Goal: Task Accomplishment & Management: Manage account settings

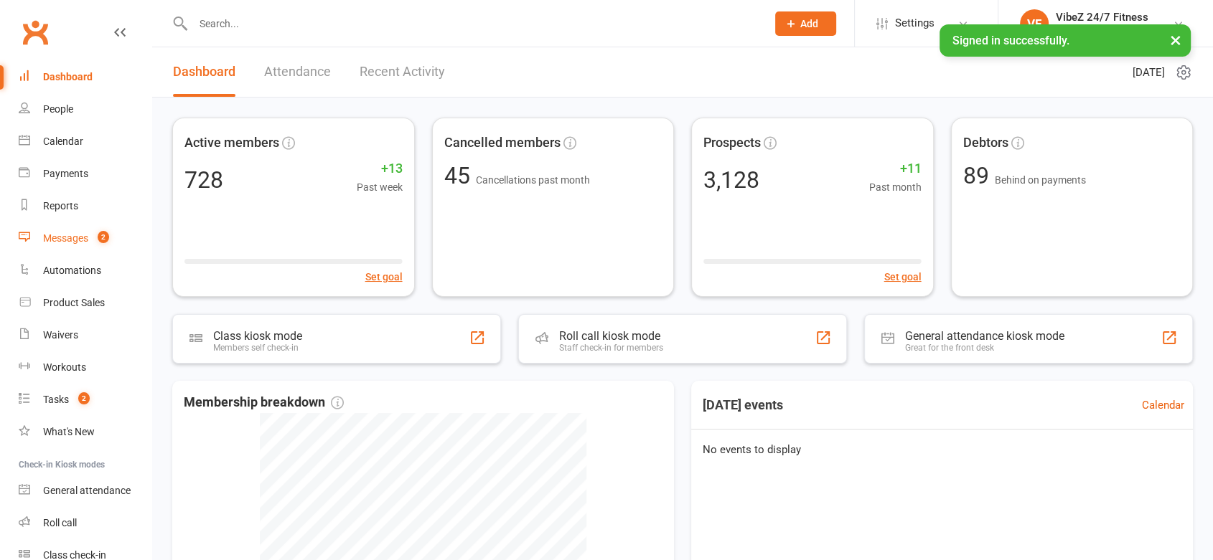
click at [59, 233] on div "Messages" at bounding box center [65, 238] width 45 height 11
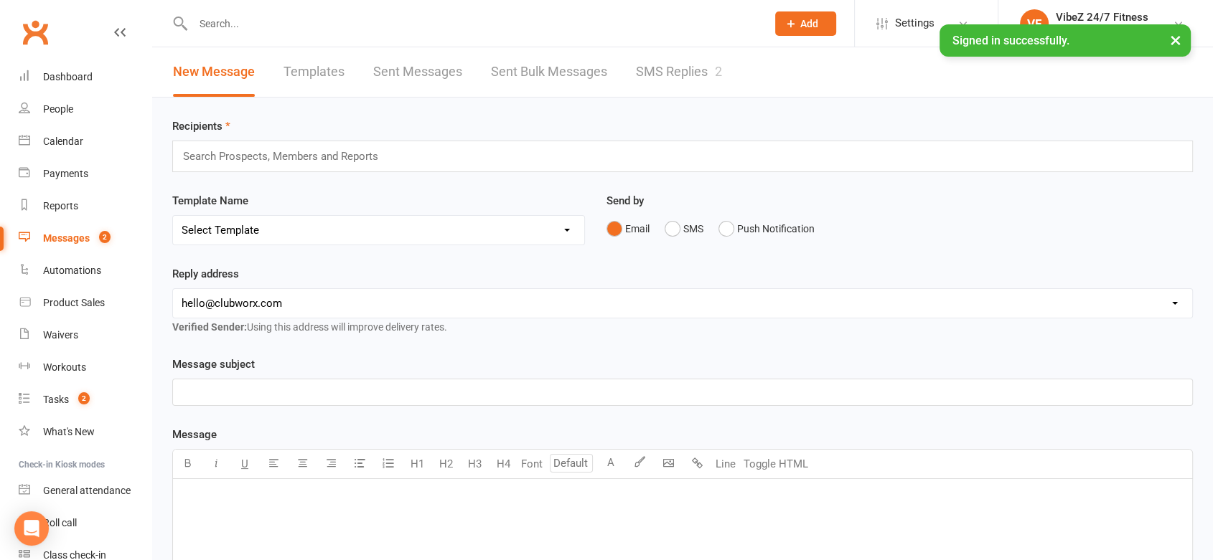
click at [741, 52] on div "New Message Templates Sent Messages Sent Bulk Messages SMS Replies 2" at bounding box center [447, 72] width 591 height 50
click at [711, 64] on link "SMS Replies 2" at bounding box center [679, 72] width 86 height 50
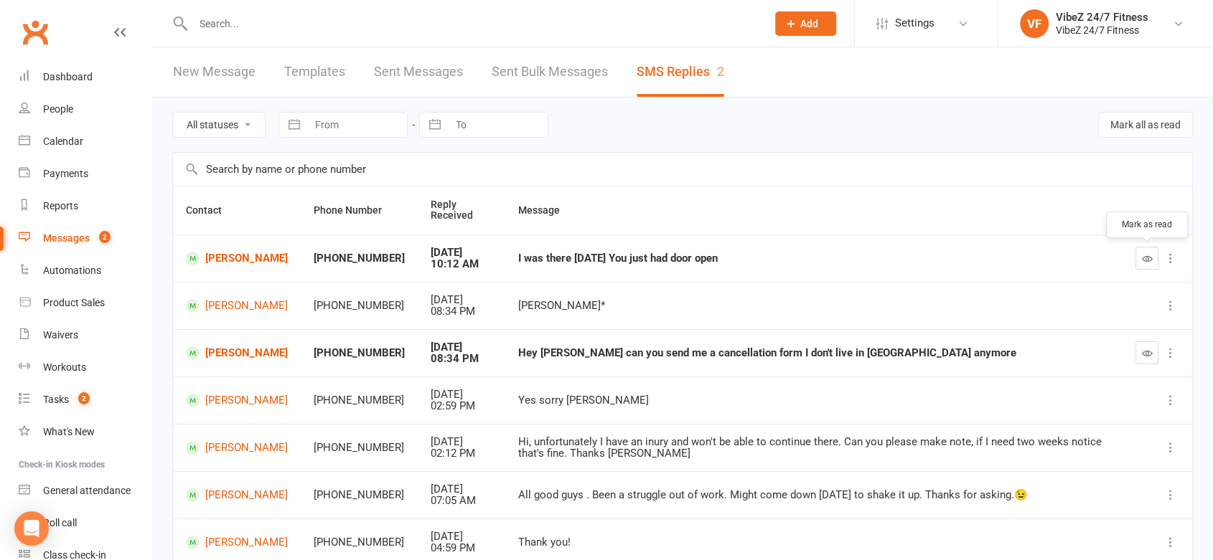
drag, startPoint x: 1137, startPoint y: 257, endPoint x: 673, endPoint y: 56, distance: 505.9
click at [1137, 256] on button "button" at bounding box center [1146, 258] width 23 height 23
click at [248, 261] on link "[PERSON_NAME]" at bounding box center [237, 259] width 102 height 14
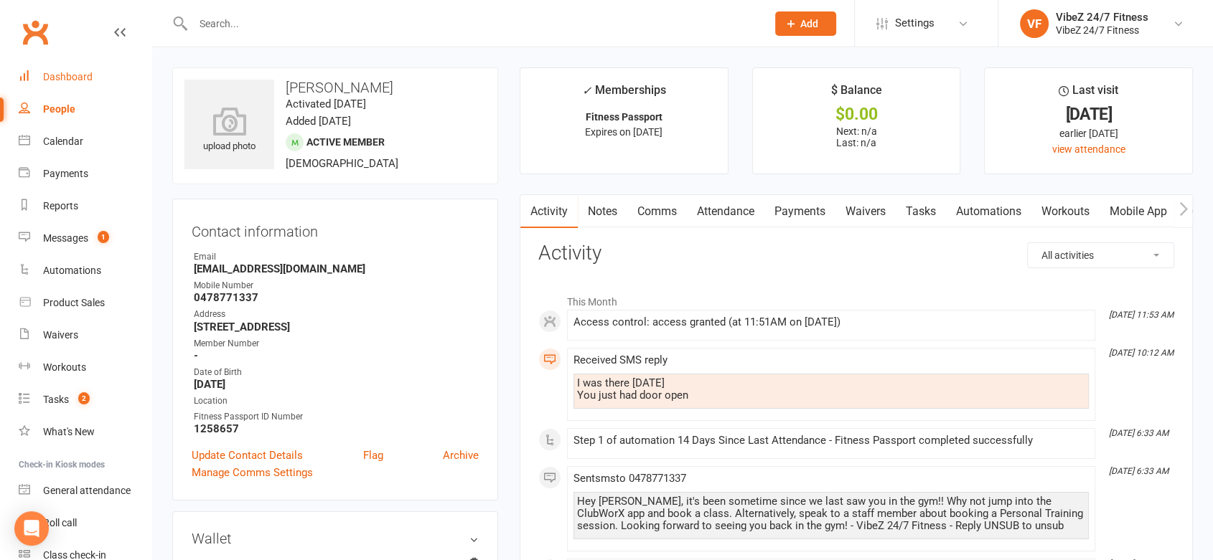
click at [66, 75] on div "Dashboard" at bounding box center [68, 76] width 50 height 11
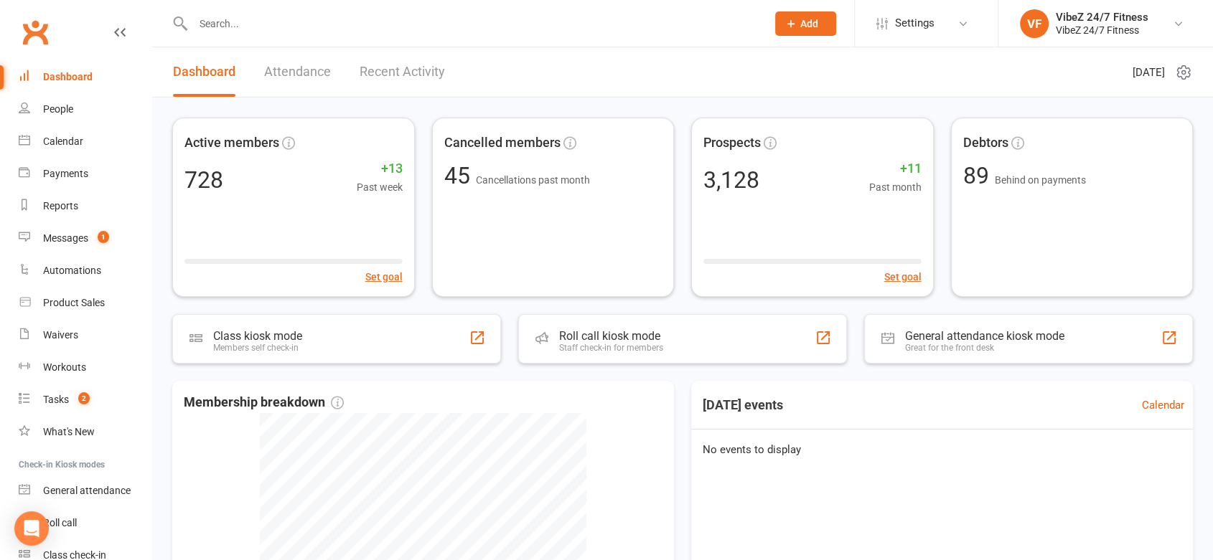
click at [425, 67] on link "Recent Activity" at bounding box center [402, 72] width 85 height 50
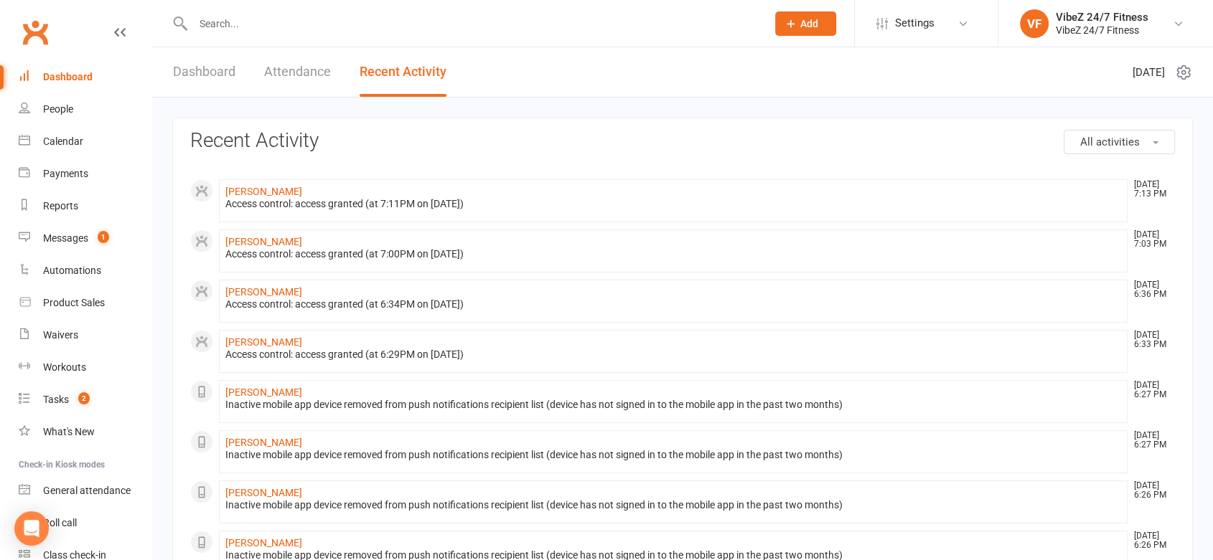
click at [288, 24] on input "text" at bounding box center [473, 24] width 568 height 20
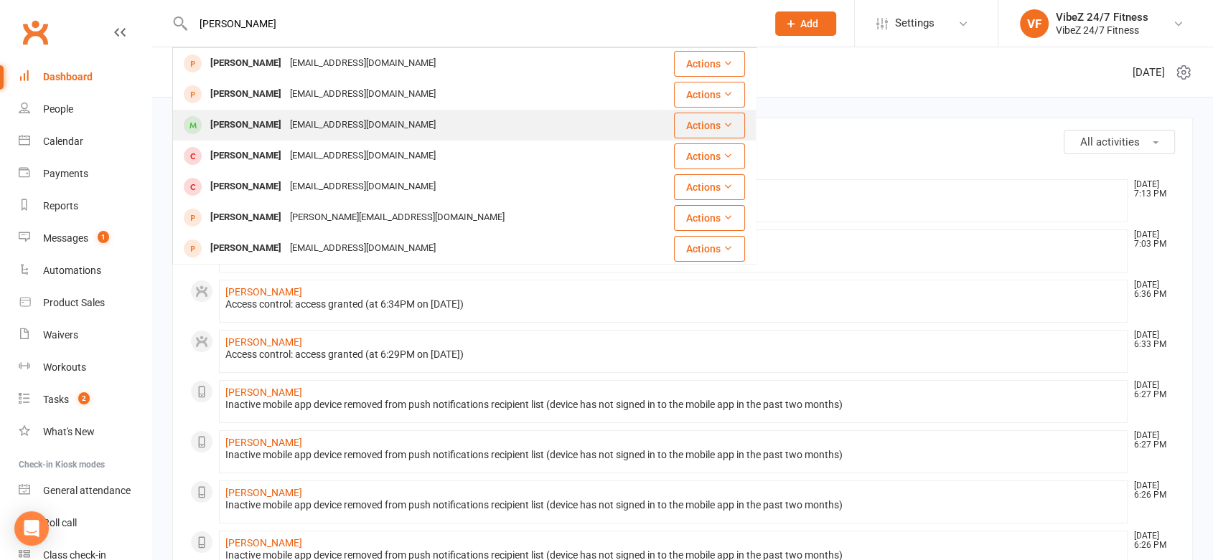
type input "[PERSON_NAME]"
click at [271, 128] on div "[PERSON_NAME]" at bounding box center [246, 125] width 80 height 21
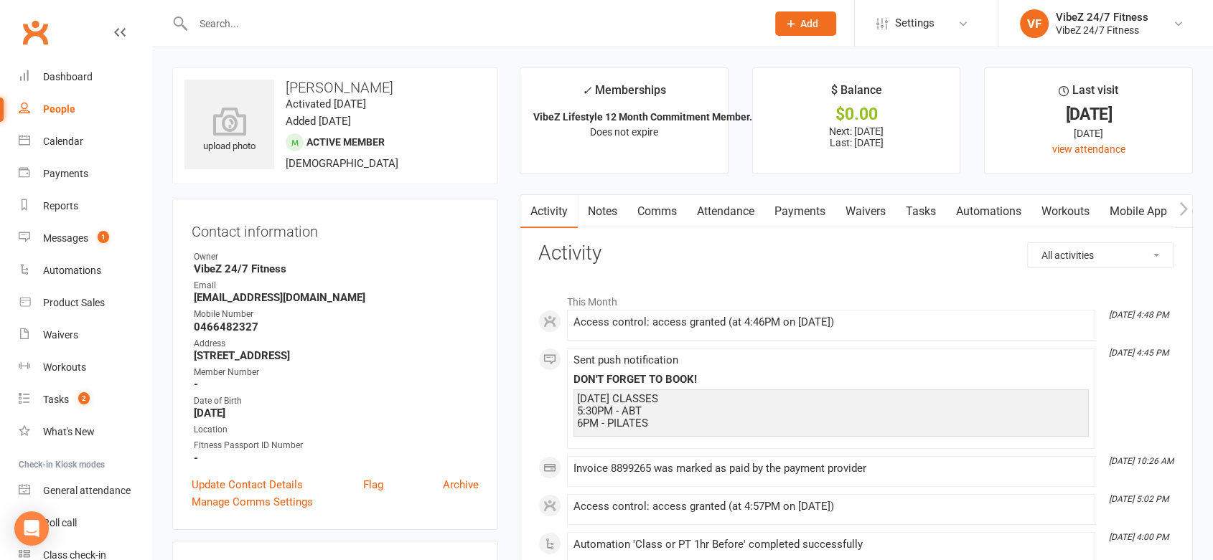
click at [357, 83] on h3 "[PERSON_NAME]" at bounding box center [334, 88] width 301 height 16
copy h3 "[PERSON_NAME]"
click at [403, 16] on input "text" at bounding box center [473, 24] width 568 height 20
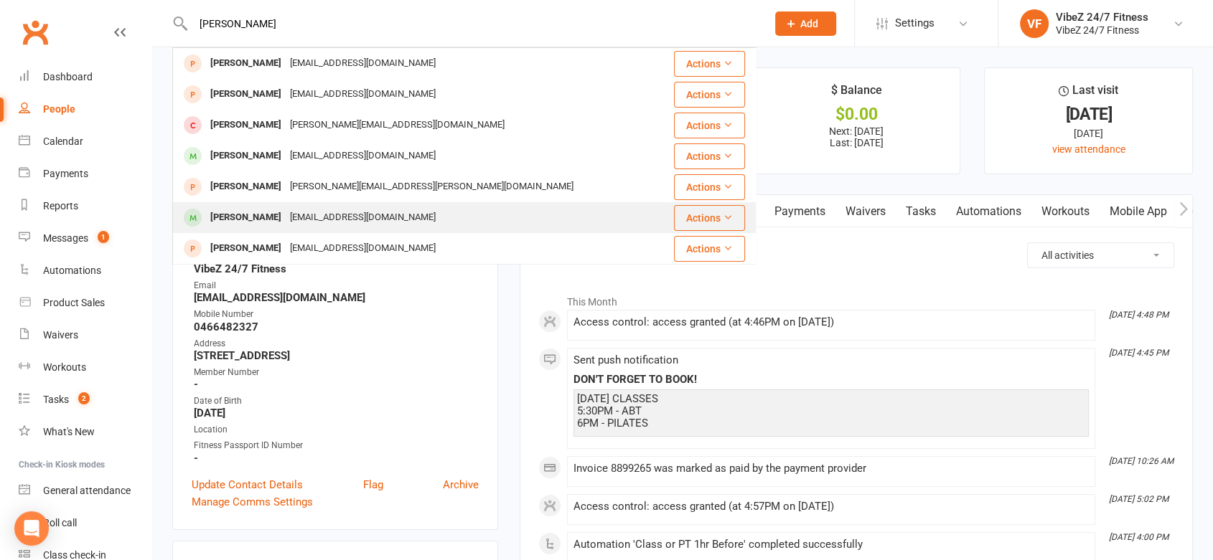
type input "[PERSON_NAME]"
click at [272, 217] on div "[PERSON_NAME]" at bounding box center [246, 217] width 80 height 21
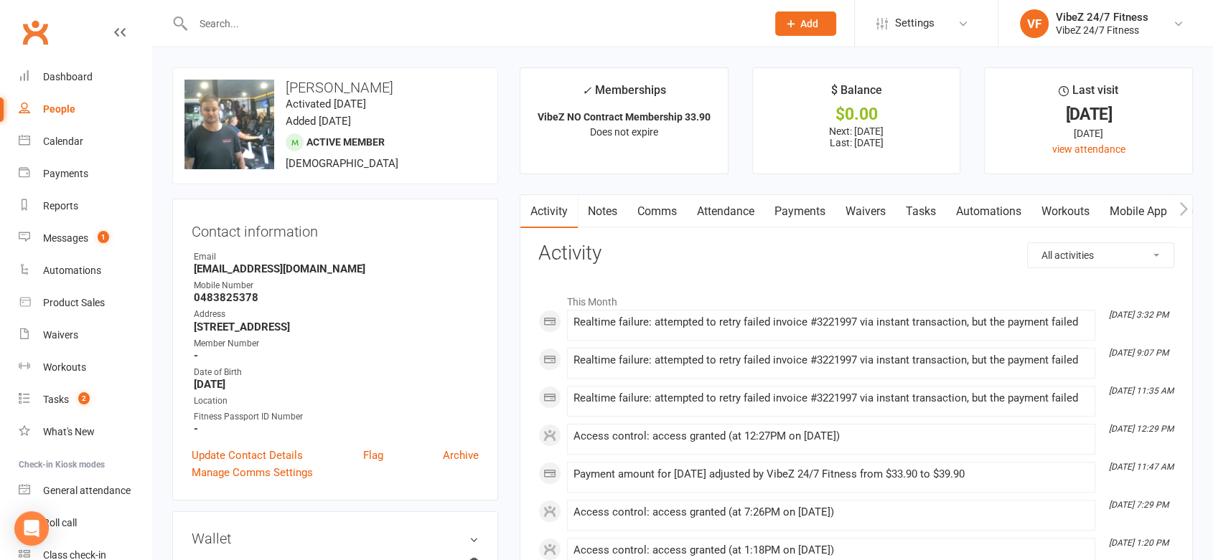
click at [787, 210] on link "Payments" at bounding box center [799, 211] width 71 height 33
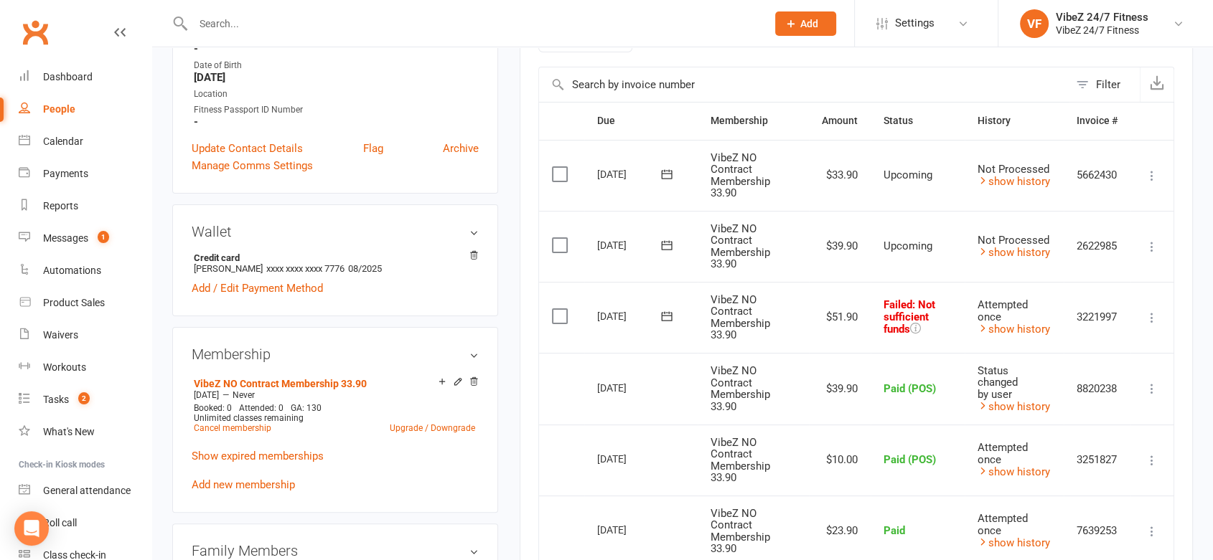
scroll to position [319, 0]
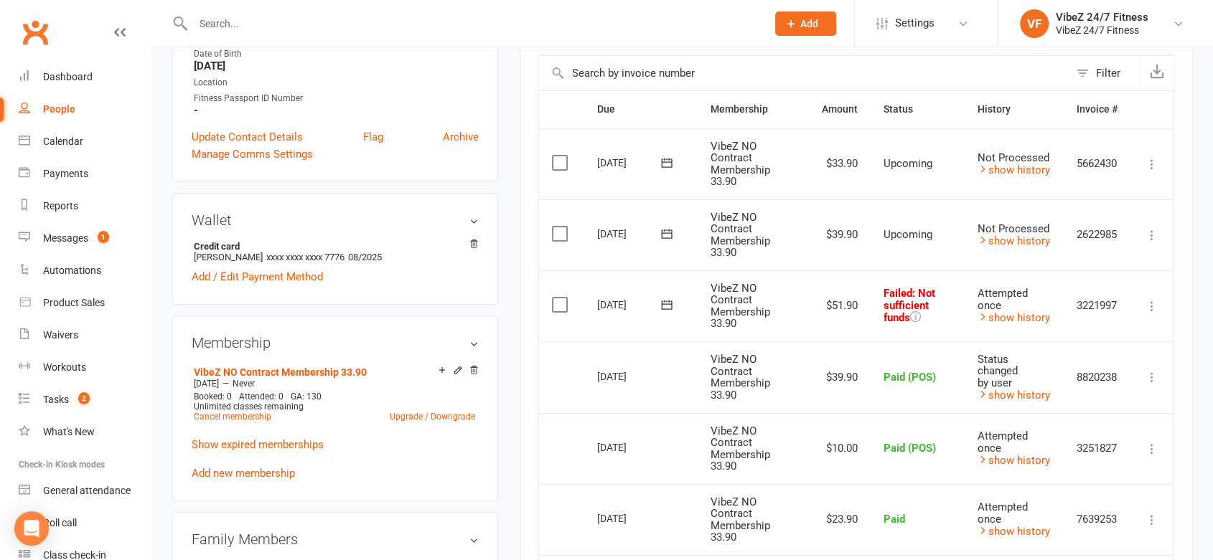
click at [1153, 300] on icon at bounding box center [1152, 306] width 14 height 14
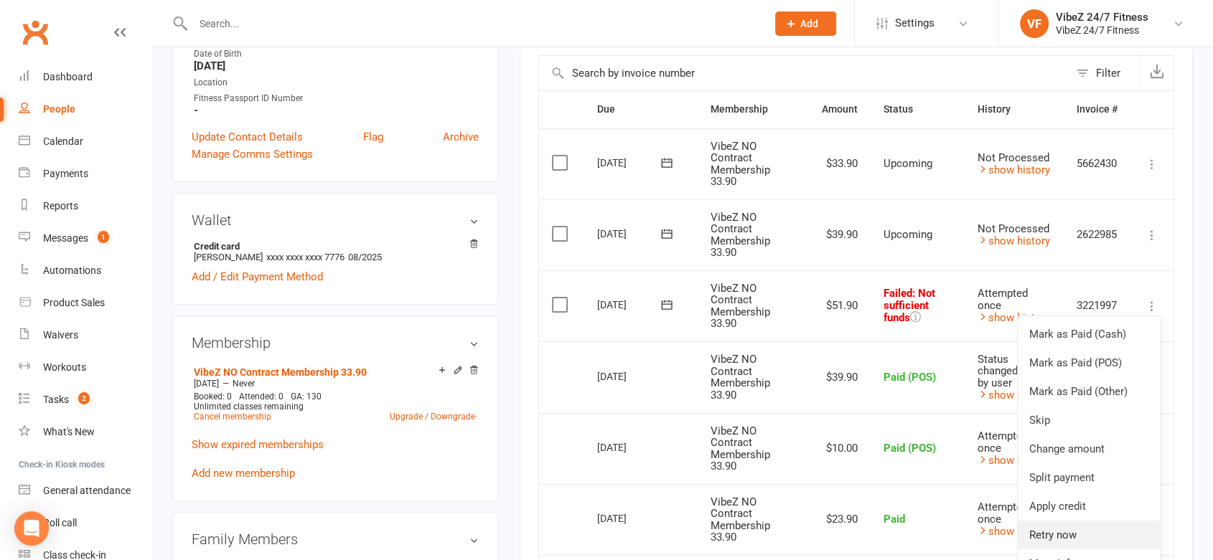
click at [1063, 524] on link "Retry now" at bounding box center [1089, 535] width 142 height 29
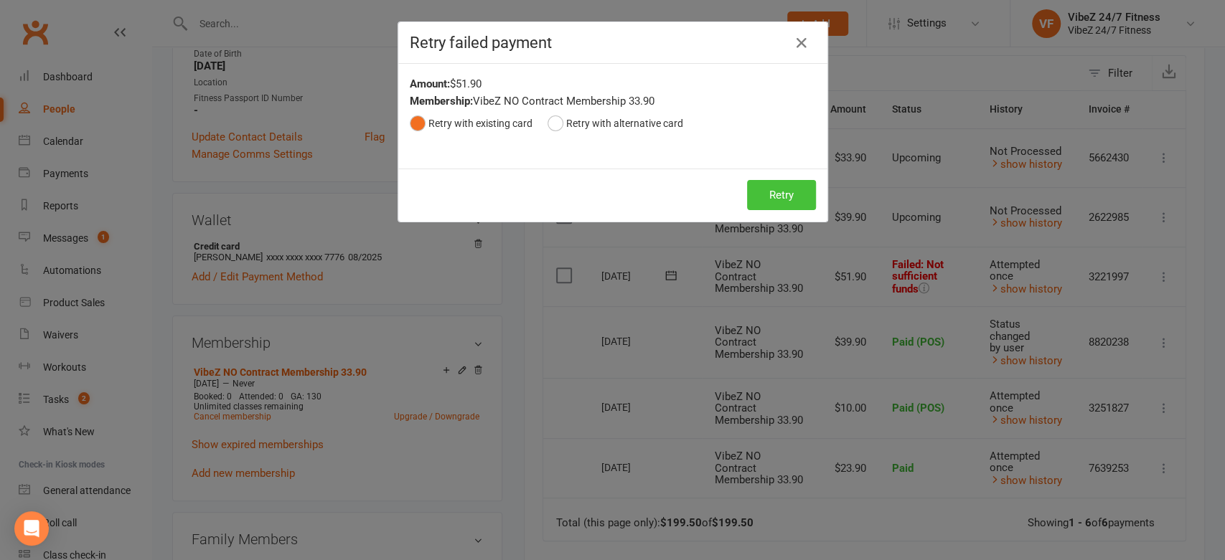
click at [765, 203] on button "Retry" at bounding box center [781, 195] width 69 height 30
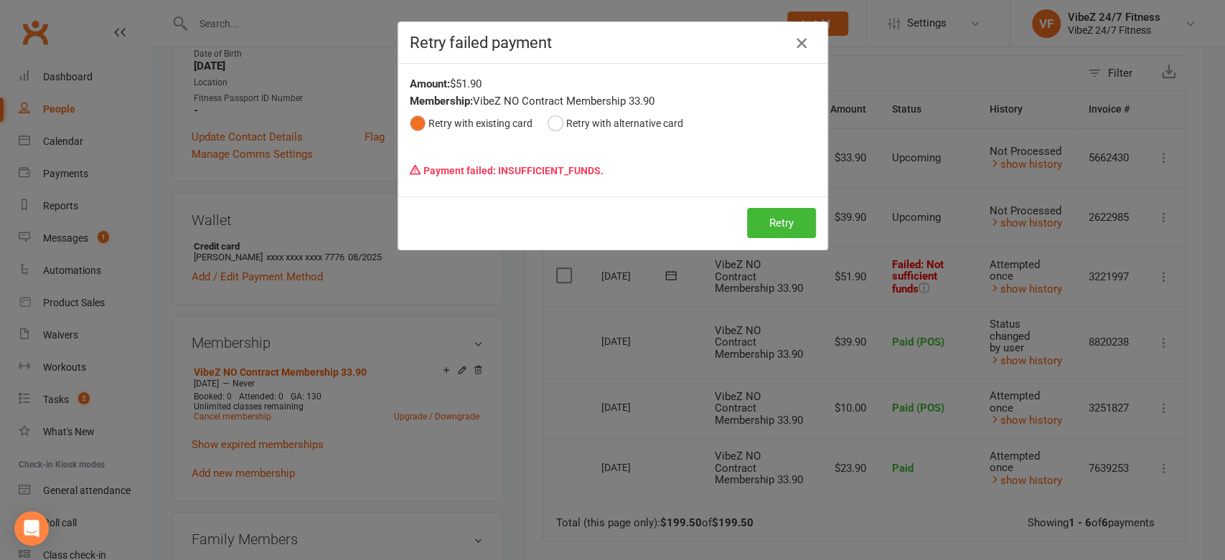
drag, startPoint x: 796, startPoint y: 43, endPoint x: 788, endPoint y: 43, distance: 7.9
click at [795, 43] on icon "button" at bounding box center [801, 42] width 17 height 17
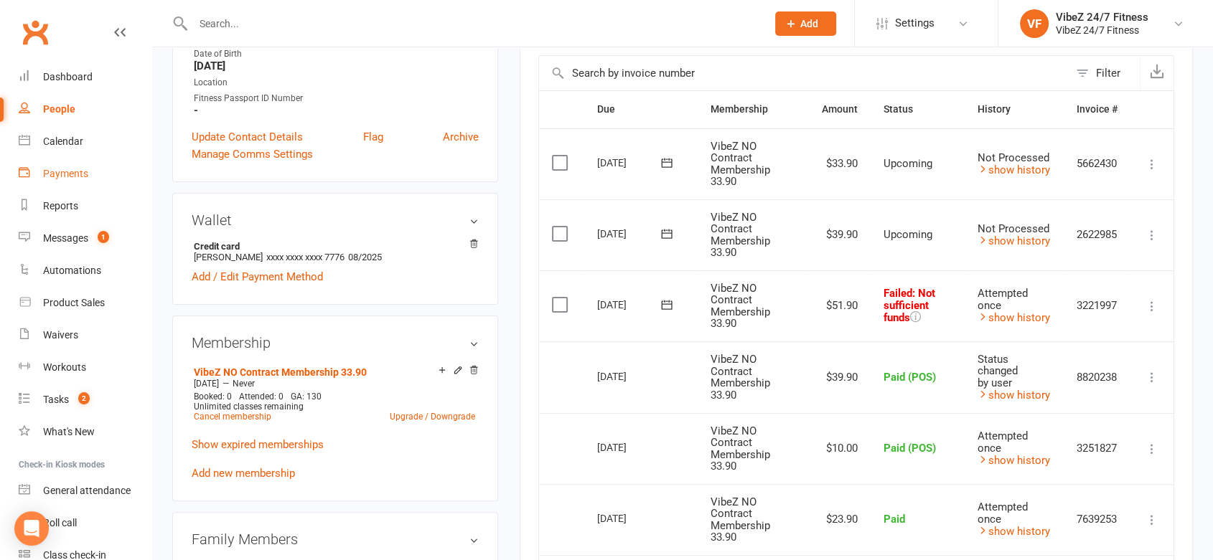
click at [120, 165] on link "Payments" at bounding box center [85, 174] width 133 height 32
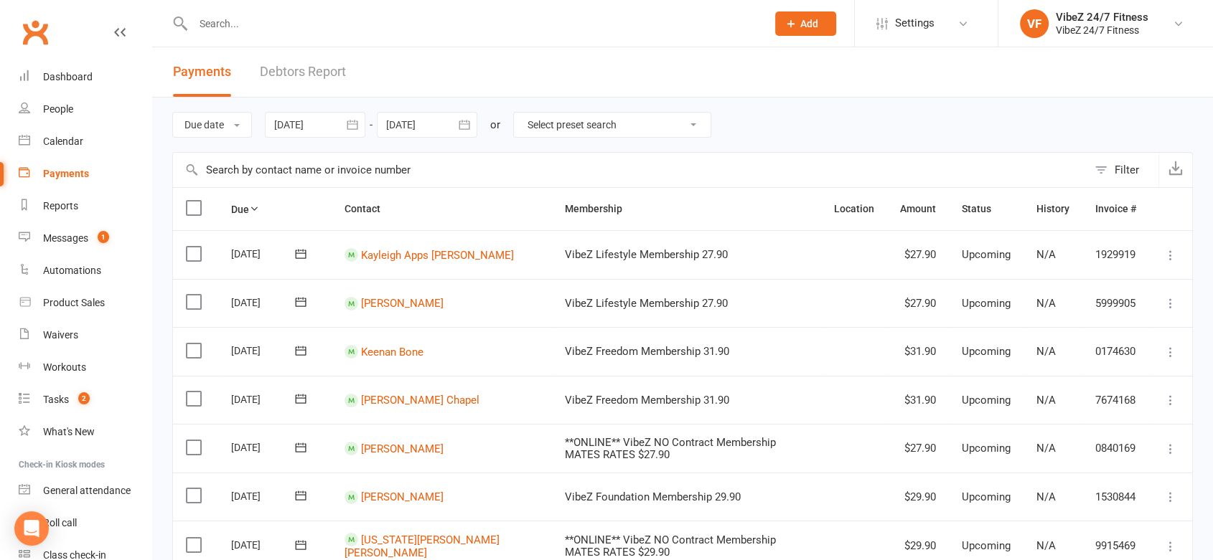
click at [306, 68] on link "Debtors Report" at bounding box center [303, 72] width 86 height 50
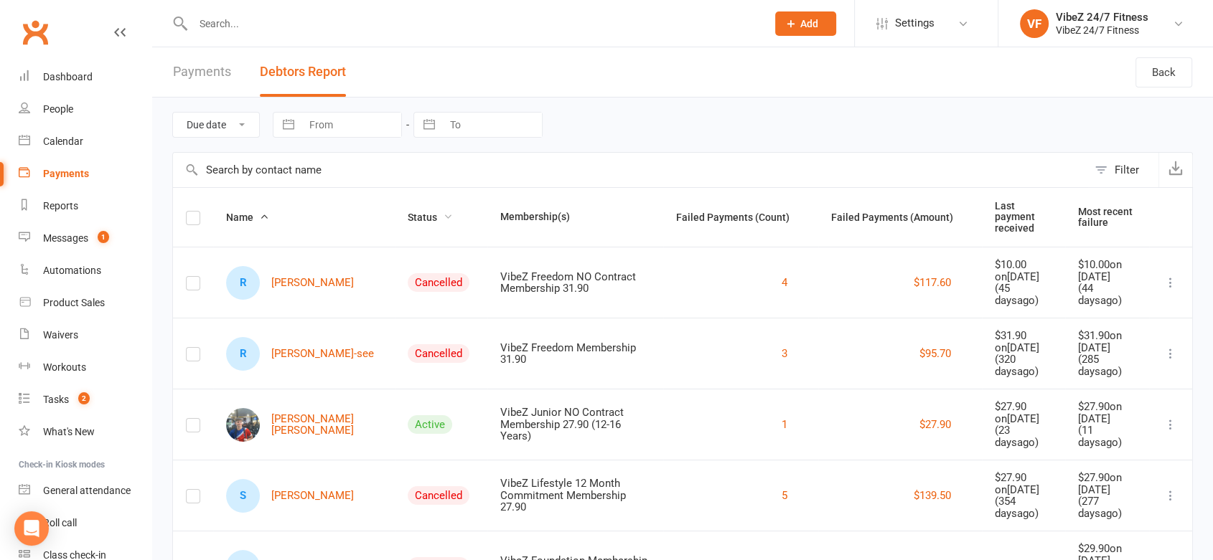
click at [408, 212] on span "Status" at bounding box center [430, 217] width 45 height 11
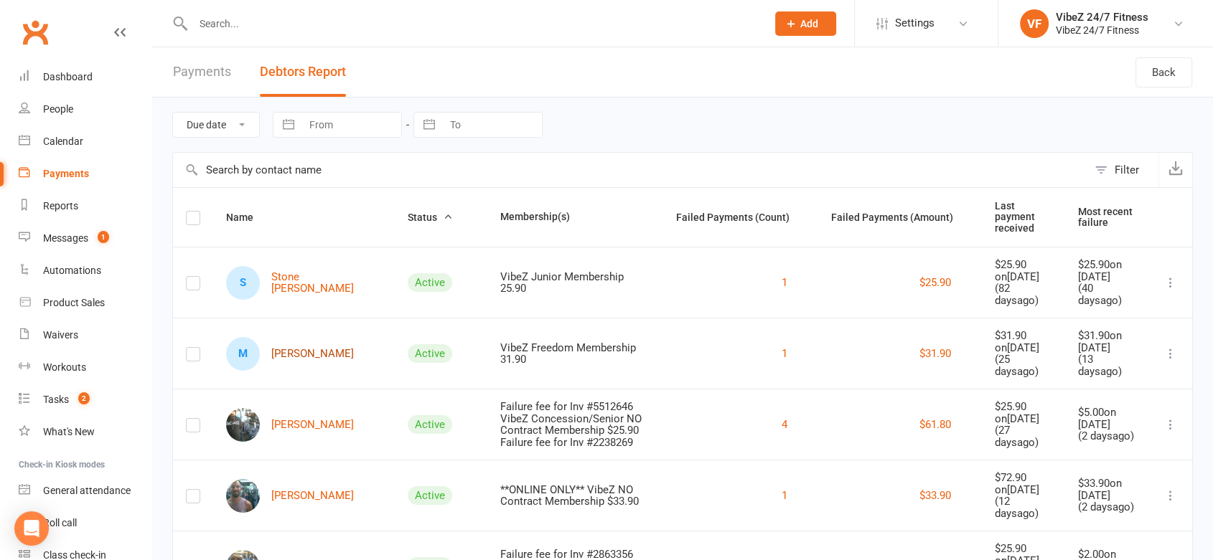
click at [299, 345] on link "M [PERSON_NAME]" at bounding box center [290, 354] width 128 height 34
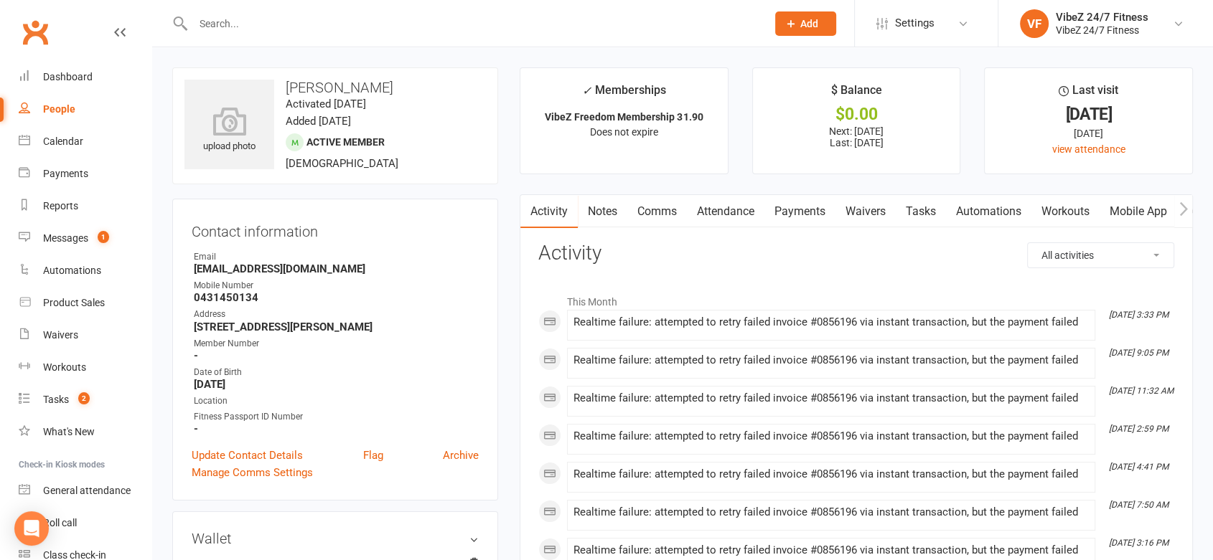
click at [789, 220] on link "Payments" at bounding box center [799, 211] width 71 height 33
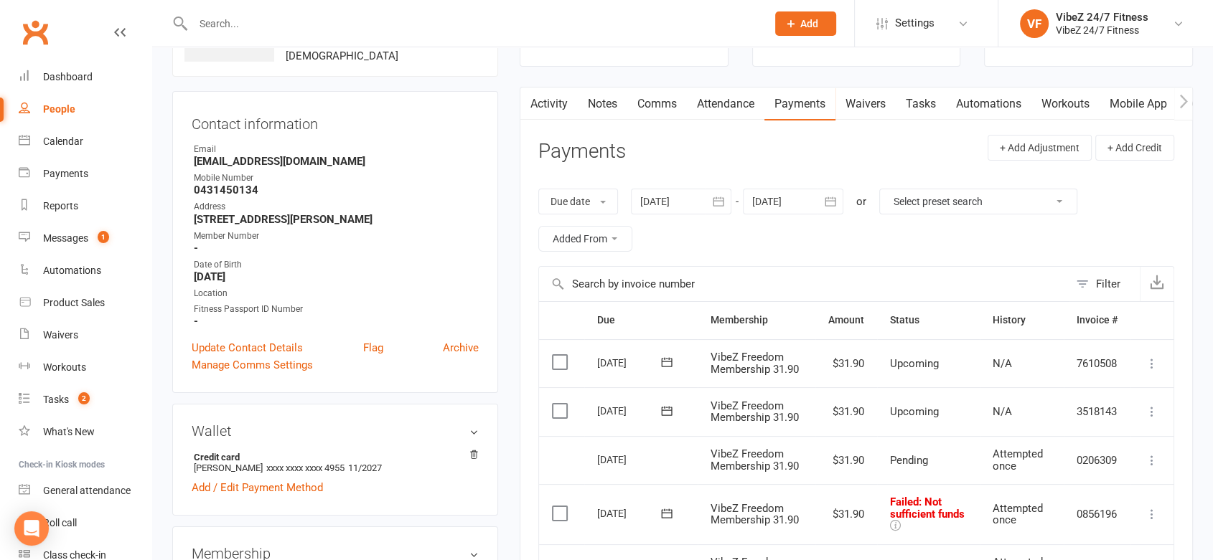
scroll to position [239, 0]
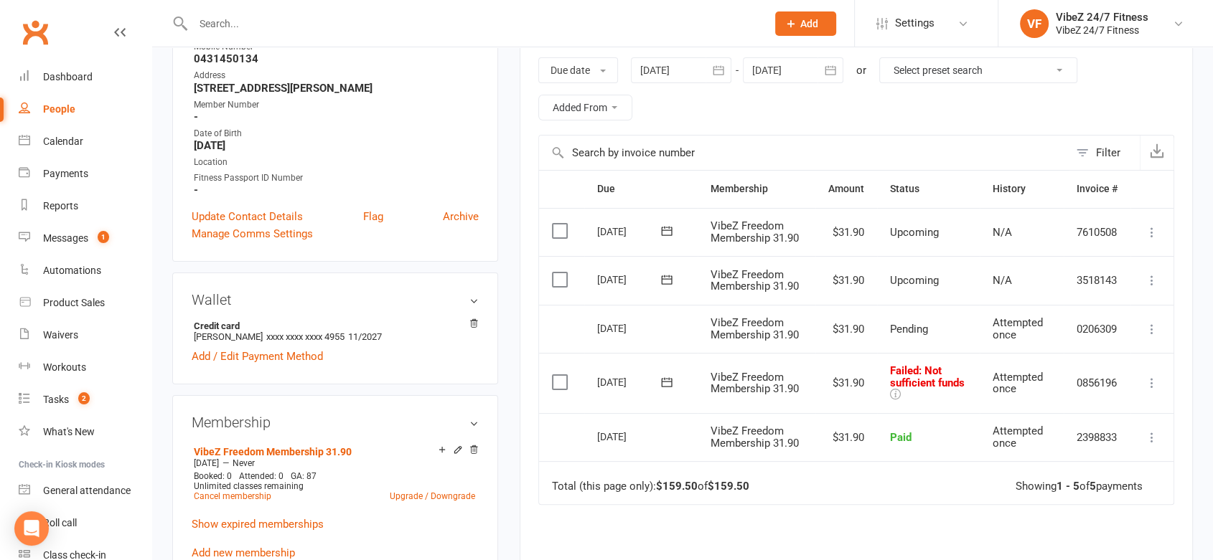
drag, startPoint x: 1149, startPoint y: 383, endPoint x: 1126, endPoint y: 414, distance: 39.0
click at [1149, 383] on icon at bounding box center [1152, 383] width 14 height 14
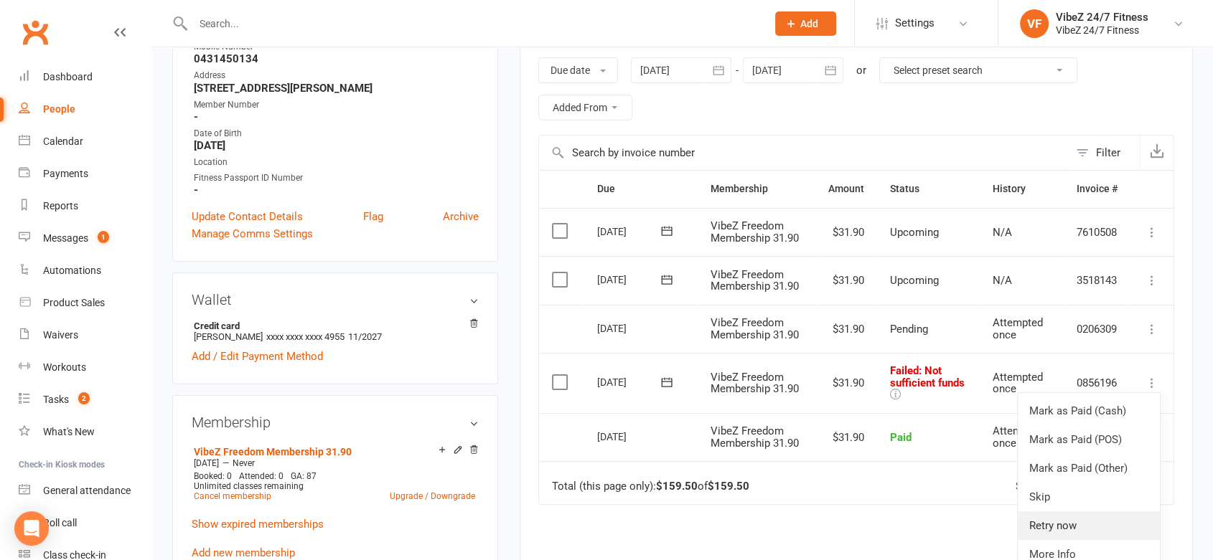
click at [1056, 524] on link "Retry now" at bounding box center [1089, 526] width 142 height 29
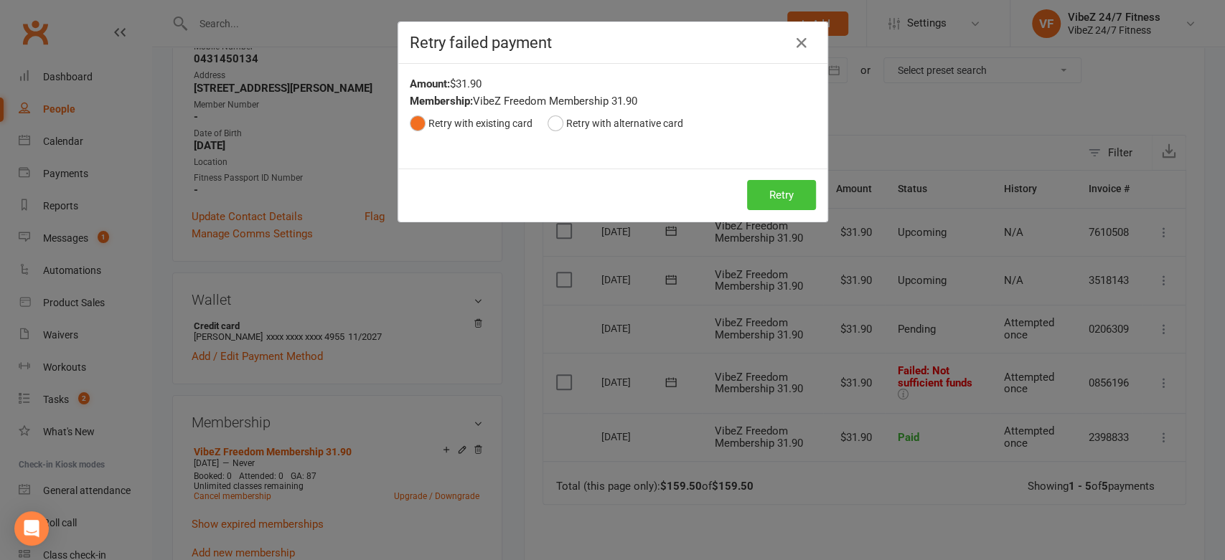
click at [774, 200] on button "Retry" at bounding box center [781, 195] width 69 height 30
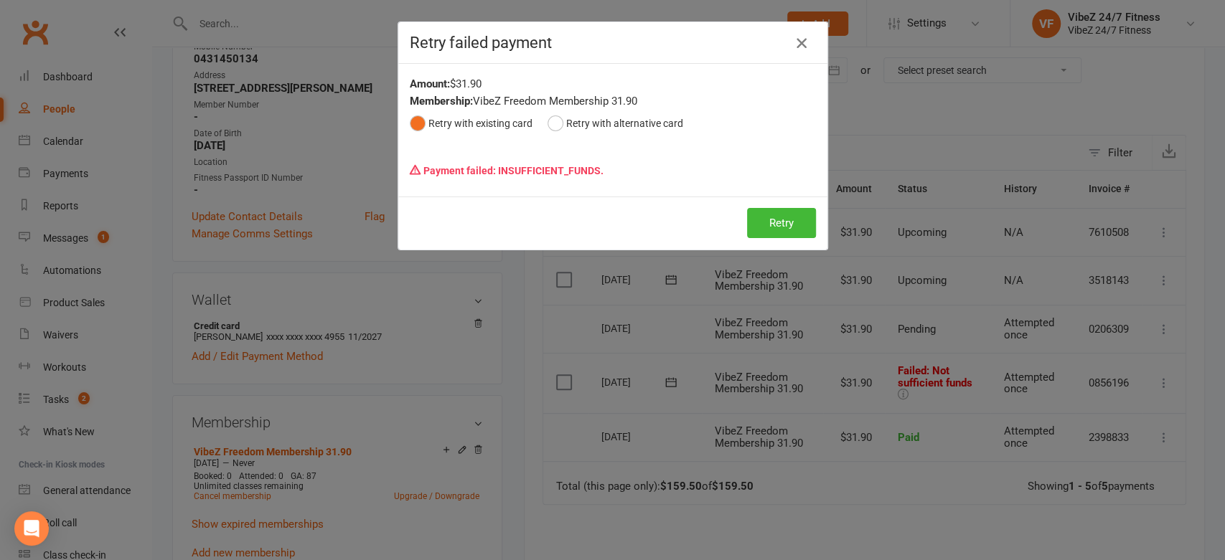
click at [793, 44] on icon "button" at bounding box center [801, 42] width 17 height 17
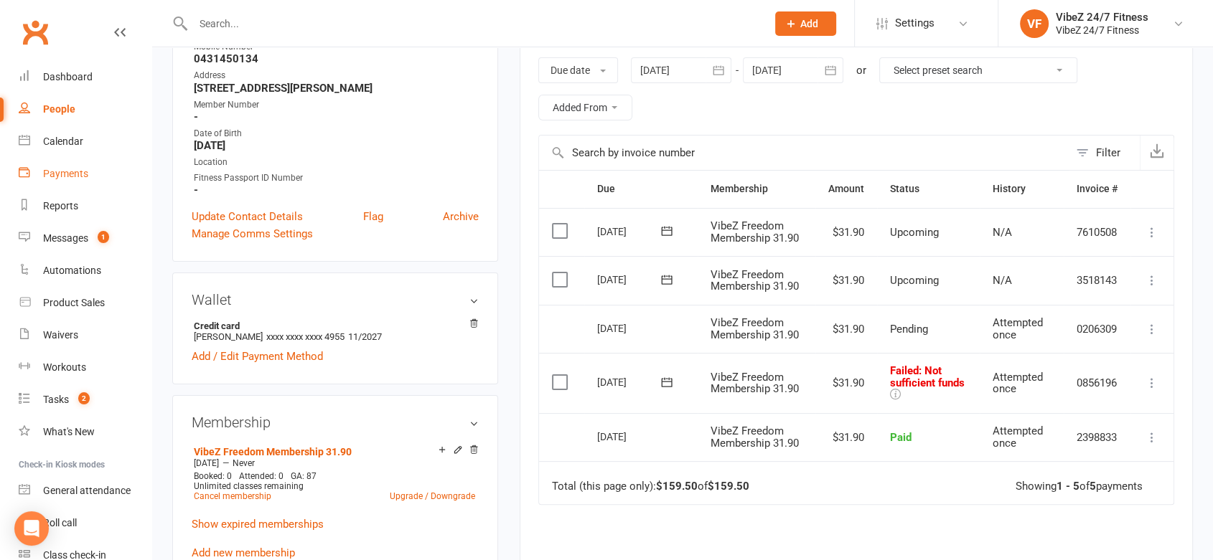
click at [37, 182] on link "Payments" at bounding box center [85, 174] width 133 height 32
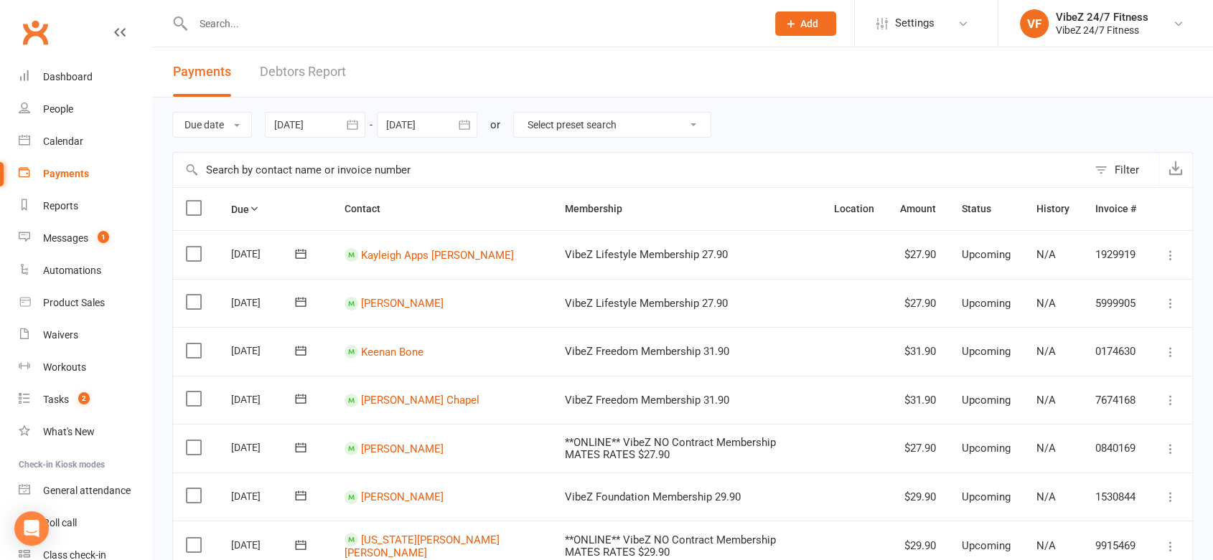
click at [281, 75] on link "Debtors Report" at bounding box center [303, 72] width 86 height 50
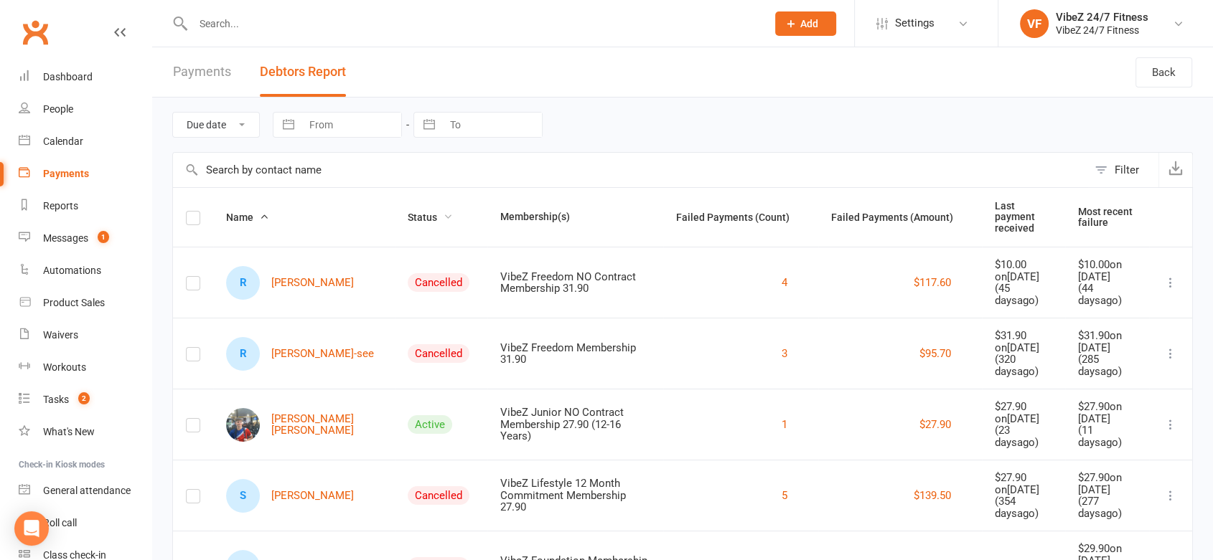
click at [408, 215] on span "Status" at bounding box center [430, 217] width 45 height 11
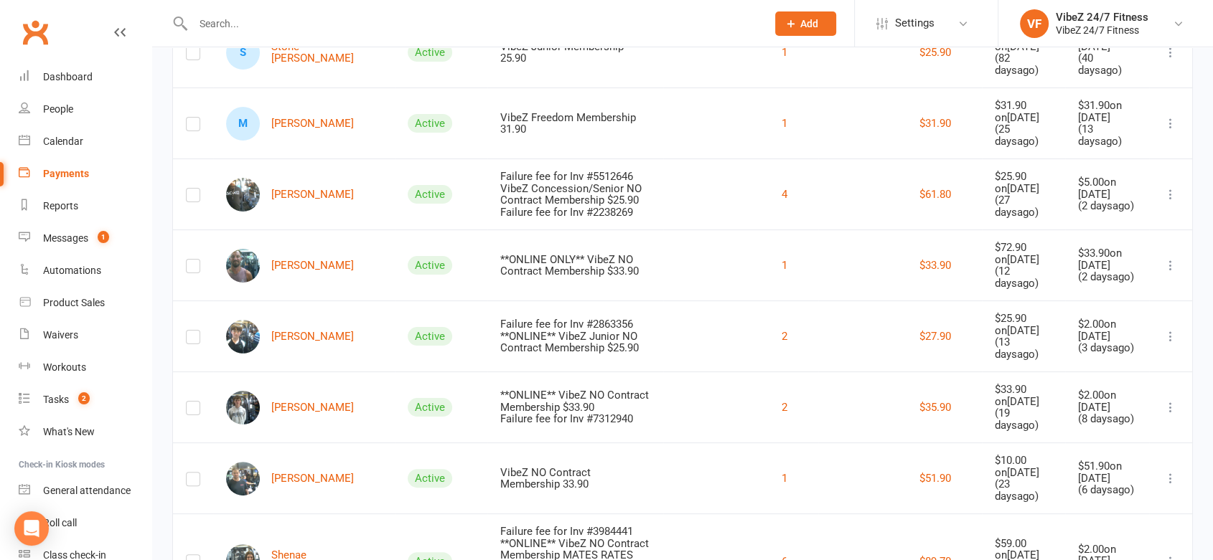
scroll to position [239, 0]
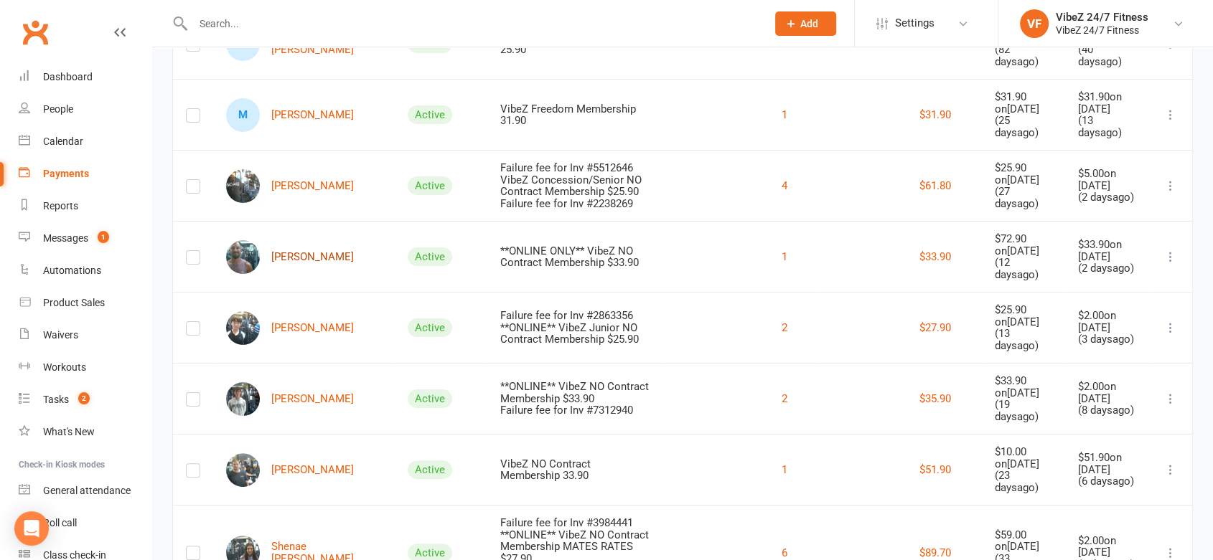
click at [316, 240] on link "[PERSON_NAME]" at bounding box center [290, 257] width 128 height 34
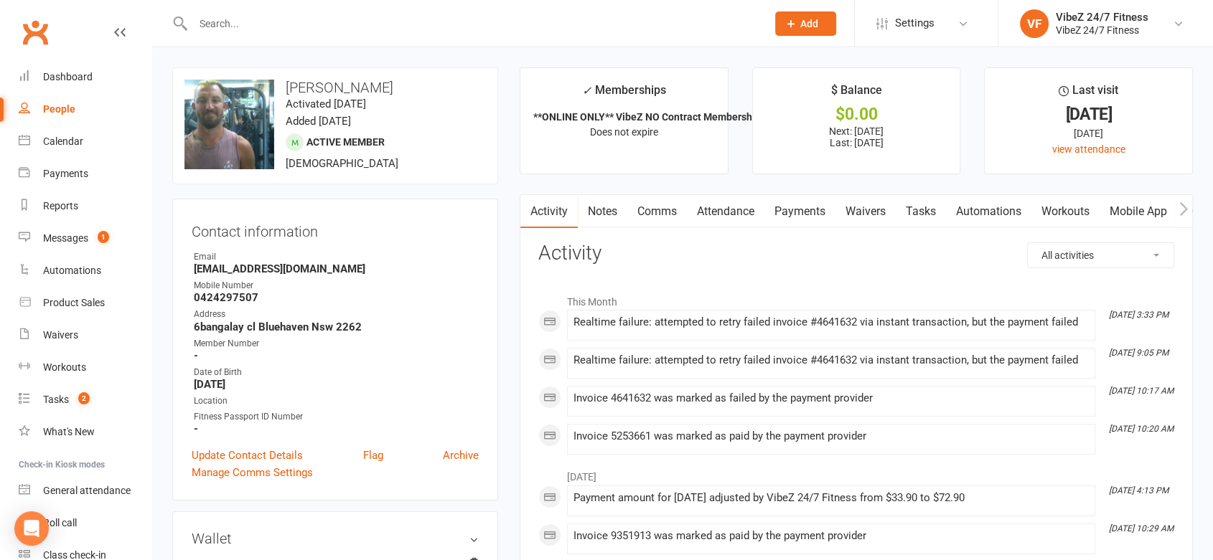
click at [826, 205] on link "Payments" at bounding box center [799, 211] width 71 height 33
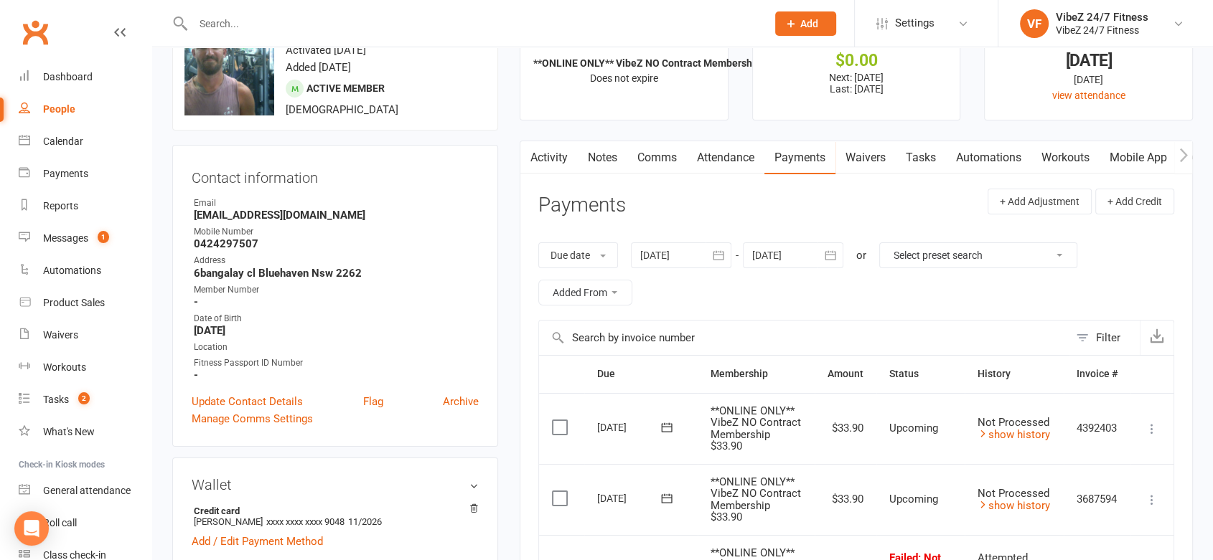
scroll to position [478, 0]
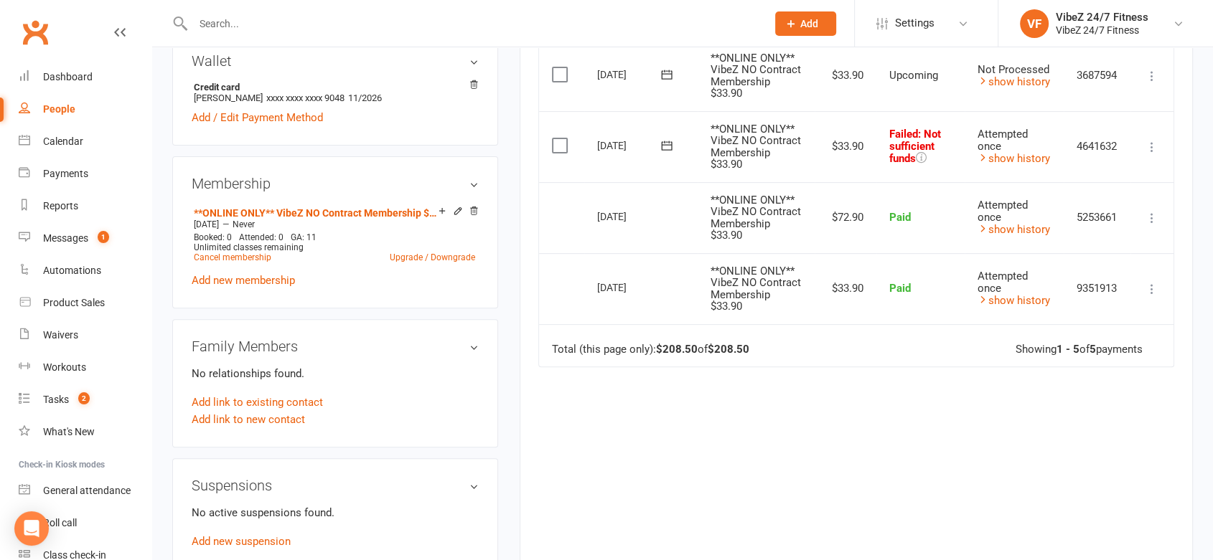
click at [1150, 141] on icon at bounding box center [1152, 147] width 14 height 14
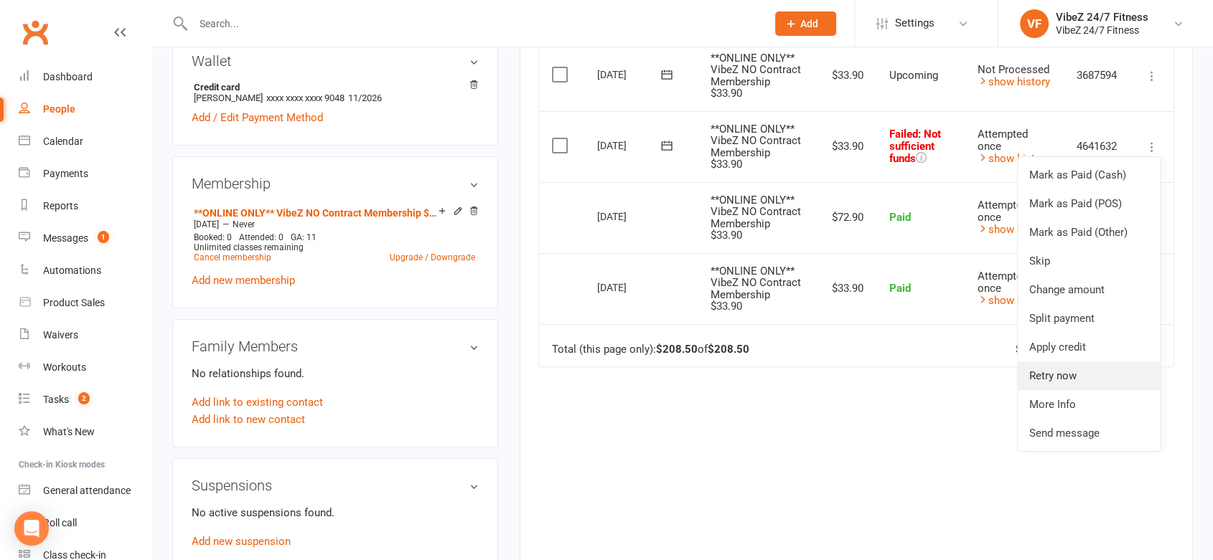
click at [1069, 371] on link "Retry now" at bounding box center [1089, 376] width 142 height 29
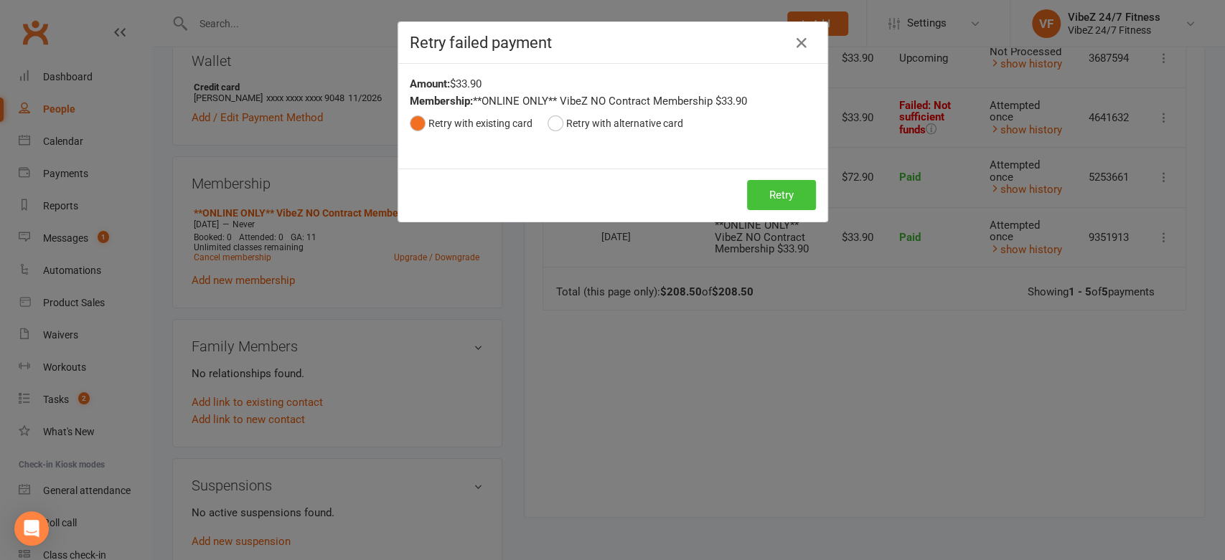
click at [774, 192] on button "Retry" at bounding box center [781, 195] width 69 height 30
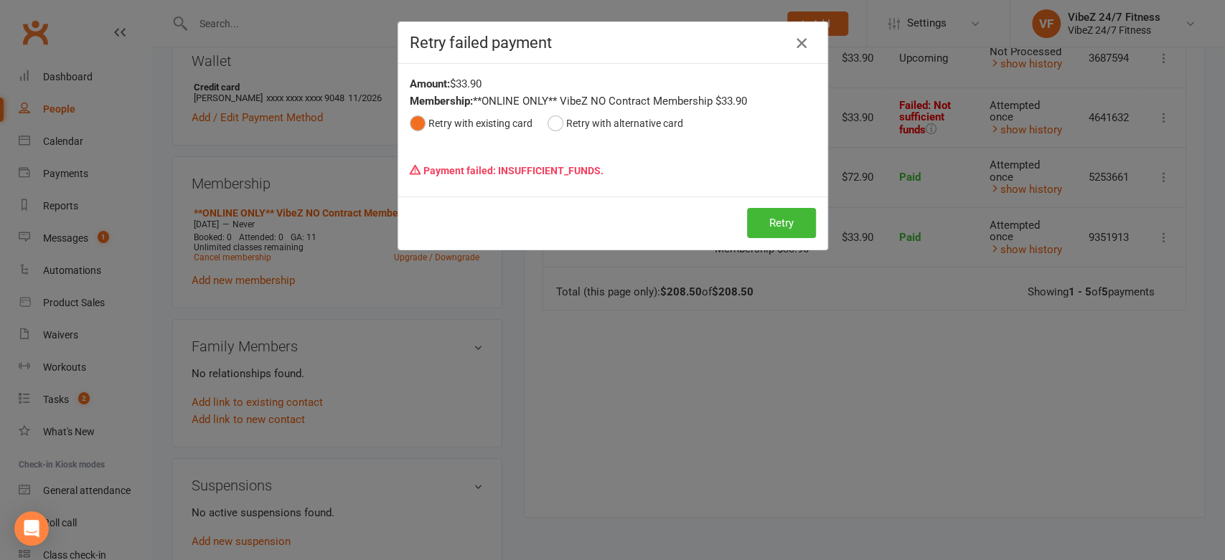
drag, startPoint x: 795, startPoint y: 43, endPoint x: 680, endPoint y: 76, distance: 119.5
click at [793, 43] on icon "button" at bounding box center [801, 42] width 17 height 17
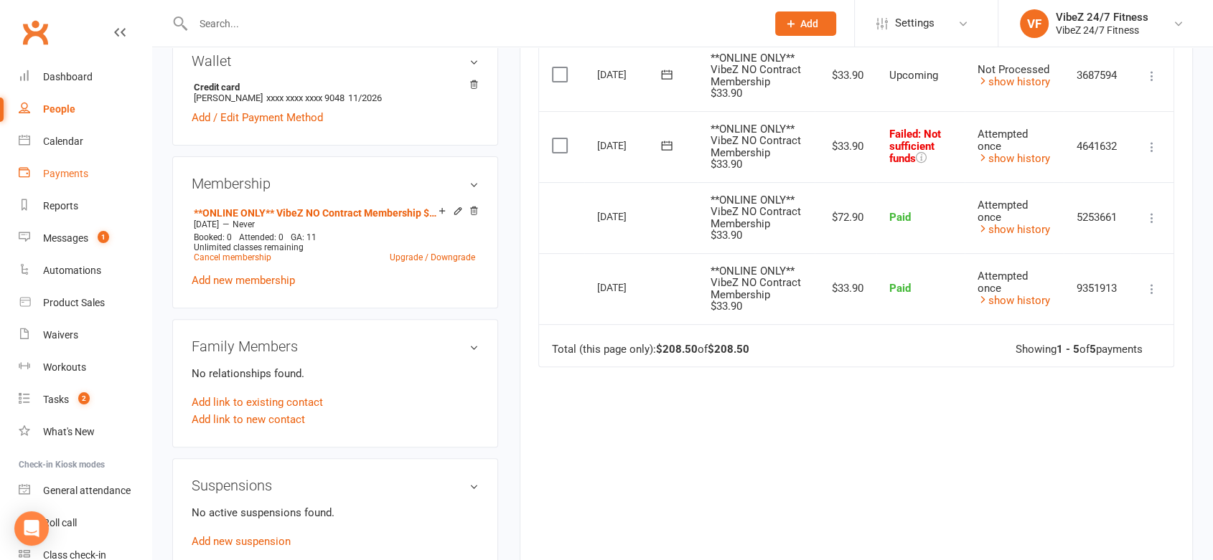
click at [83, 164] on link "Payments" at bounding box center [85, 174] width 133 height 32
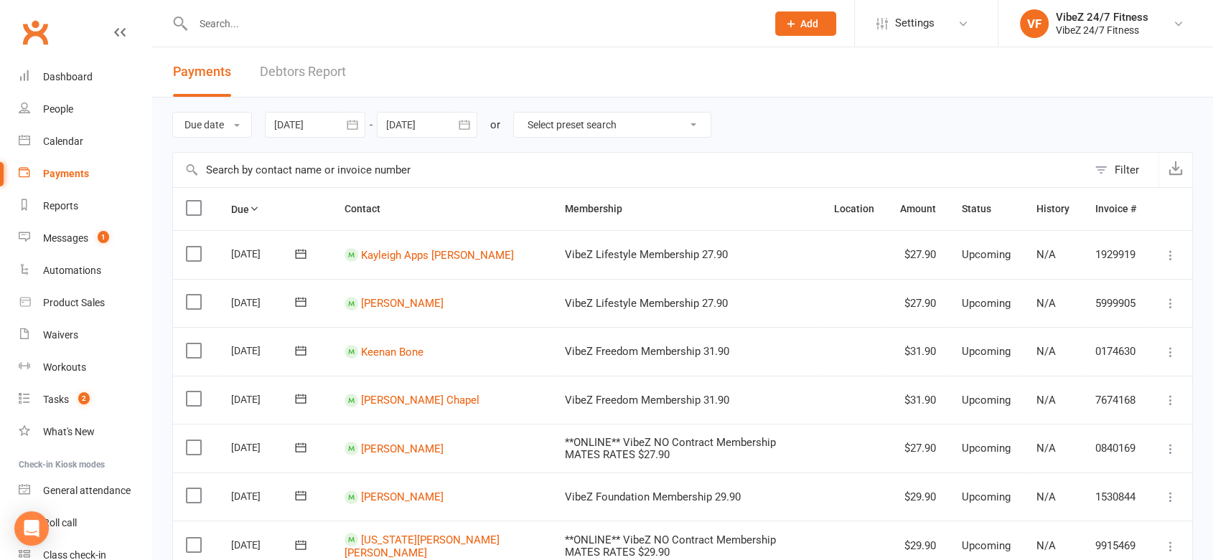
click at [263, 80] on link "Debtors Report" at bounding box center [303, 72] width 86 height 50
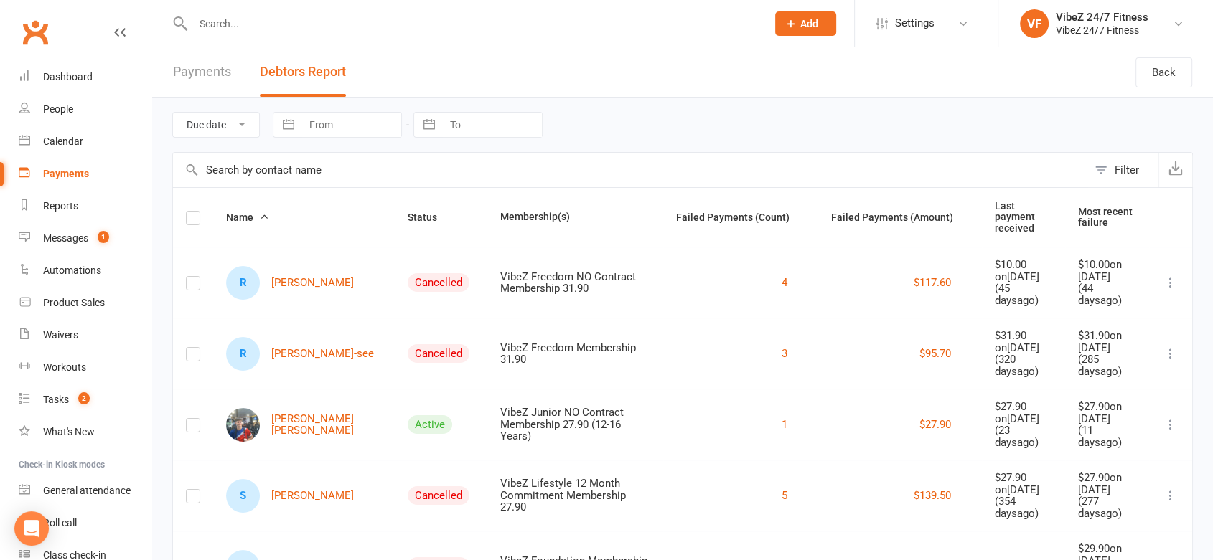
click at [408, 209] on button "Status" at bounding box center [430, 217] width 45 height 17
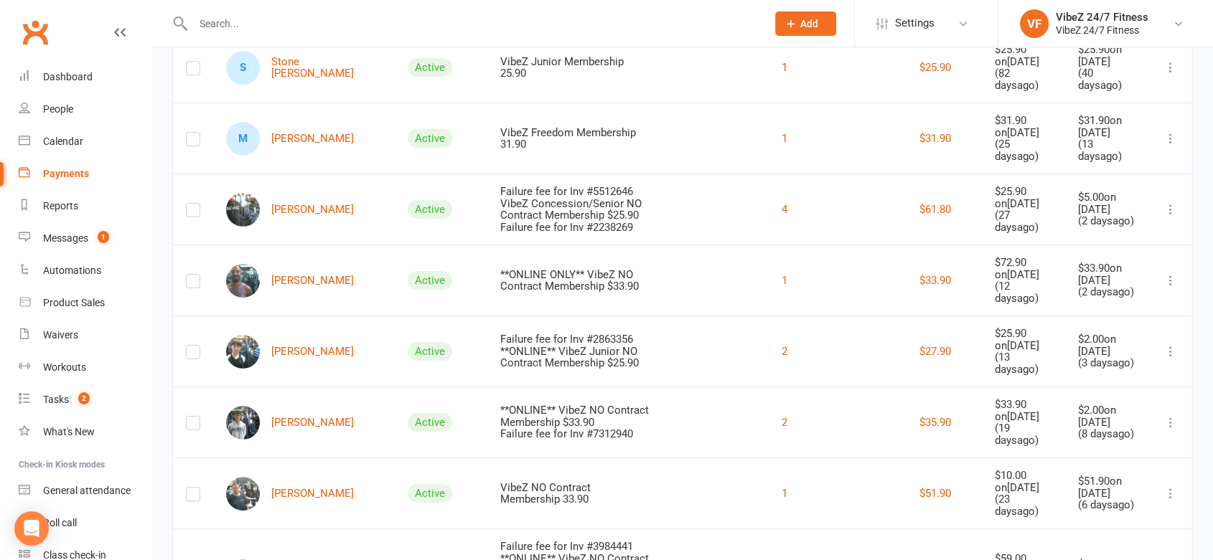
scroll to position [319, 0]
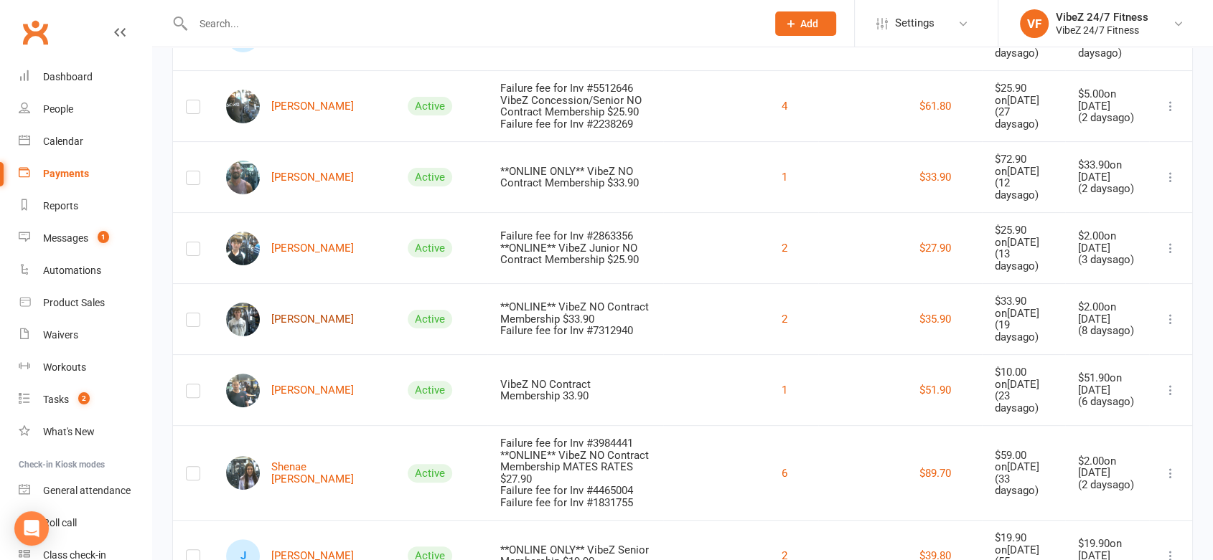
click at [330, 305] on link "[PERSON_NAME]" at bounding box center [290, 320] width 128 height 34
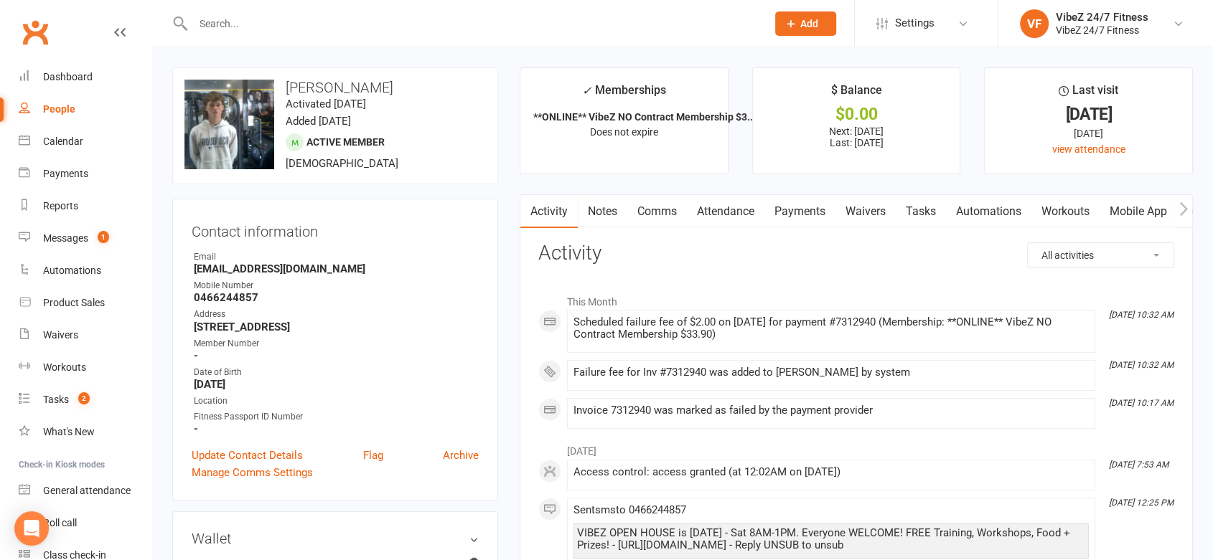
click at [789, 217] on link "Payments" at bounding box center [799, 211] width 71 height 33
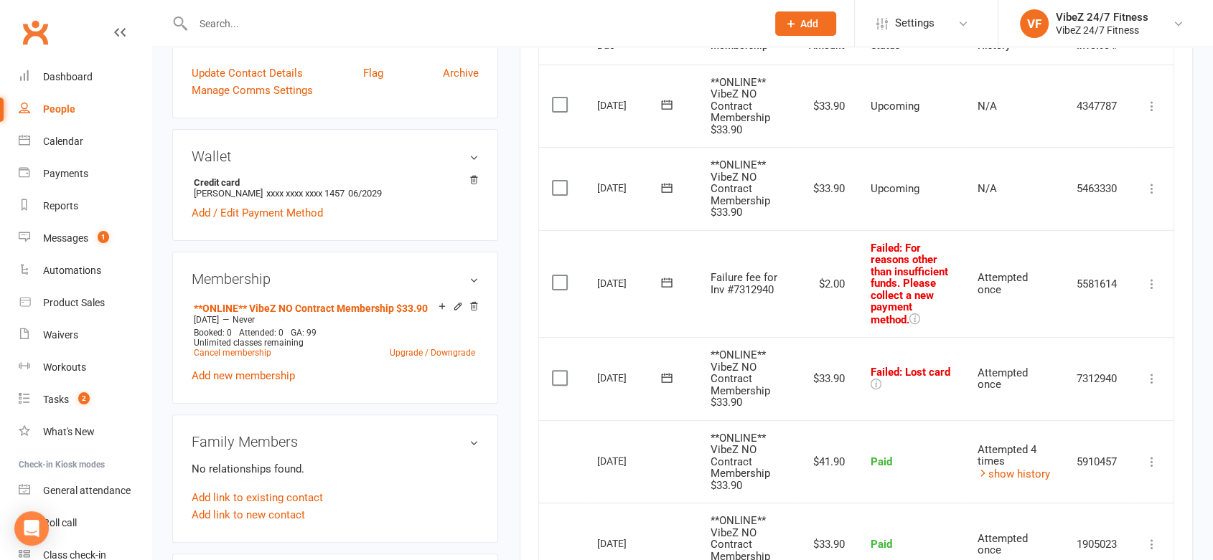
scroll to position [398, 0]
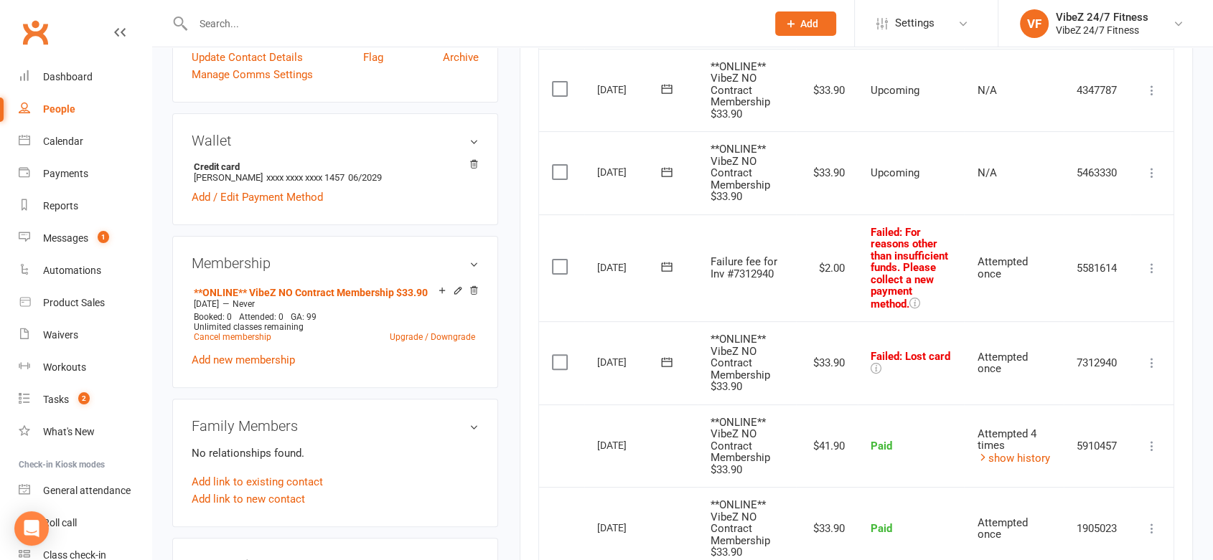
click at [668, 359] on icon at bounding box center [667, 362] width 14 height 14
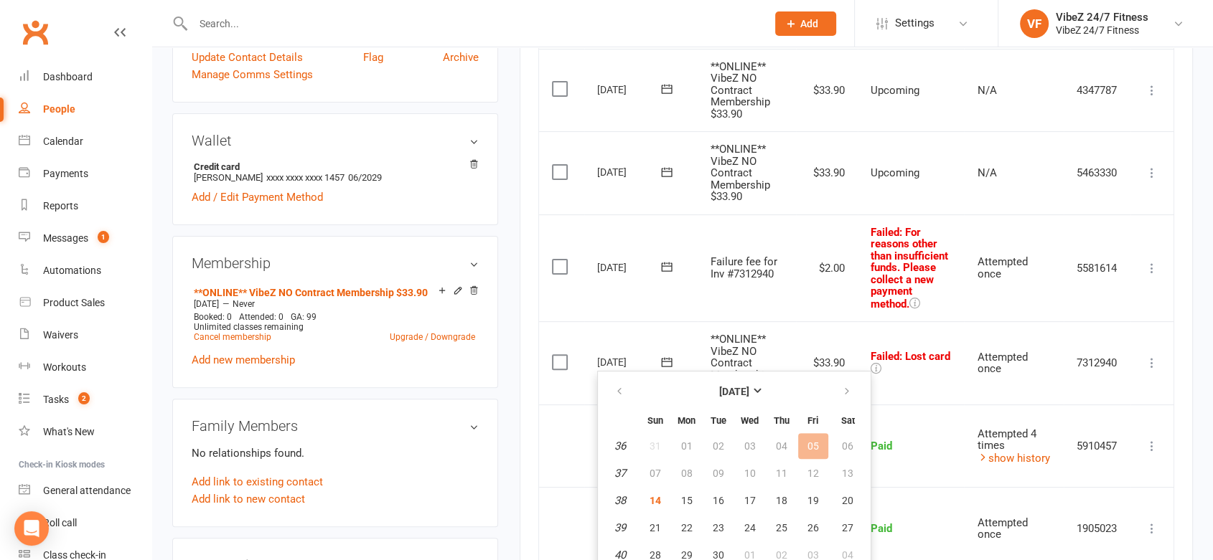
click at [758, 328] on td "**ONLINE** VibeZ NO Contract Membership $33.90" at bounding box center [747, 363] width 98 height 83
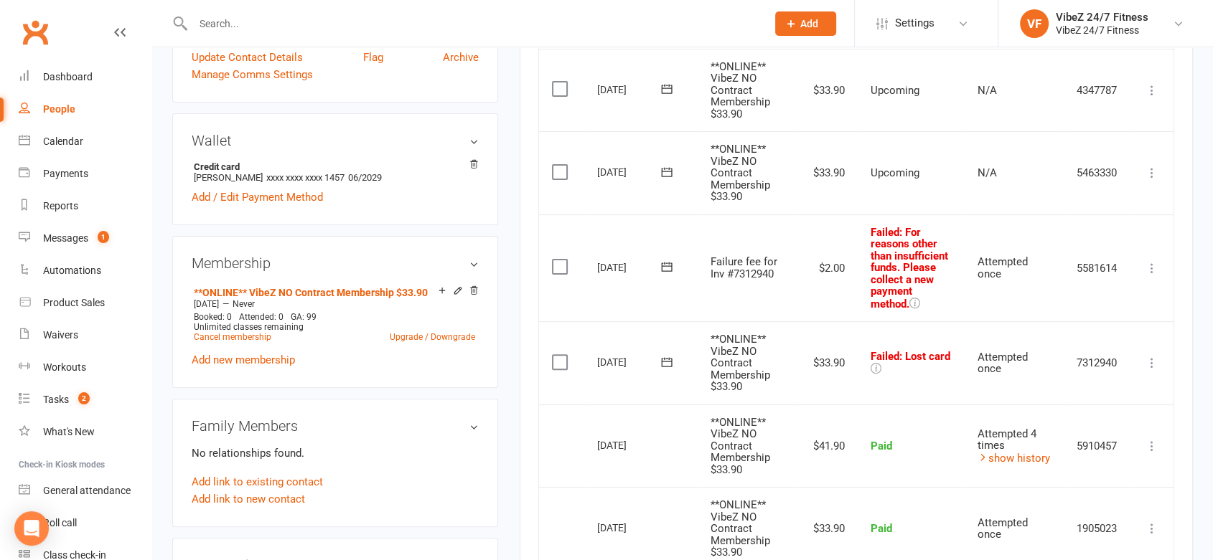
click at [665, 360] on icon at bounding box center [667, 362] width 14 height 14
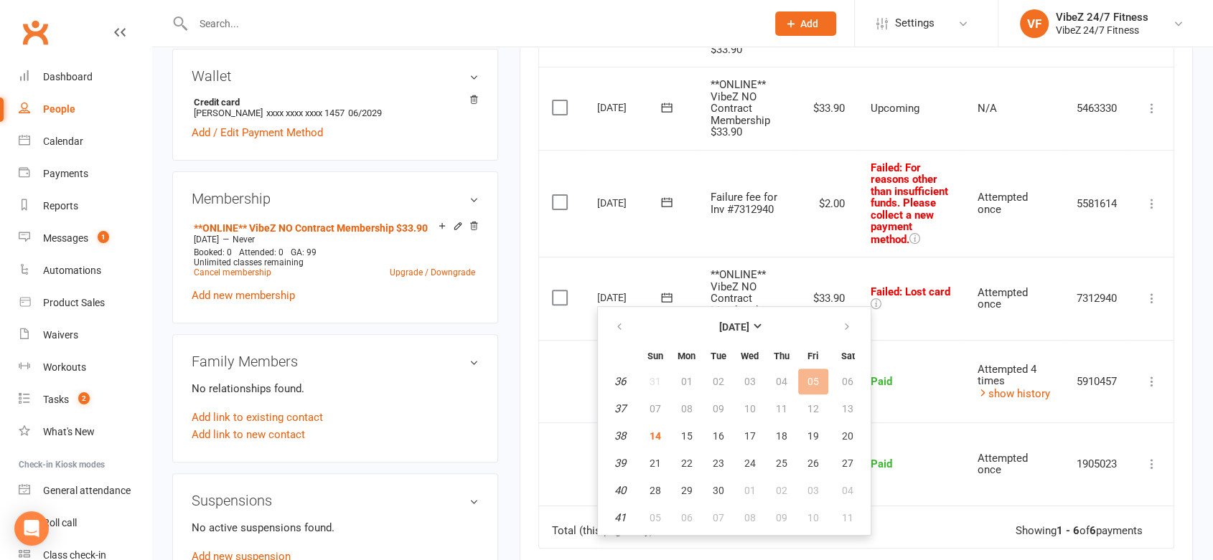
scroll to position [558, 0]
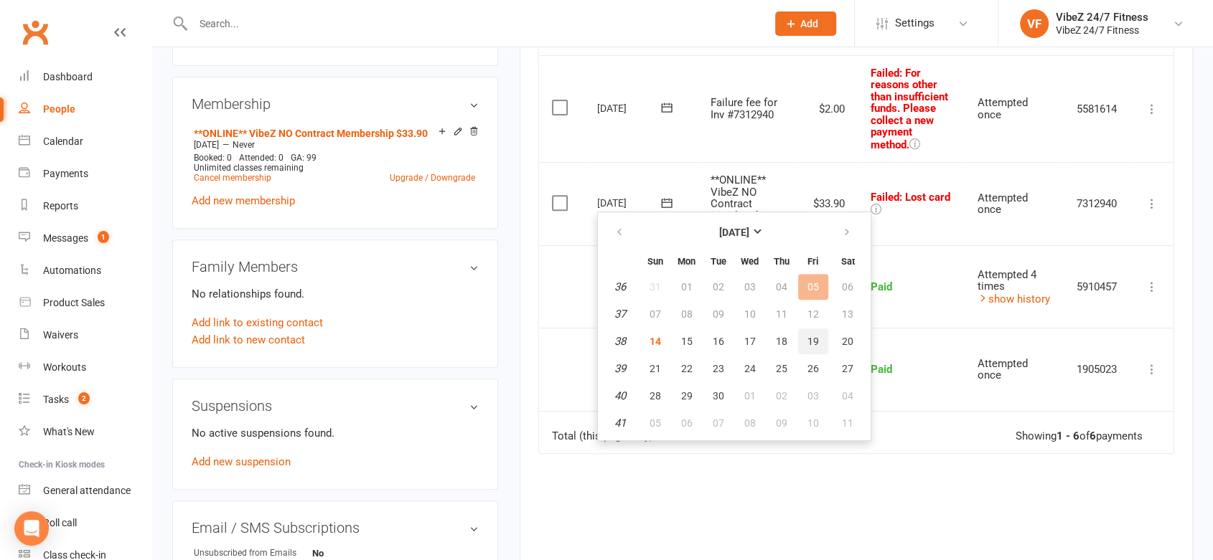
click at [815, 346] on button "19" at bounding box center [813, 342] width 30 height 26
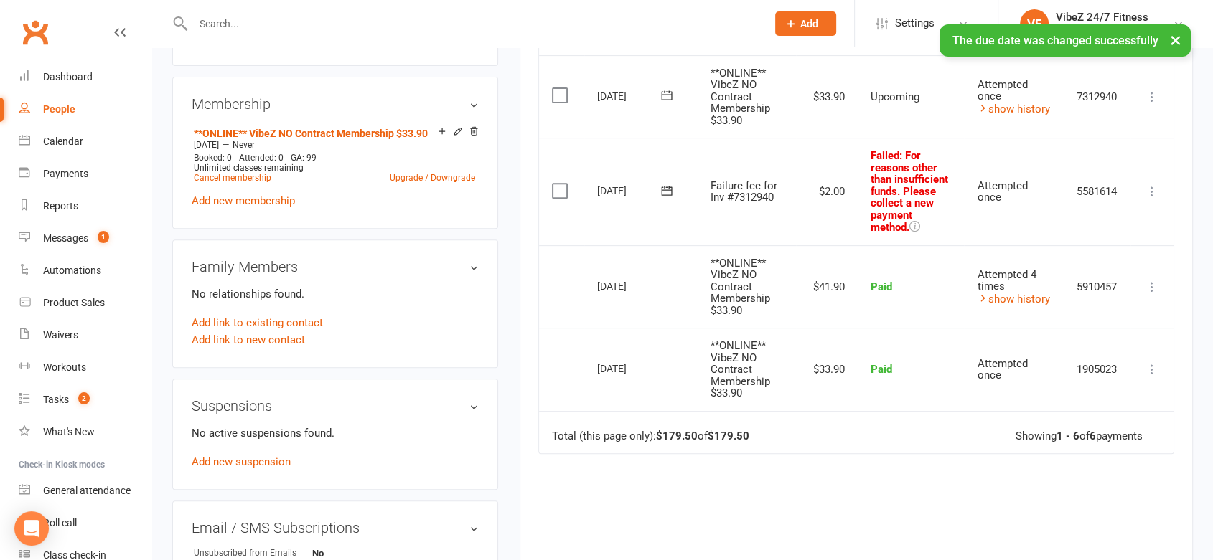
click at [1152, 189] on icon at bounding box center [1152, 191] width 14 height 14
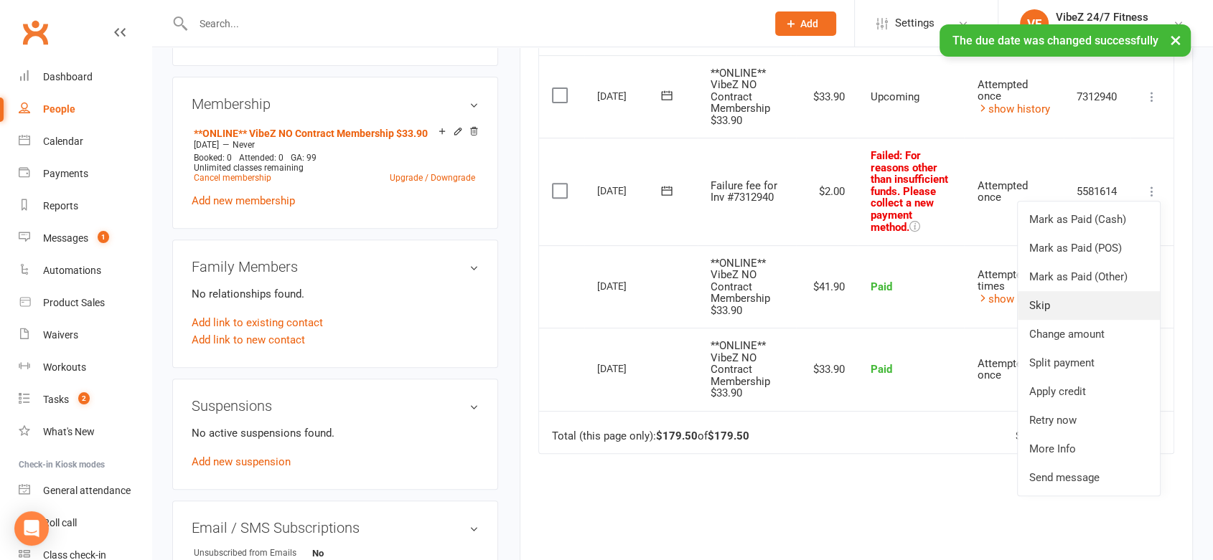
click at [1065, 297] on link "Skip" at bounding box center [1089, 305] width 142 height 29
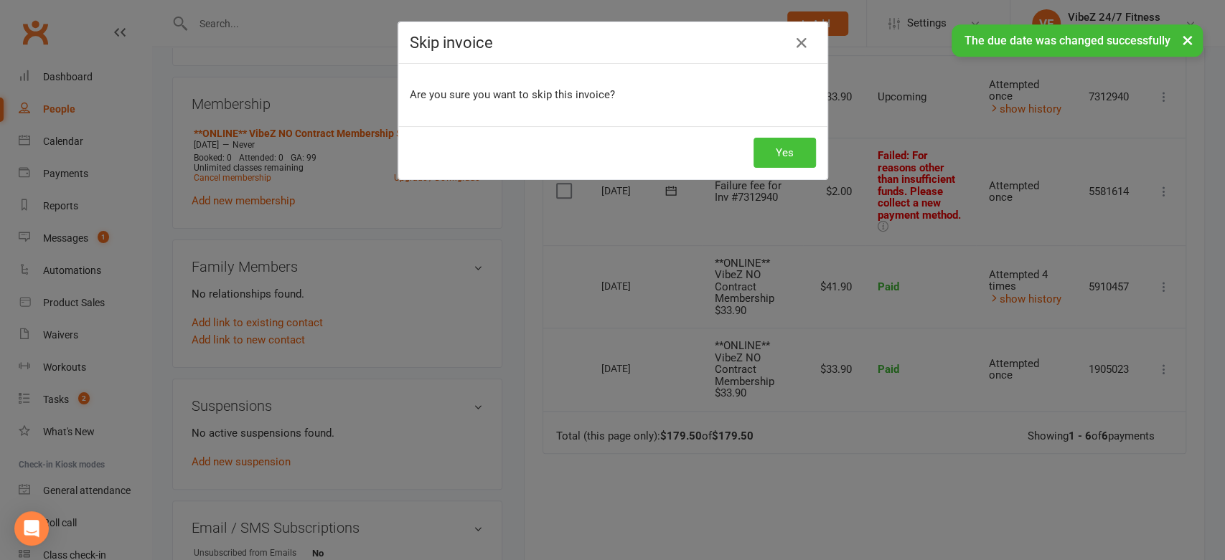
click at [787, 152] on button "Yes" at bounding box center [785, 153] width 62 height 30
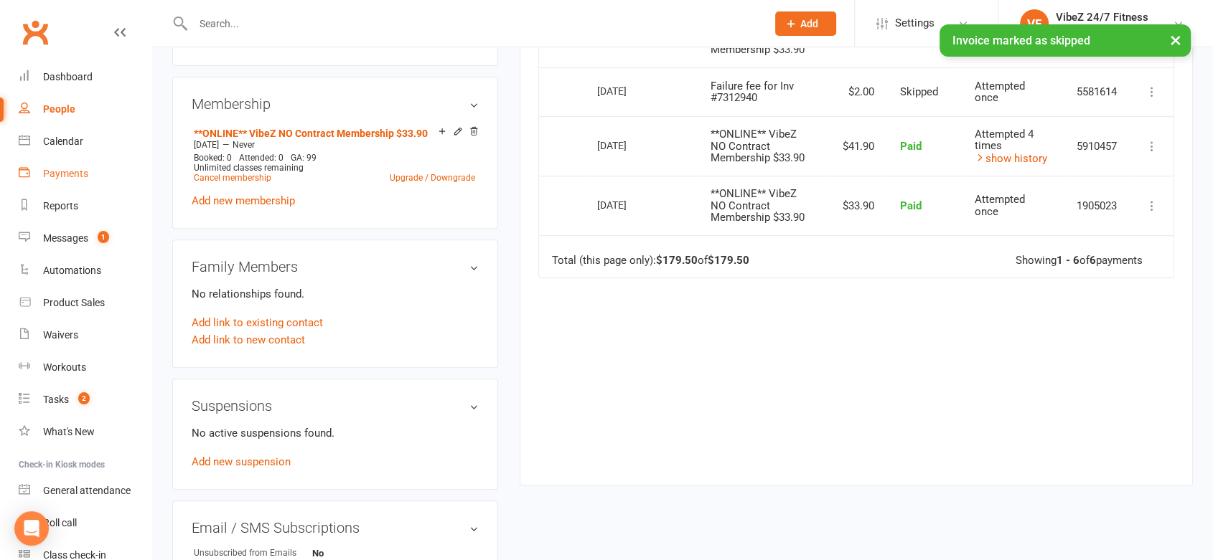
click at [66, 171] on div "Payments" at bounding box center [65, 173] width 45 height 11
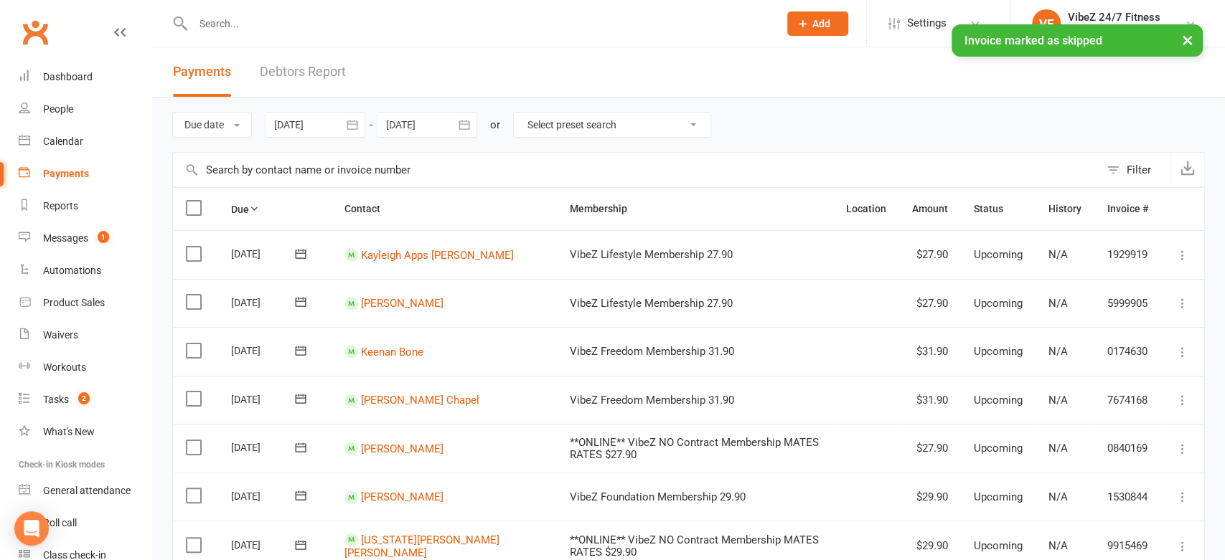
click at [324, 69] on link "Debtors Report" at bounding box center [303, 72] width 86 height 50
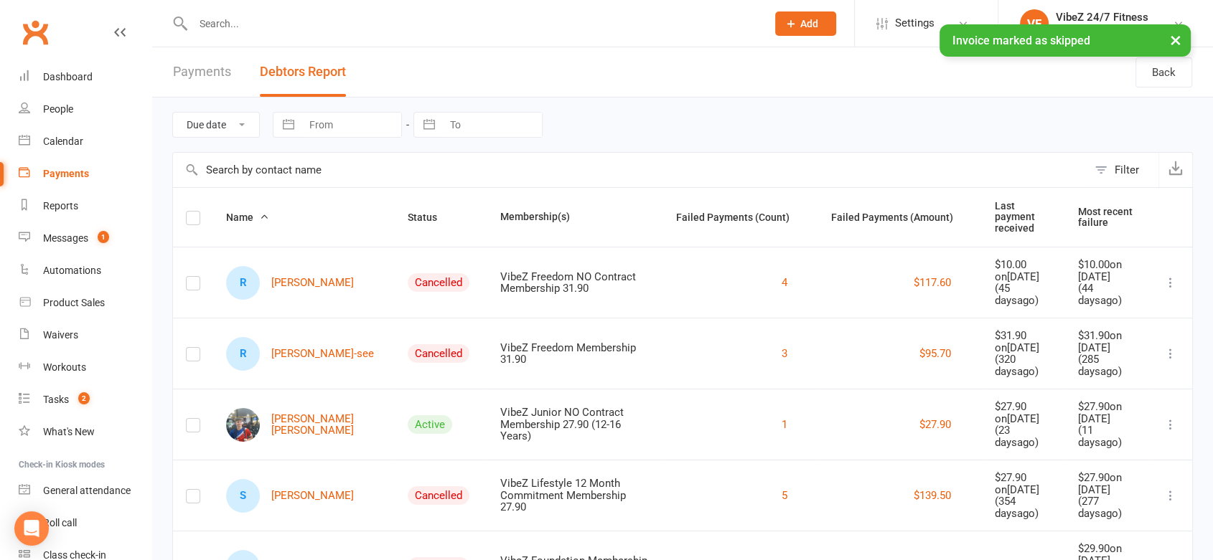
click at [408, 209] on button "Status" at bounding box center [430, 217] width 45 height 17
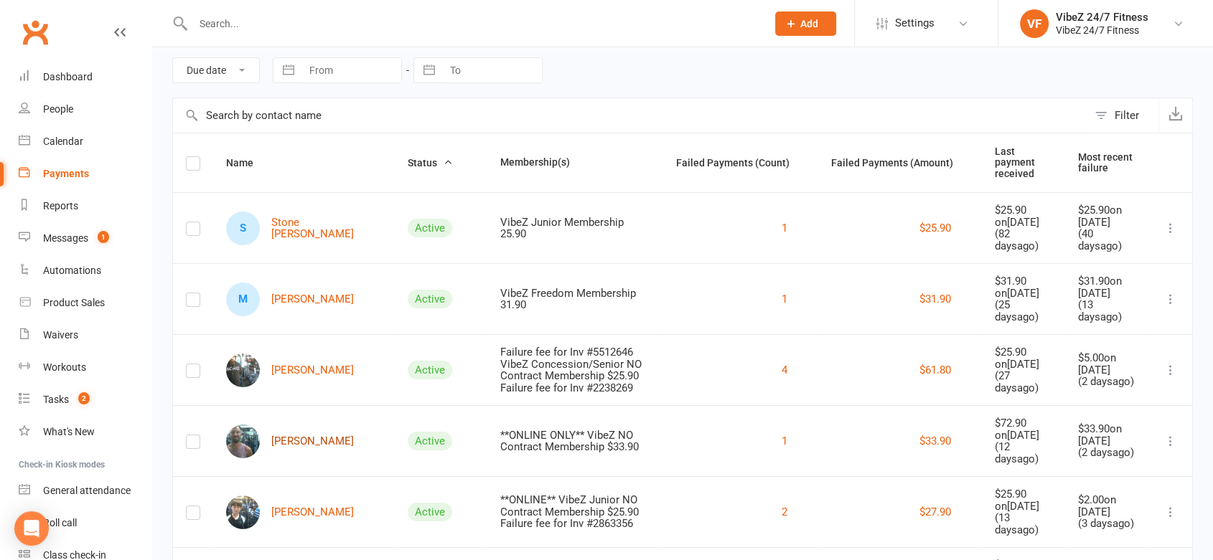
scroll to position [239, 0]
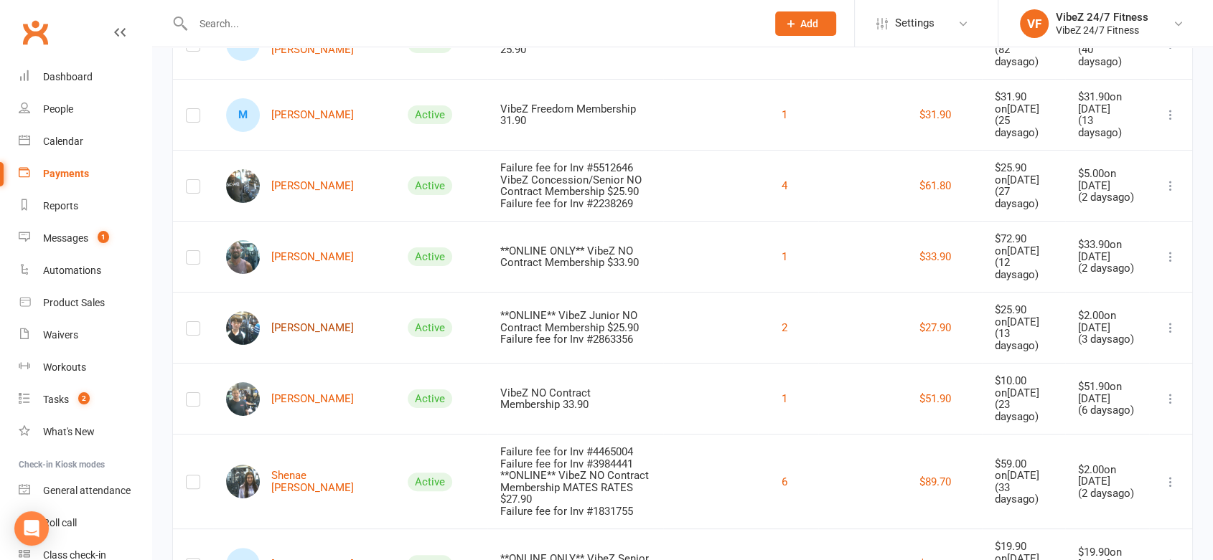
click at [323, 311] on link "[PERSON_NAME]" at bounding box center [290, 328] width 128 height 34
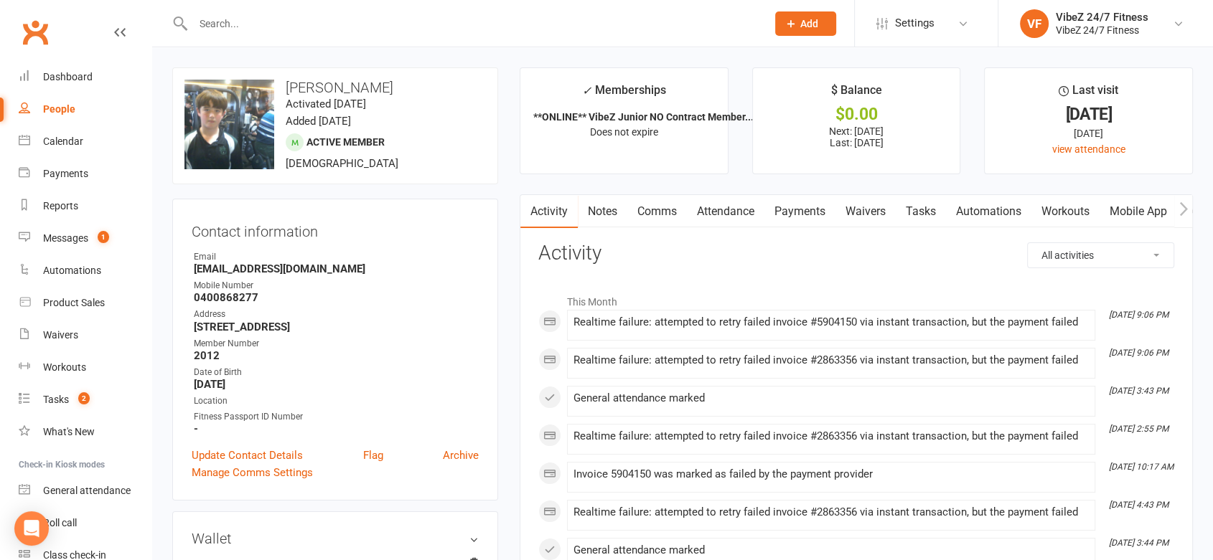
click at [806, 199] on link "Payments" at bounding box center [799, 211] width 71 height 33
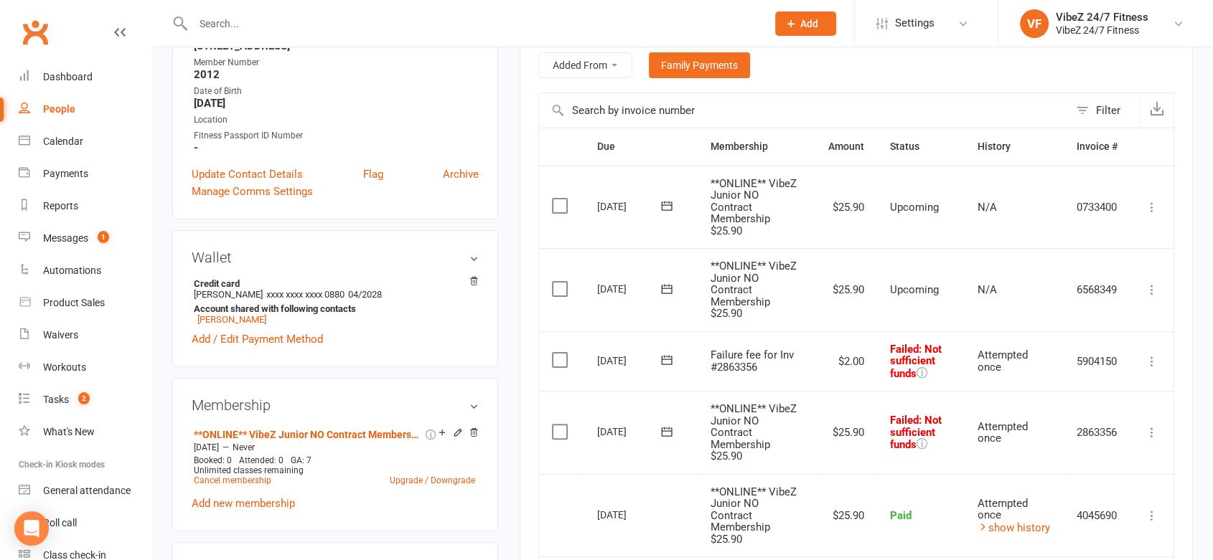
scroll to position [319, 0]
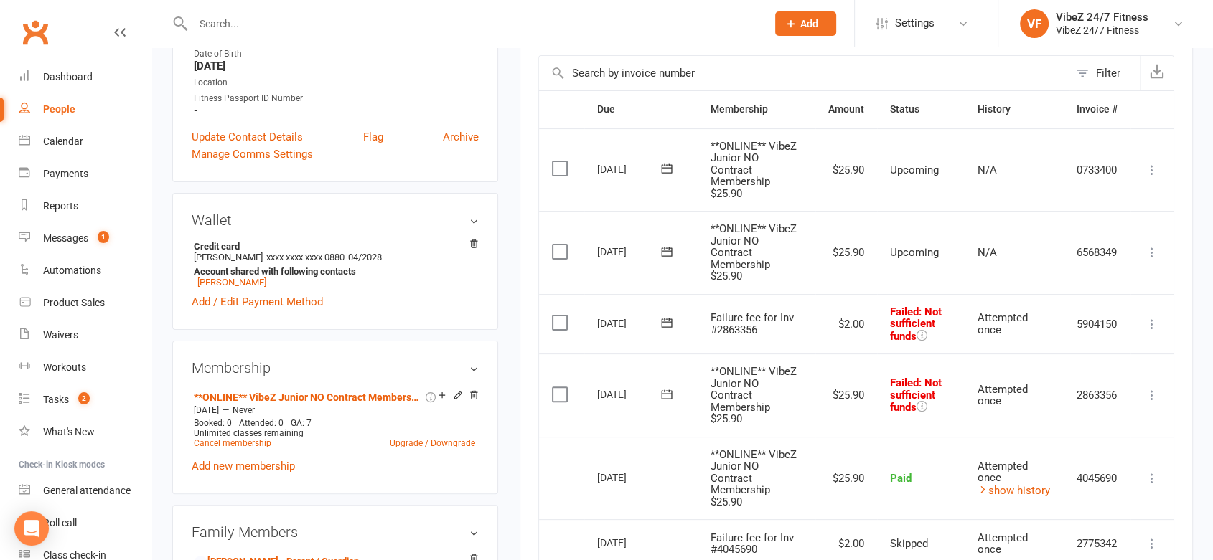
click at [1156, 388] on icon at bounding box center [1152, 395] width 14 height 14
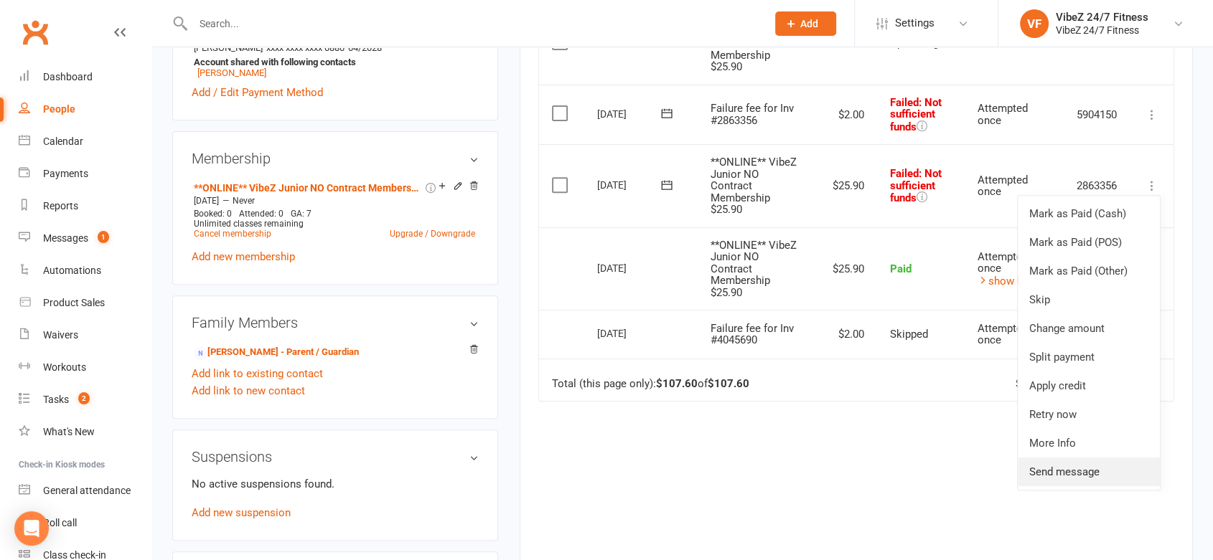
scroll to position [558, 0]
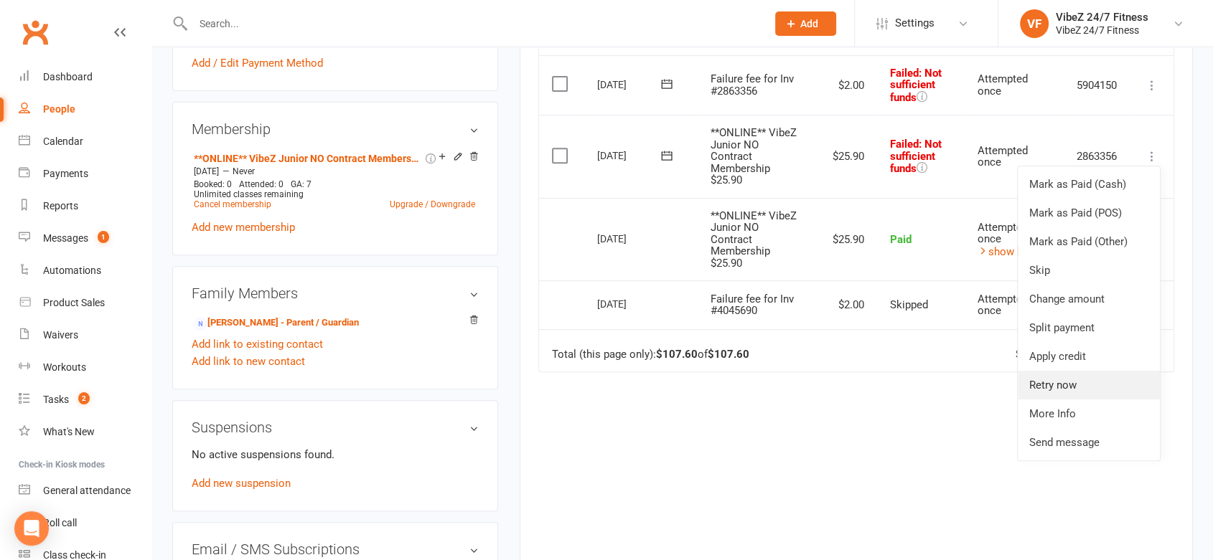
drag, startPoint x: 1074, startPoint y: 379, endPoint x: 1056, endPoint y: 380, distance: 17.2
click at [1074, 380] on link "Retry now" at bounding box center [1089, 385] width 142 height 29
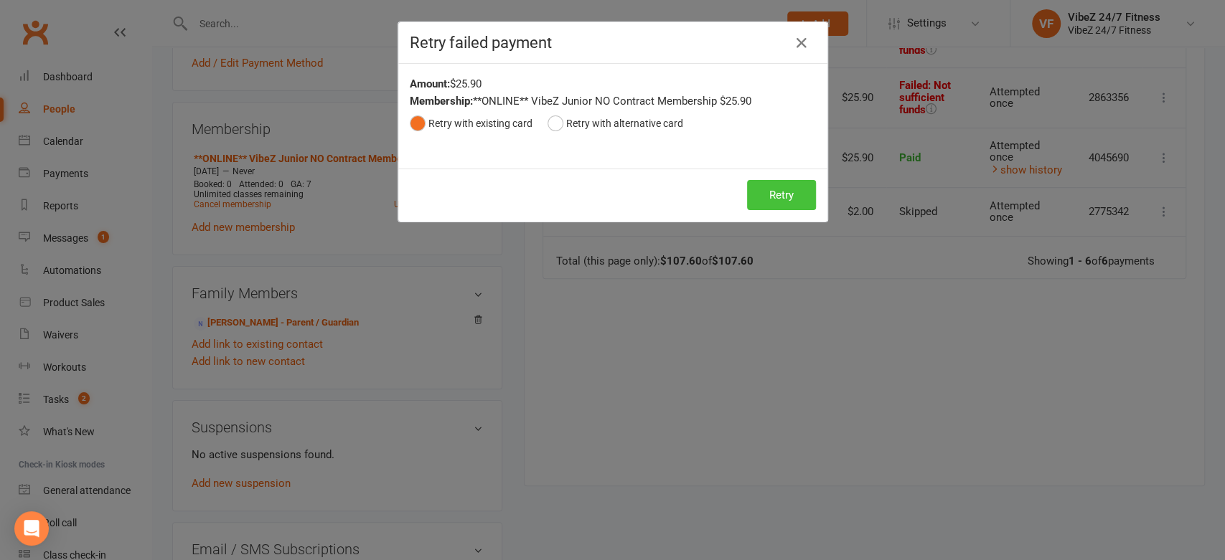
click at [780, 205] on button "Retry" at bounding box center [781, 195] width 69 height 30
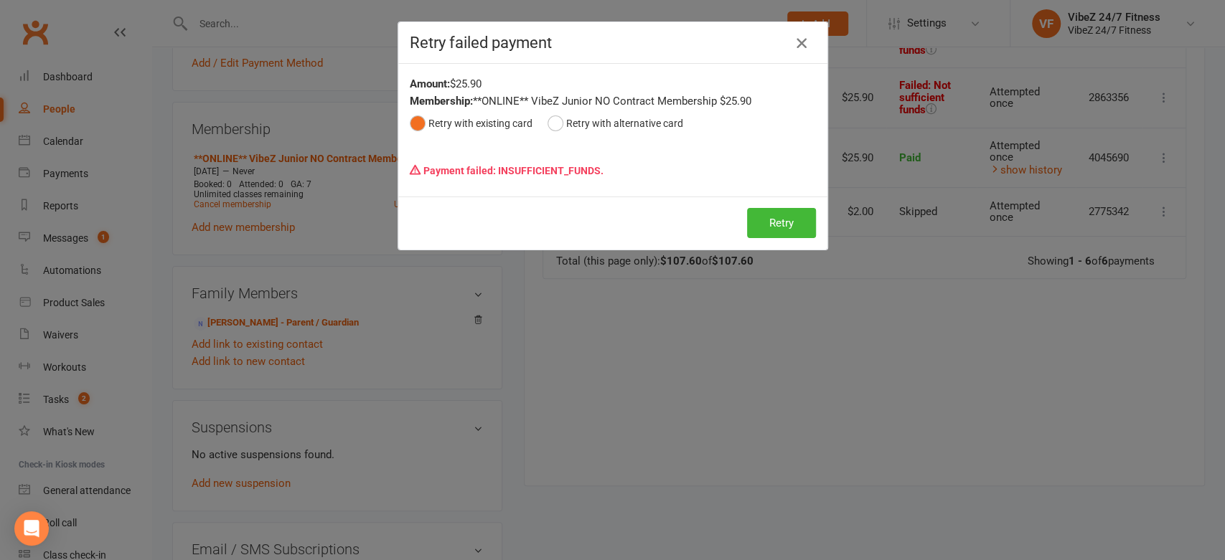
click at [793, 46] on icon "button" at bounding box center [801, 42] width 17 height 17
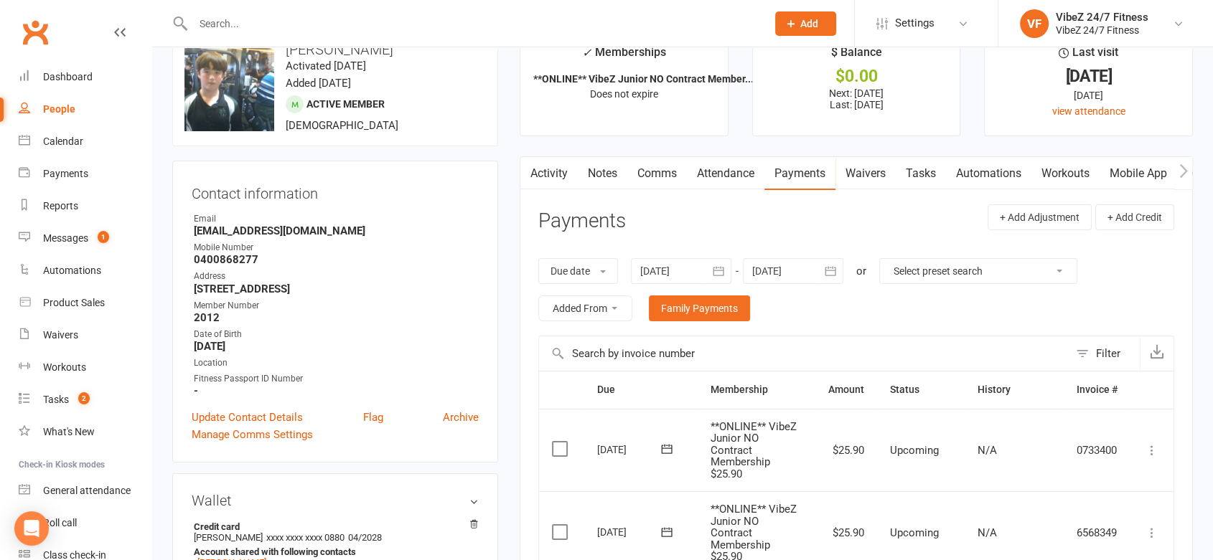
scroll to position [0, 0]
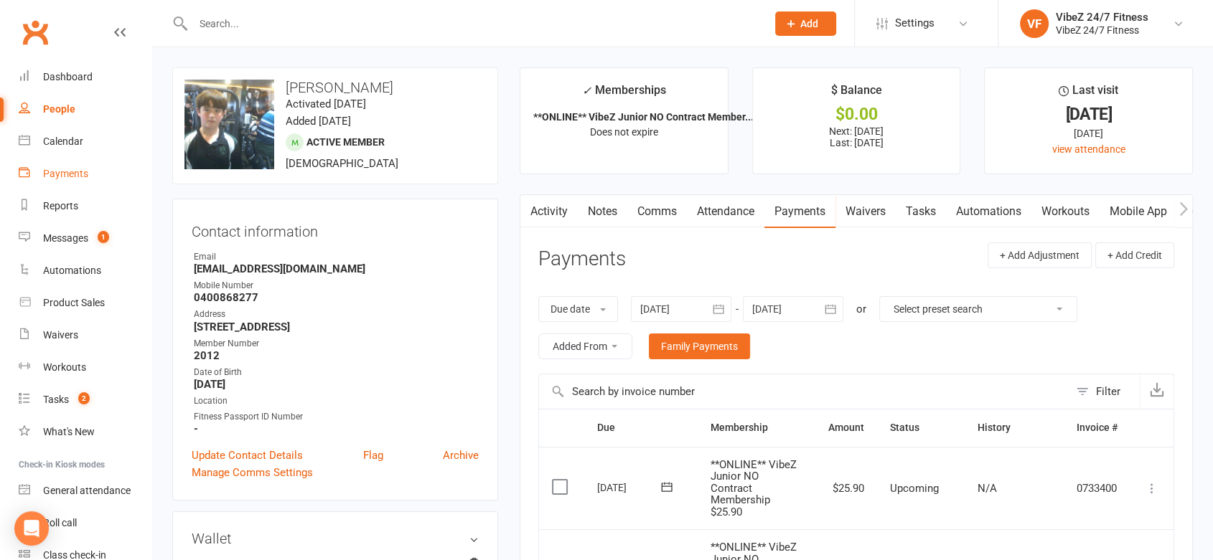
click at [59, 182] on link "Payments" at bounding box center [85, 174] width 133 height 32
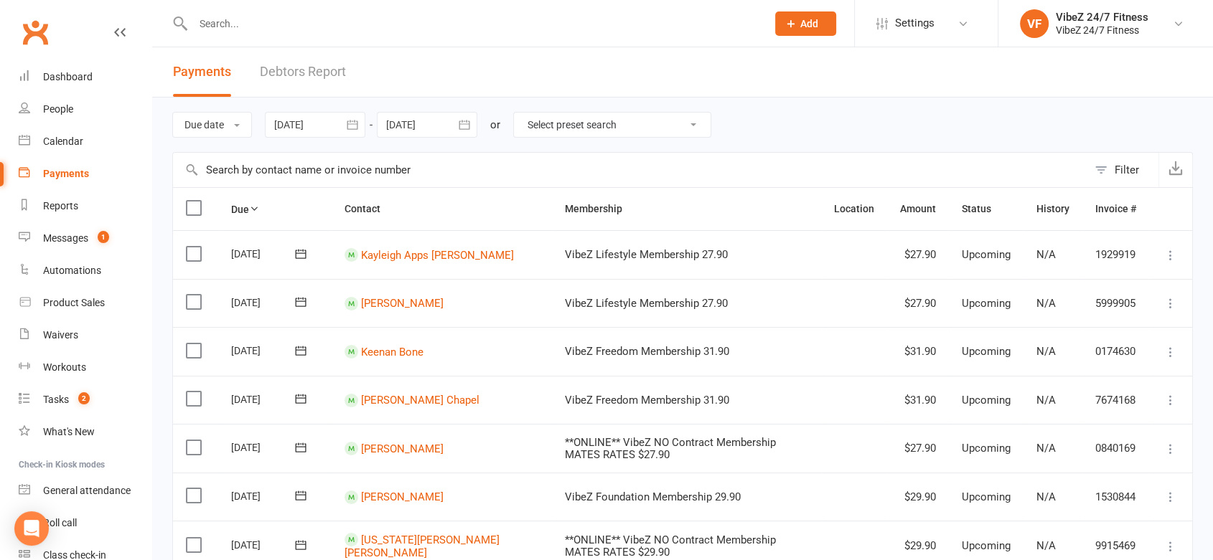
click at [321, 80] on link "Debtors Report" at bounding box center [303, 72] width 86 height 50
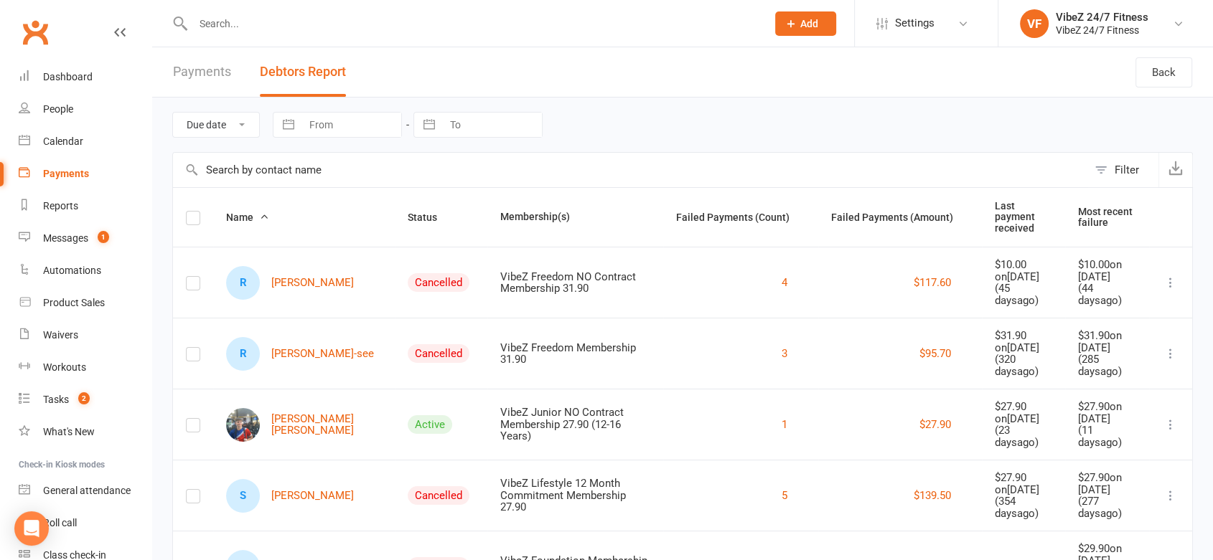
click at [408, 217] on button "Status" at bounding box center [430, 217] width 45 height 17
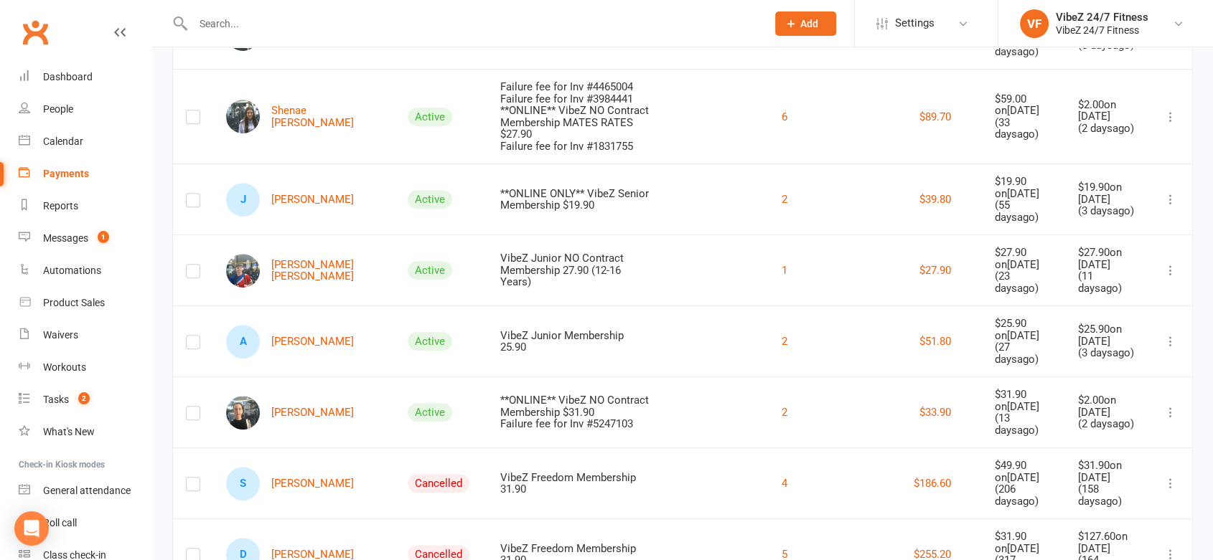
scroll to position [478, 0]
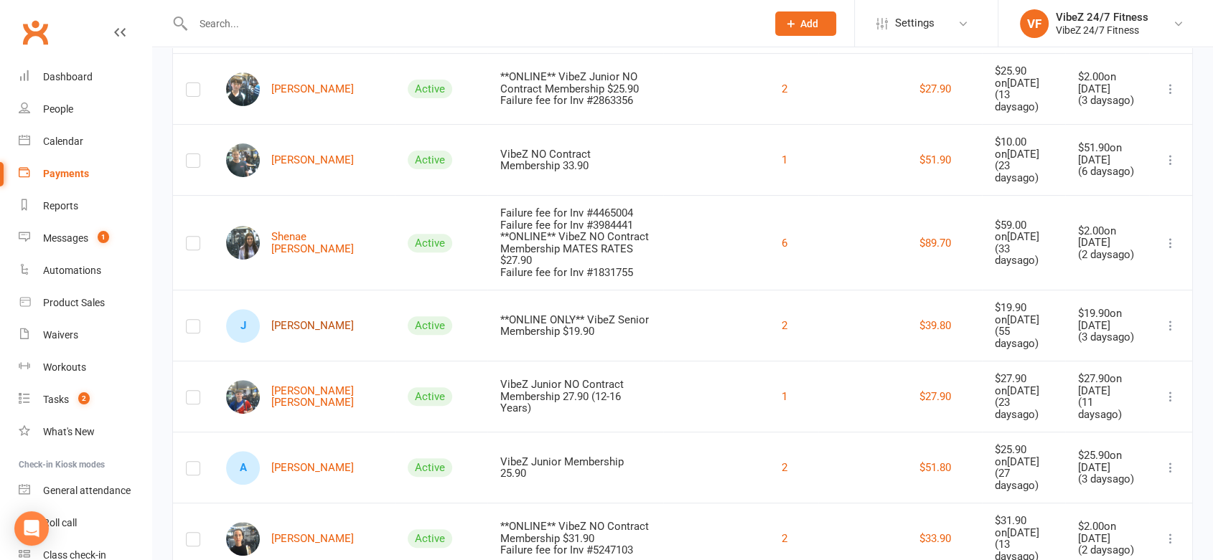
drag, startPoint x: 311, startPoint y: 304, endPoint x: 326, endPoint y: 303, distance: 14.4
click at [311, 309] on link "[PERSON_NAME]" at bounding box center [290, 326] width 128 height 34
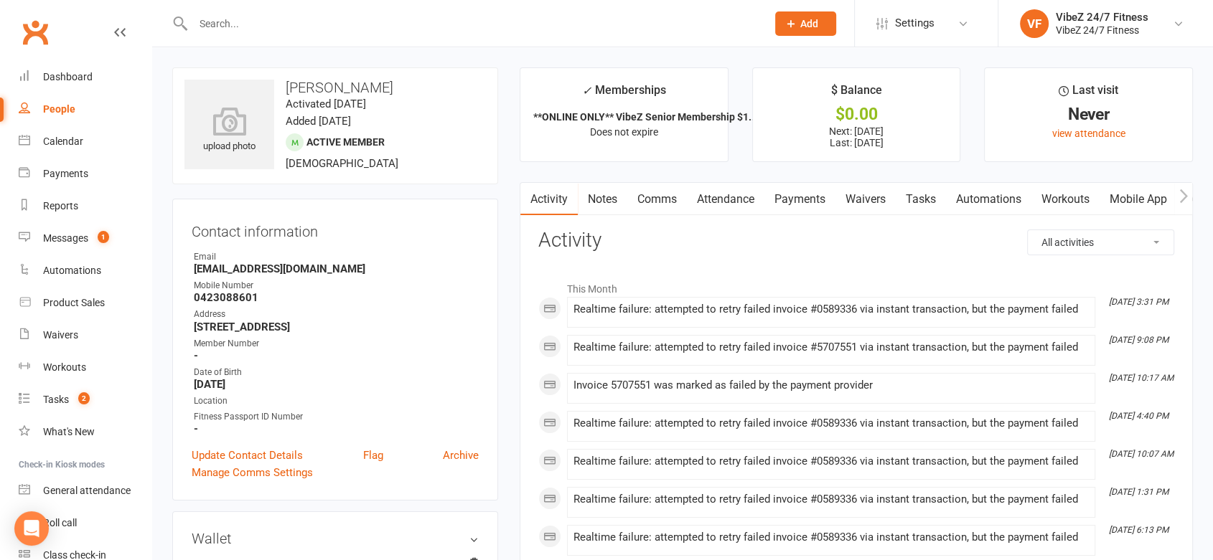
click at [799, 210] on link "Payments" at bounding box center [799, 199] width 71 height 33
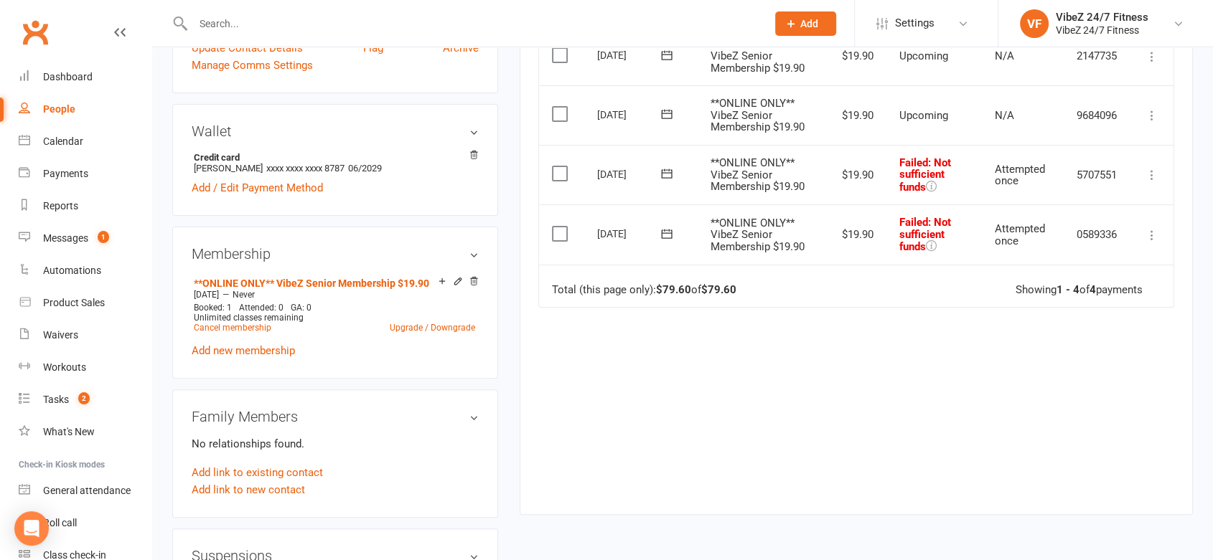
scroll to position [478, 0]
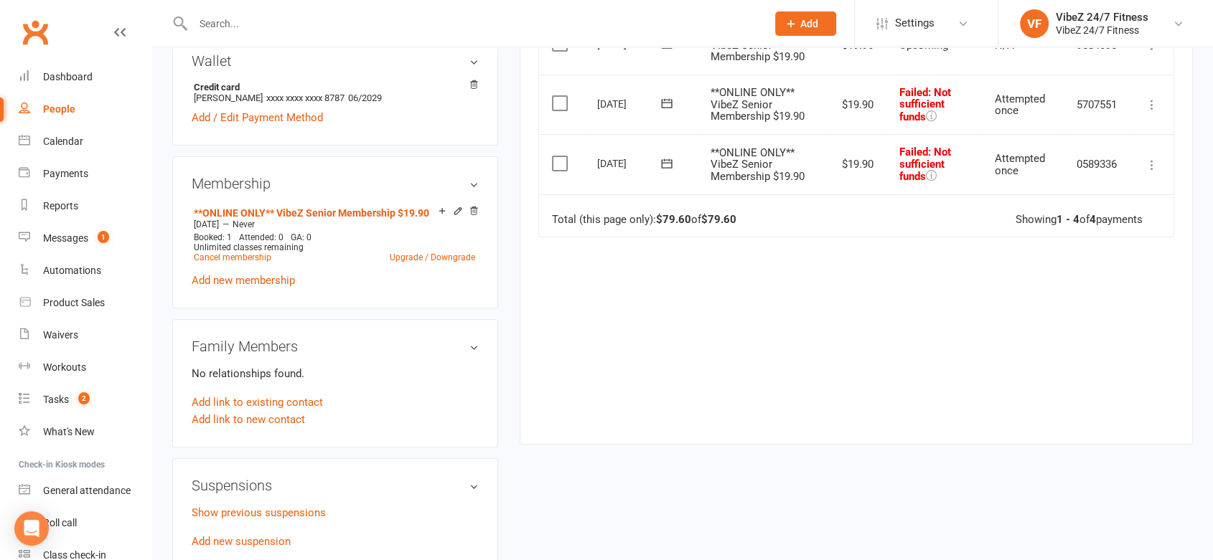
click at [1150, 165] on icon at bounding box center [1152, 165] width 14 height 14
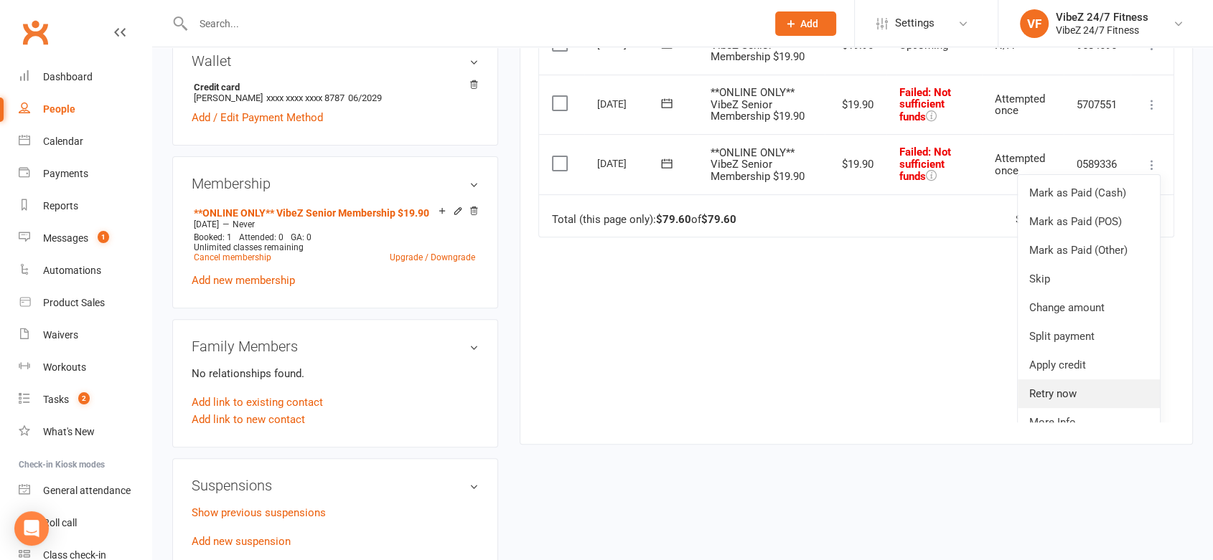
click at [1073, 408] on link "Retry now" at bounding box center [1089, 394] width 142 height 29
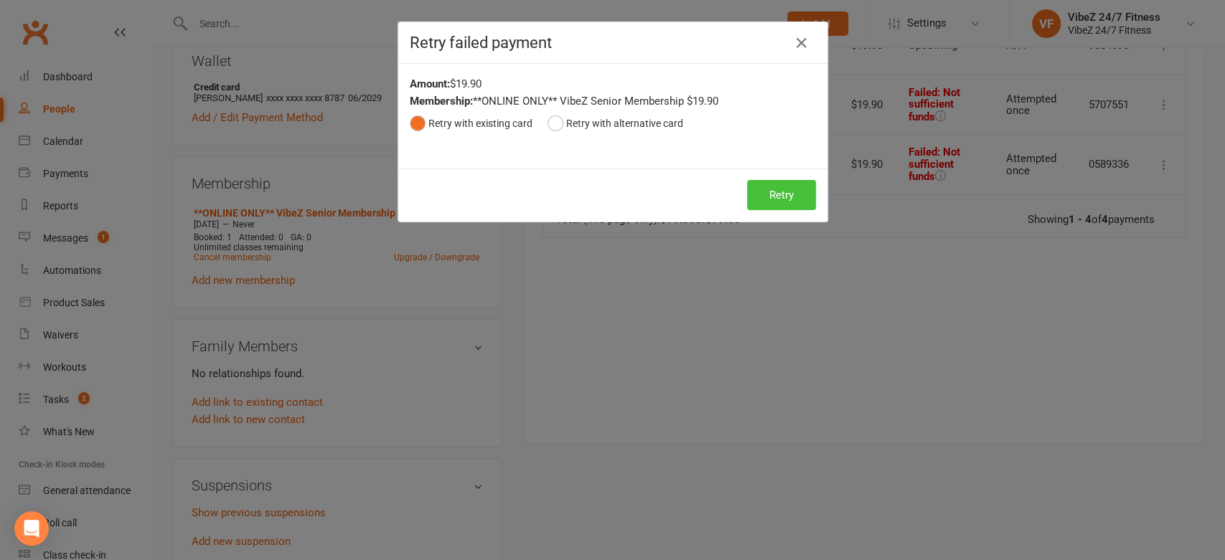
click at [797, 192] on button "Retry" at bounding box center [781, 195] width 69 height 30
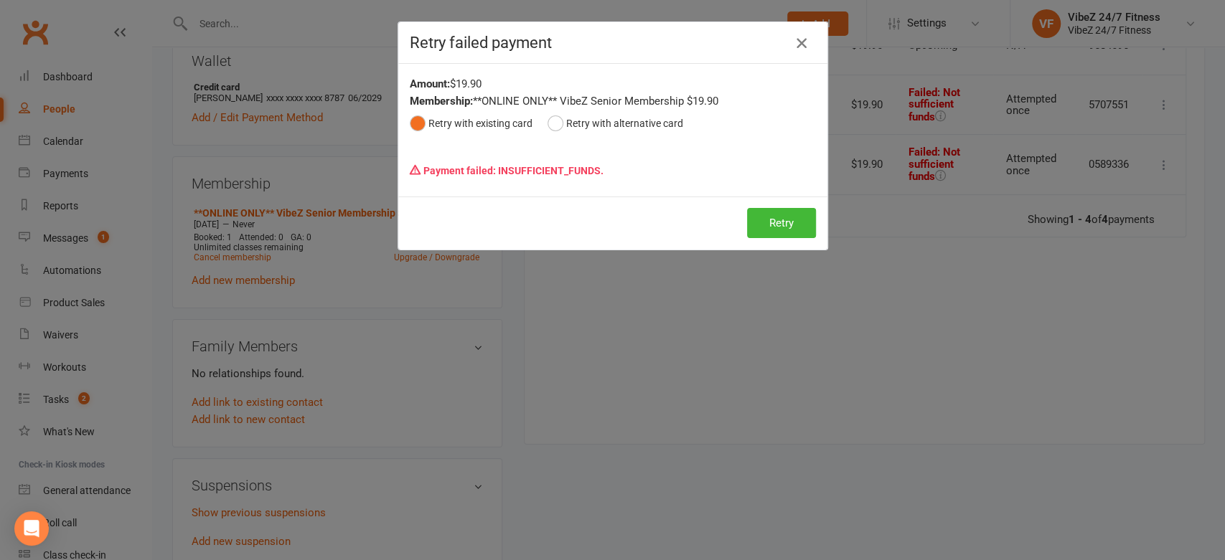
drag, startPoint x: 804, startPoint y: 39, endPoint x: 594, endPoint y: 84, distance: 214.4
click at [802, 39] on icon "button" at bounding box center [801, 42] width 17 height 17
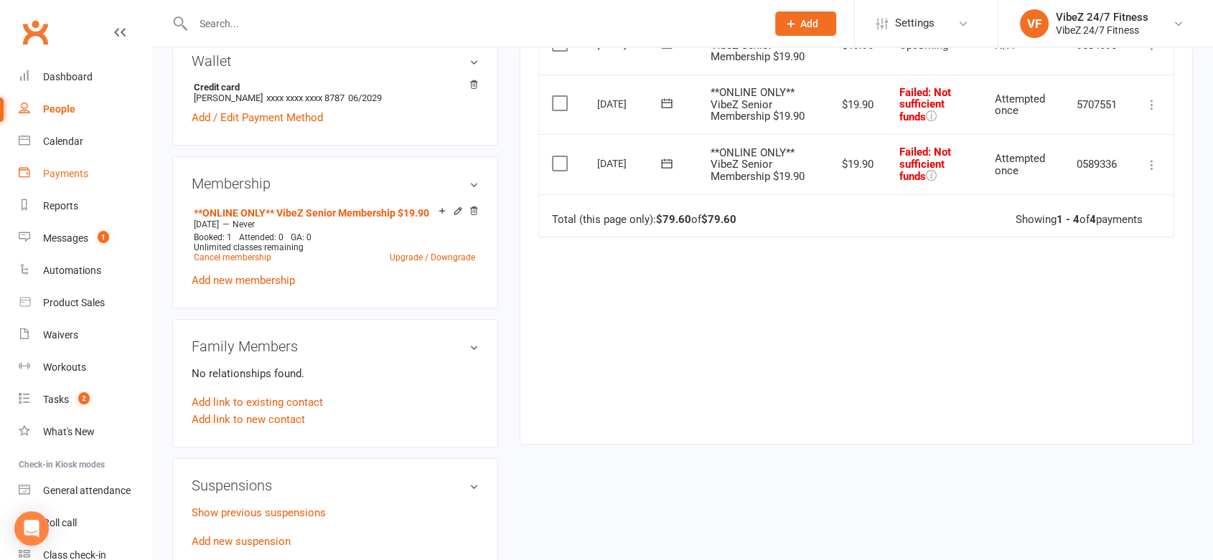
click at [60, 175] on div "Payments" at bounding box center [65, 173] width 45 height 11
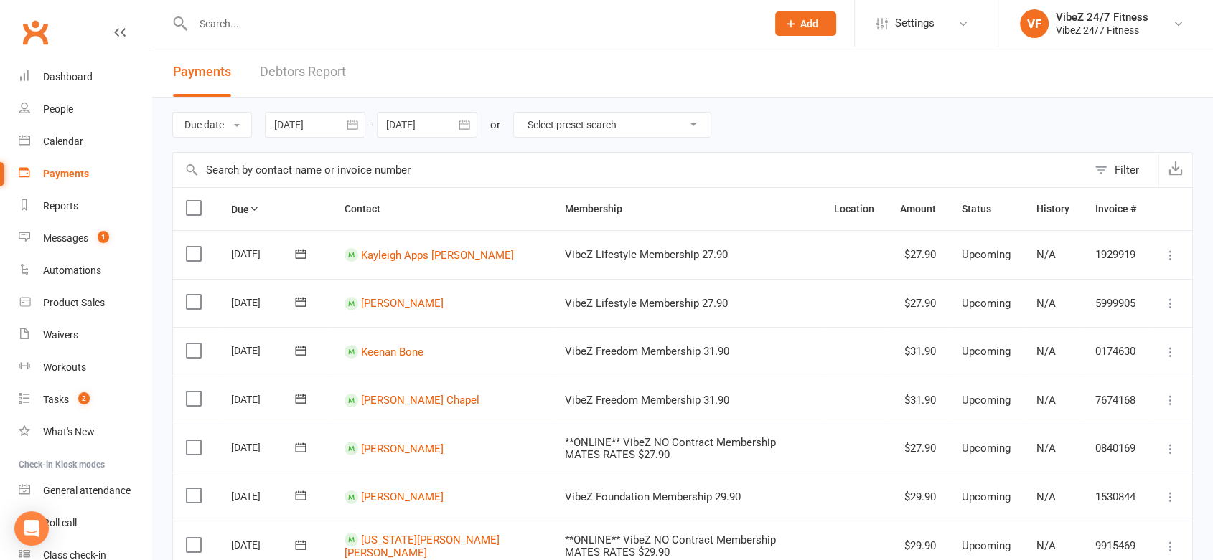
click at [283, 79] on link "Debtors Report" at bounding box center [303, 72] width 86 height 50
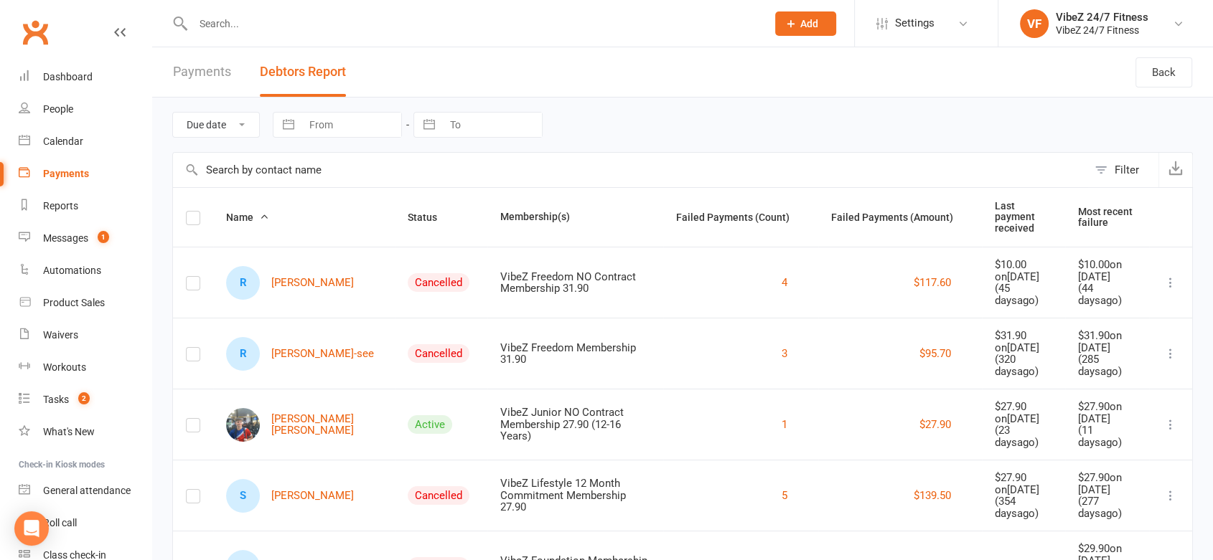
click at [308, 77] on button "Debtors Report" at bounding box center [303, 72] width 86 height 50
click at [408, 212] on span "Status" at bounding box center [430, 217] width 45 height 11
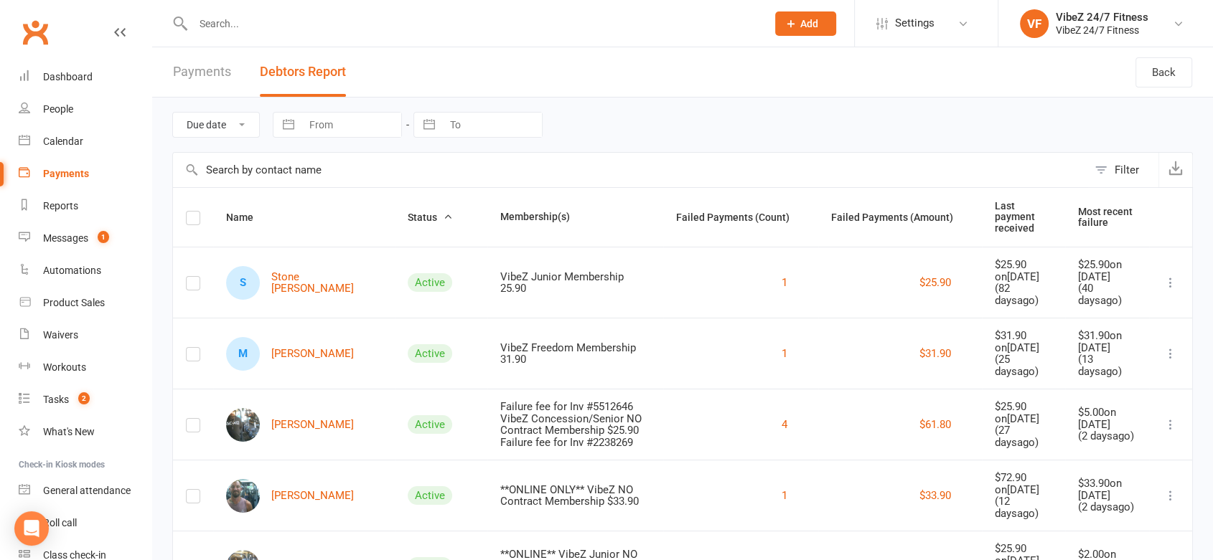
scroll to position [637, 0]
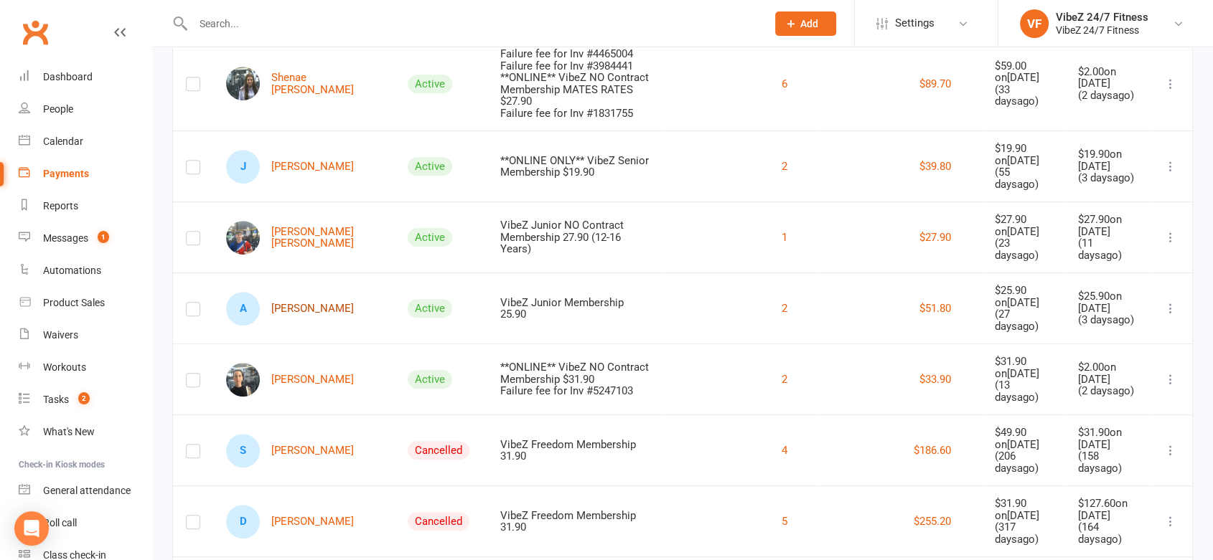
drag, startPoint x: 332, startPoint y: 268, endPoint x: 341, endPoint y: 267, distance: 8.7
click at [333, 292] on link "A [PERSON_NAME]" at bounding box center [290, 309] width 128 height 34
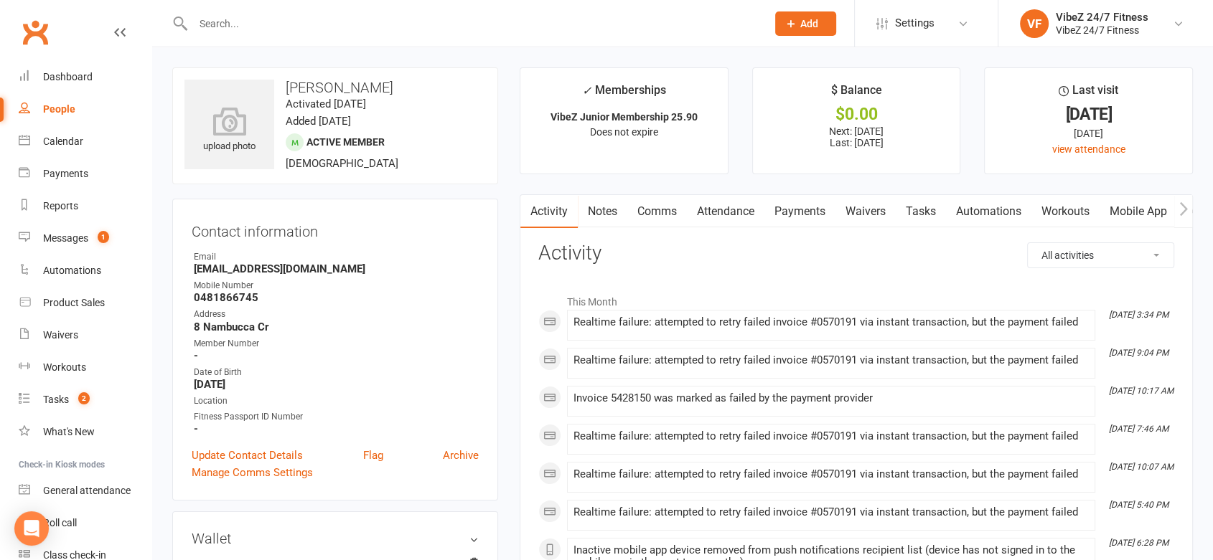
click at [797, 215] on link "Payments" at bounding box center [799, 211] width 71 height 33
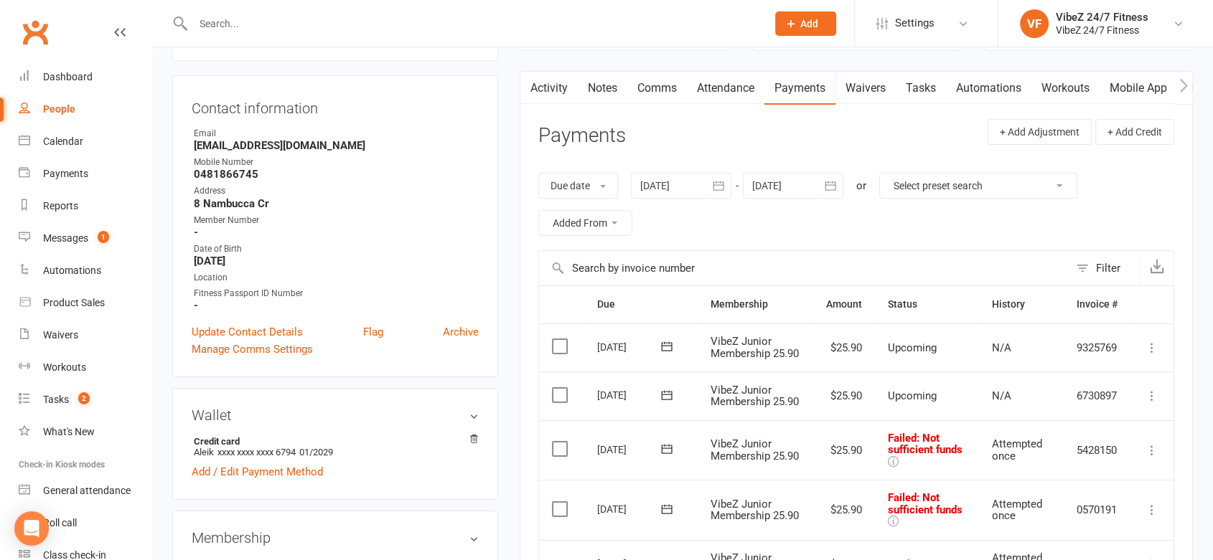
scroll to position [319, 0]
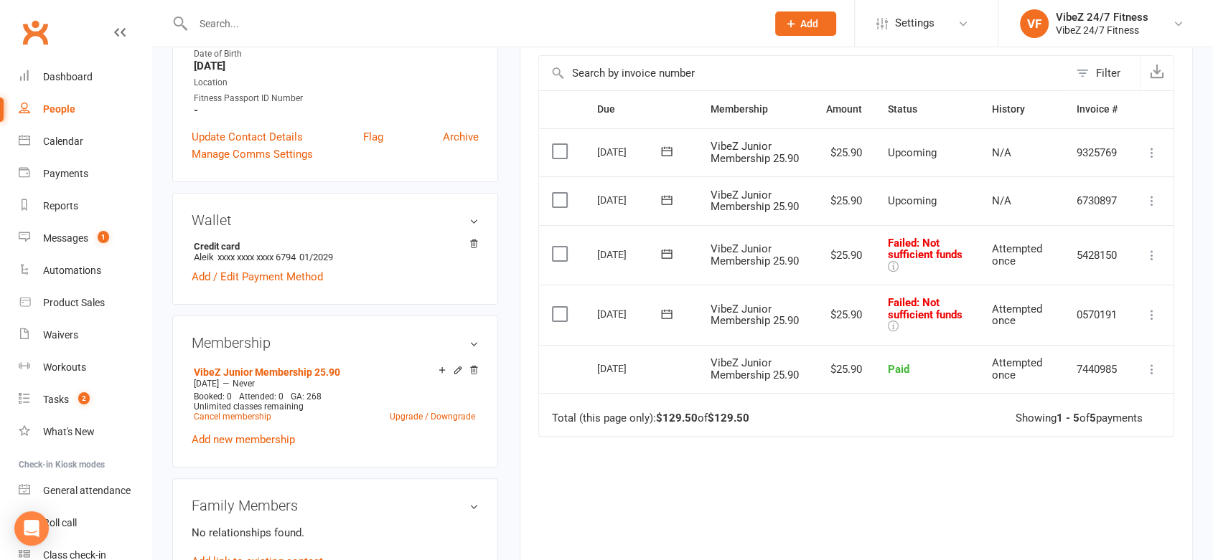
click at [1148, 322] on icon at bounding box center [1152, 315] width 14 height 14
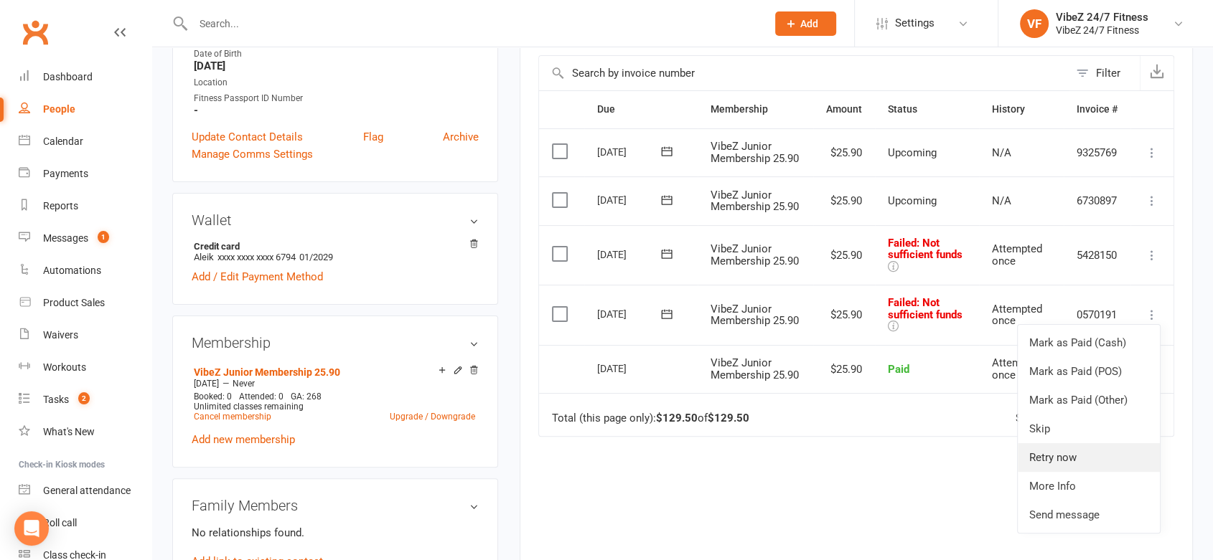
click at [1076, 472] on link "Retry now" at bounding box center [1089, 458] width 142 height 29
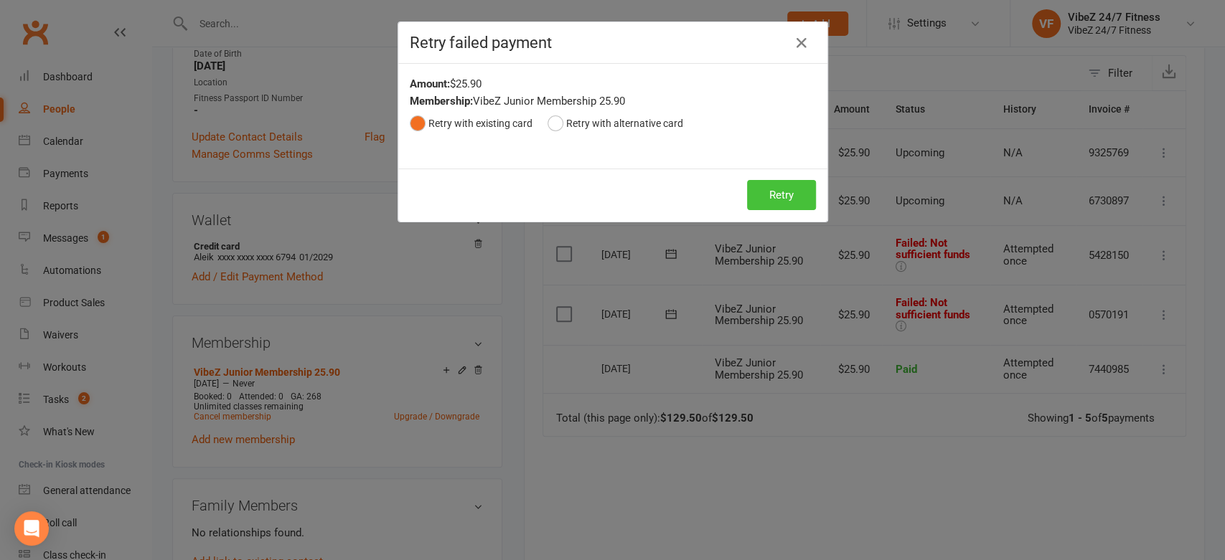
click at [782, 197] on button "Retry" at bounding box center [781, 195] width 69 height 30
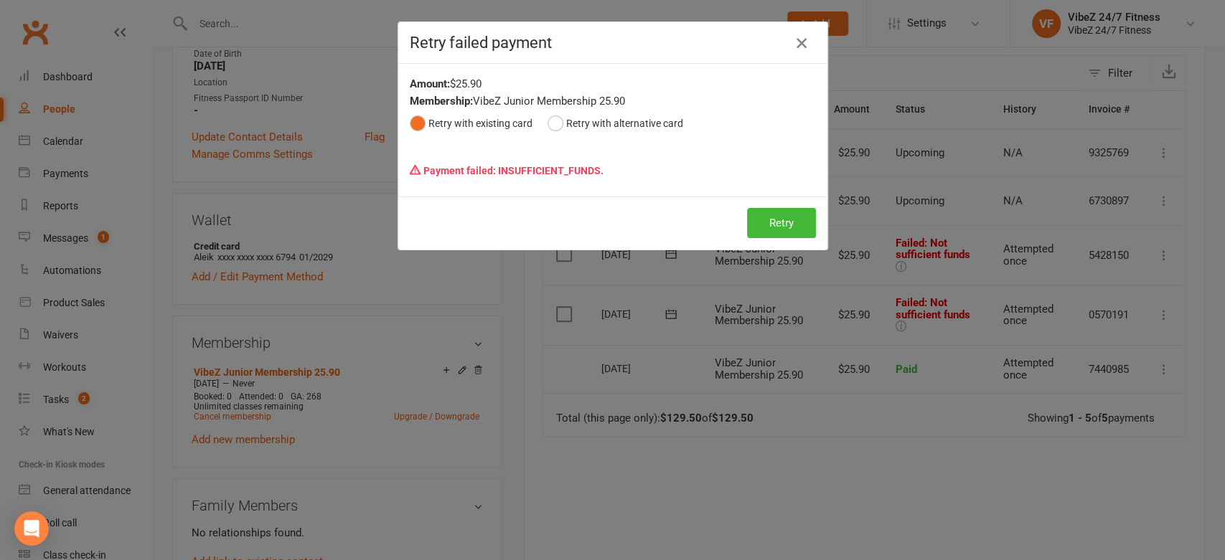
click at [790, 39] on button "button" at bounding box center [801, 43] width 23 height 23
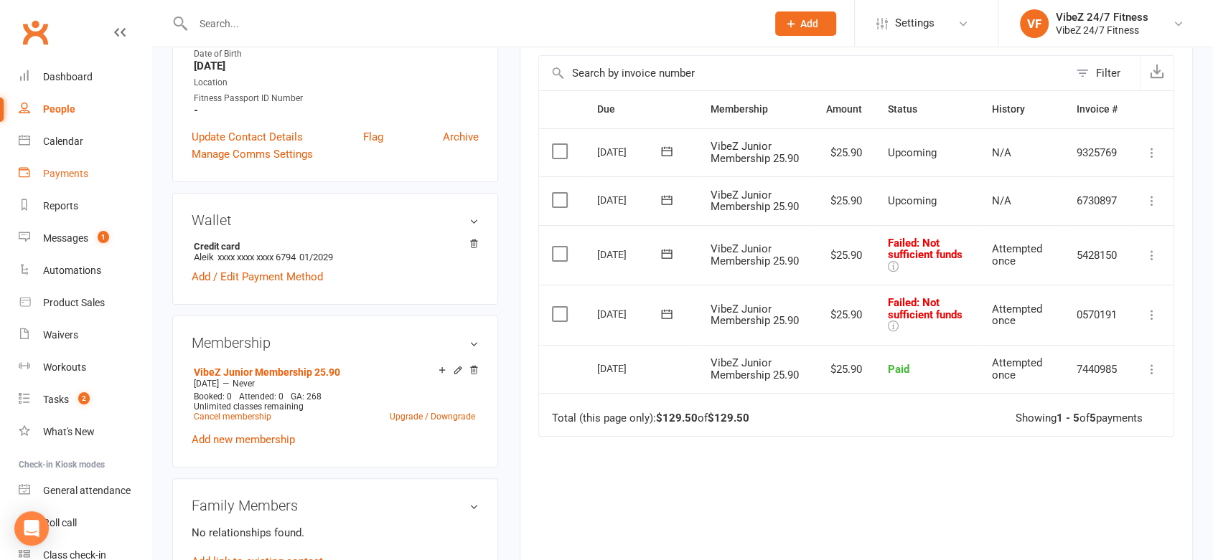
click at [92, 169] on link "Payments" at bounding box center [85, 174] width 133 height 32
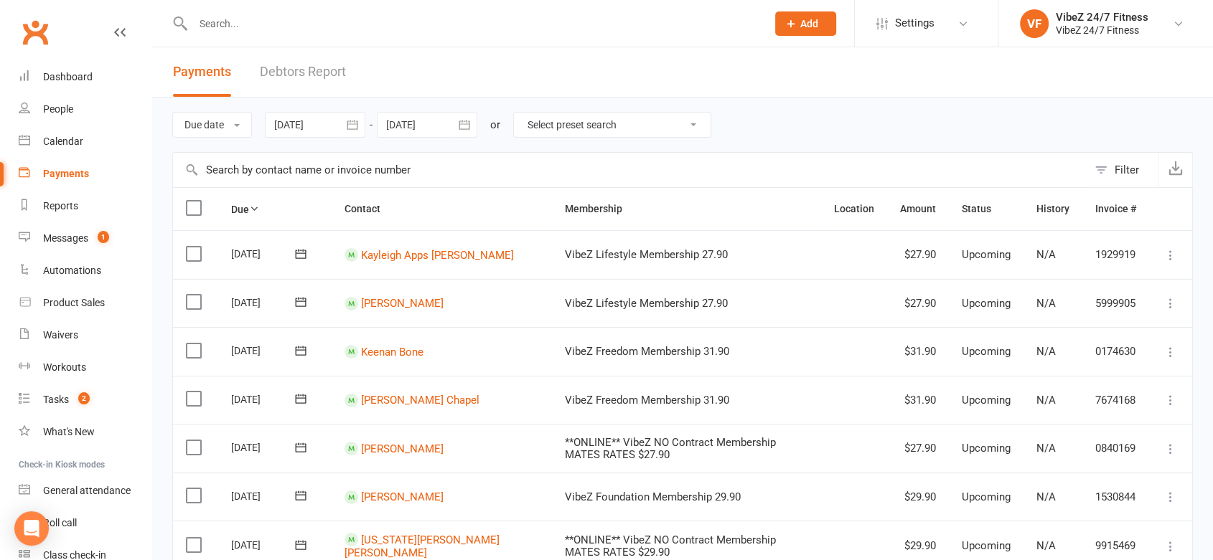
click at [308, 73] on link "Debtors Report" at bounding box center [303, 72] width 86 height 50
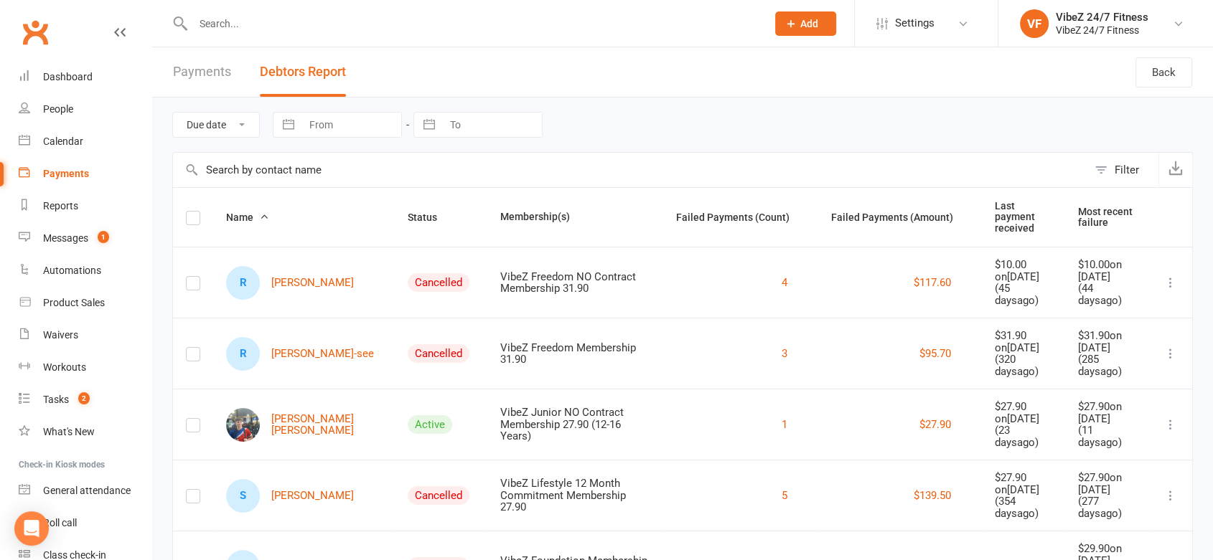
click at [400, 222] on th "Status" at bounding box center [441, 217] width 93 height 59
click at [408, 212] on span "Status" at bounding box center [430, 217] width 45 height 11
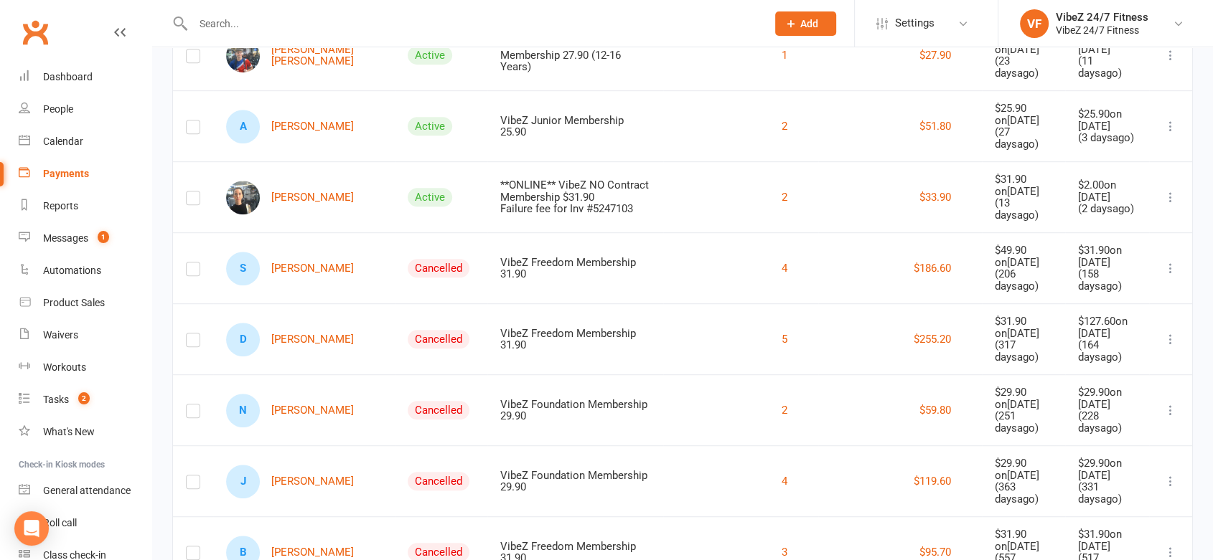
scroll to position [637, 0]
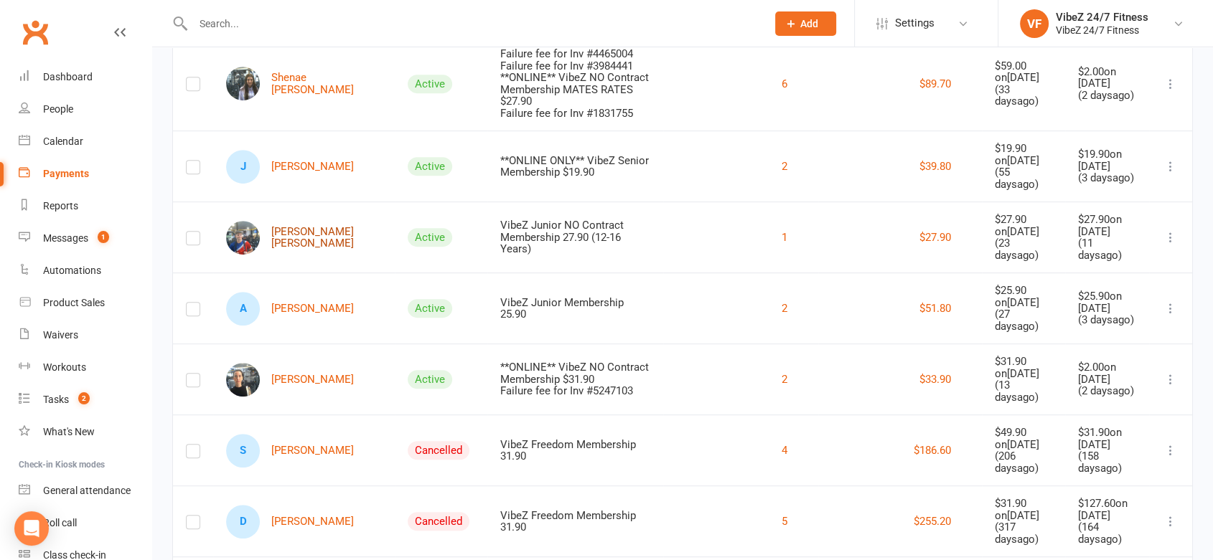
click at [315, 221] on link "[PERSON_NAME] [PERSON_NAME]" at bounding box center [304, 238] width 156 height 34
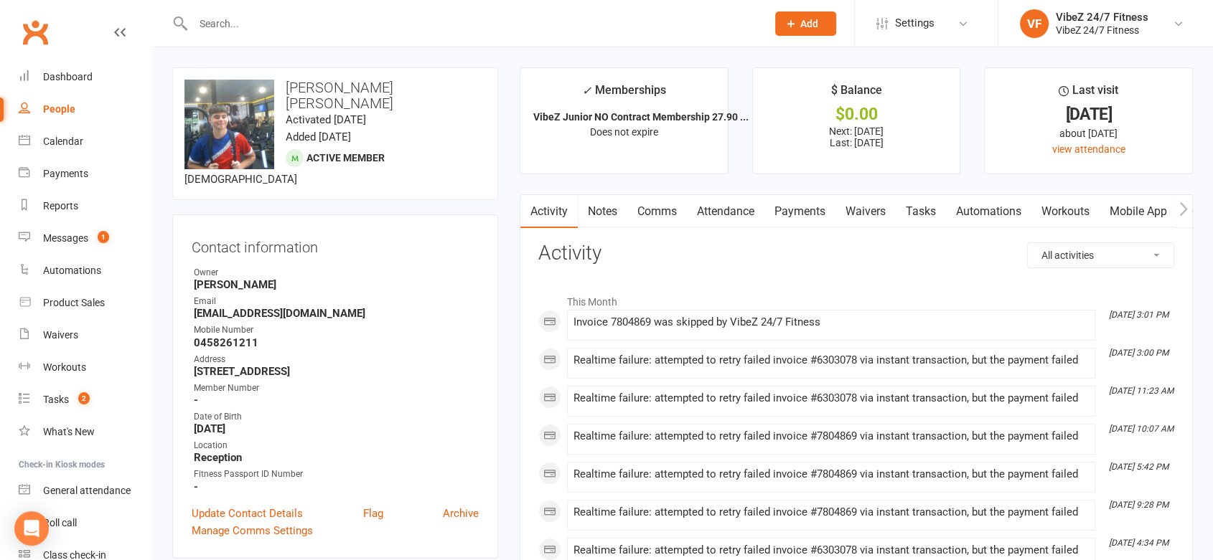
click at [810, 216] on link "Payments" at bounding box center [799, 211] width 71 height 33
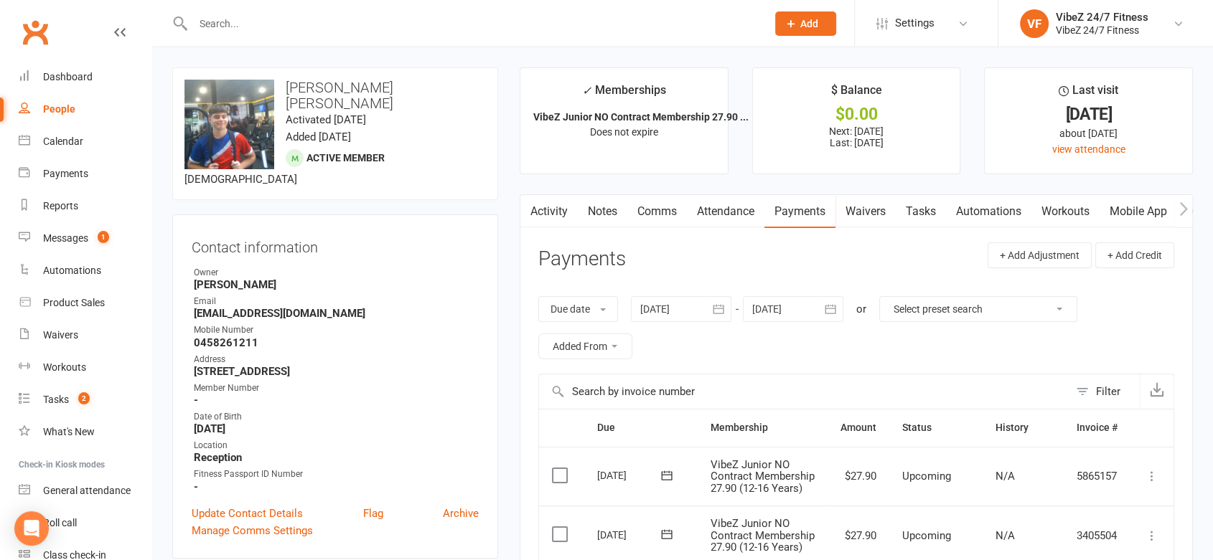
scroll to position [398, 0]
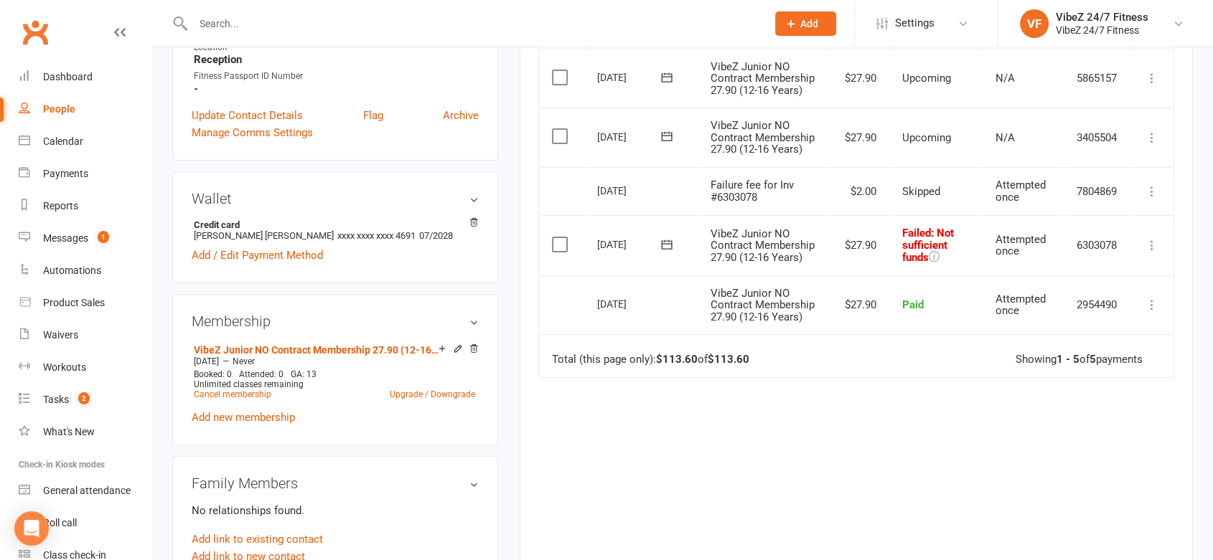
click at [1148, 253] on icon at bounding box center [1152, 245] width 14 height 14
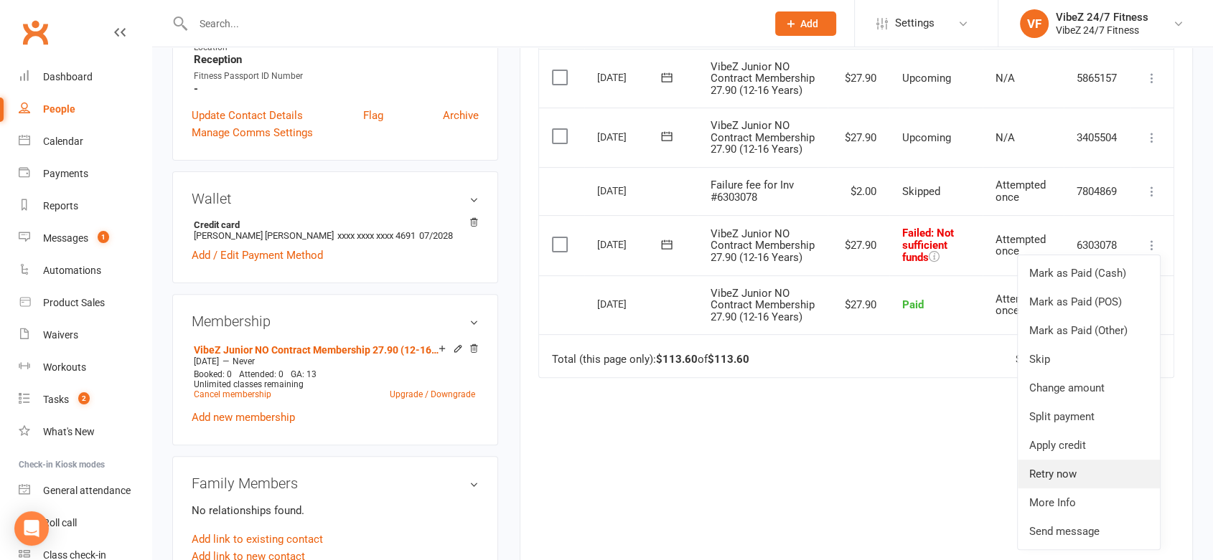
click at [1060, 489] on link "Retry now" at bounding box center [1089, 474] width 142 height 29
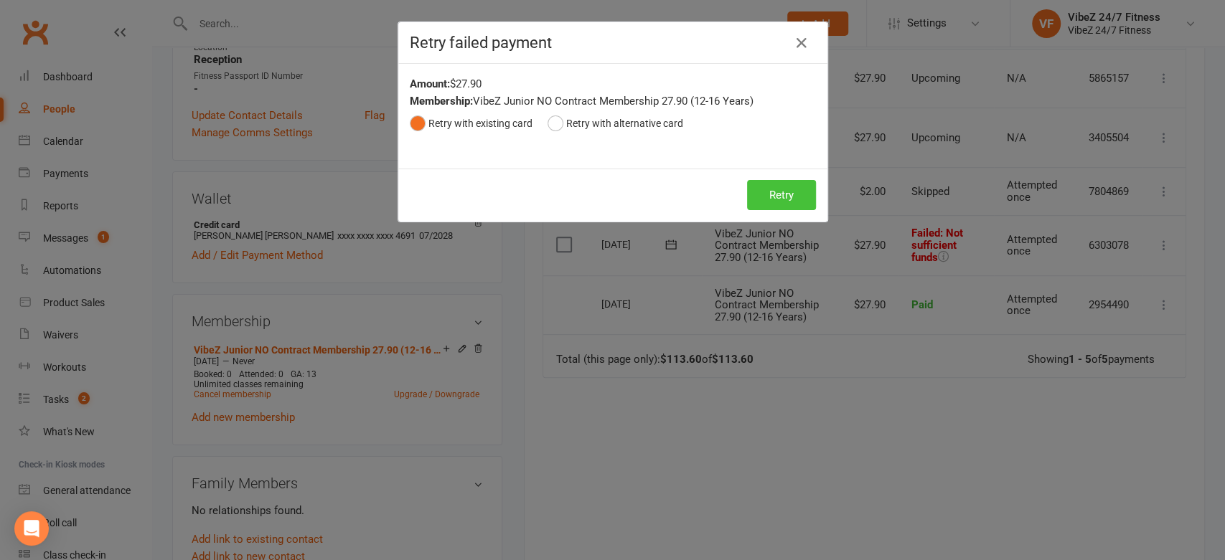
click at [788, 194] on button "Retry" at bounding box center [781, 195] width 69 height 30
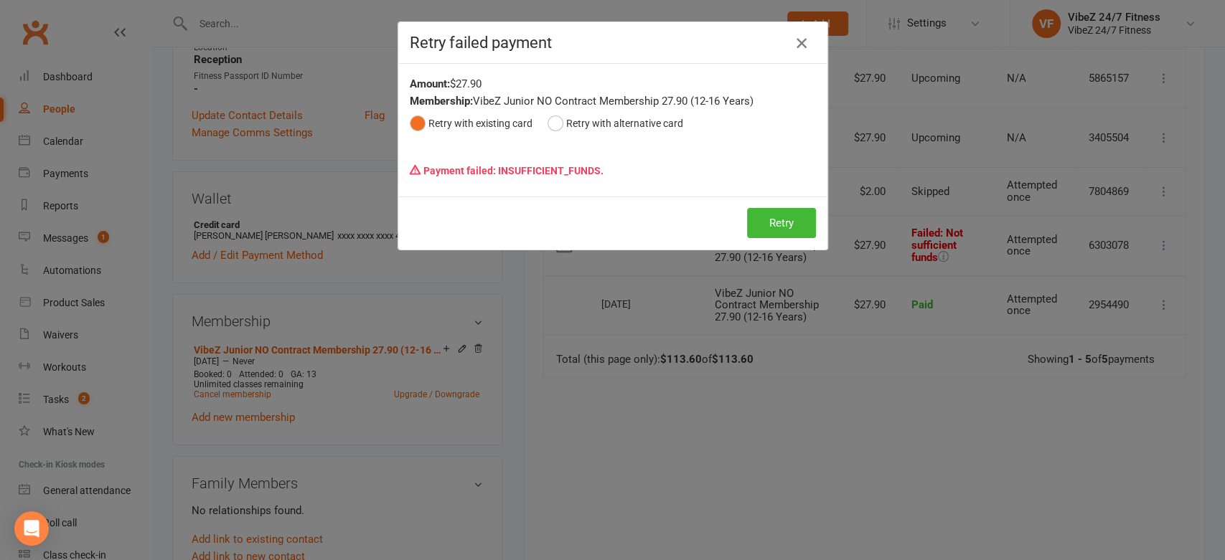
click at [794, 45] on icon "button" at bounding box center [801, 42] width 17 height 17
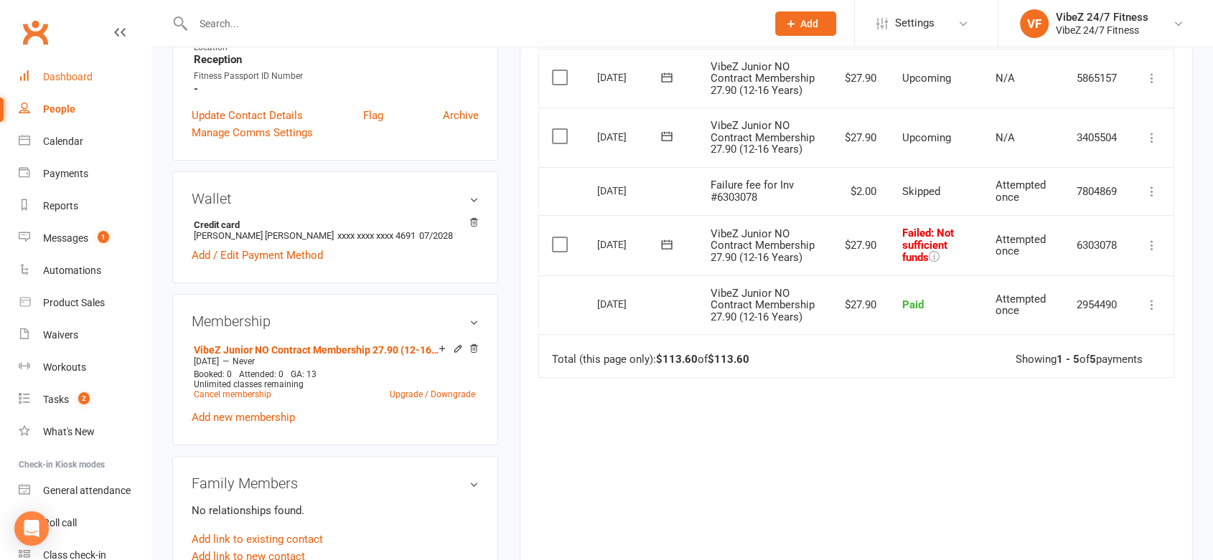
click at [71, 78] on div "Dashboard" at bounding box center [68, 76] width 50 height 11
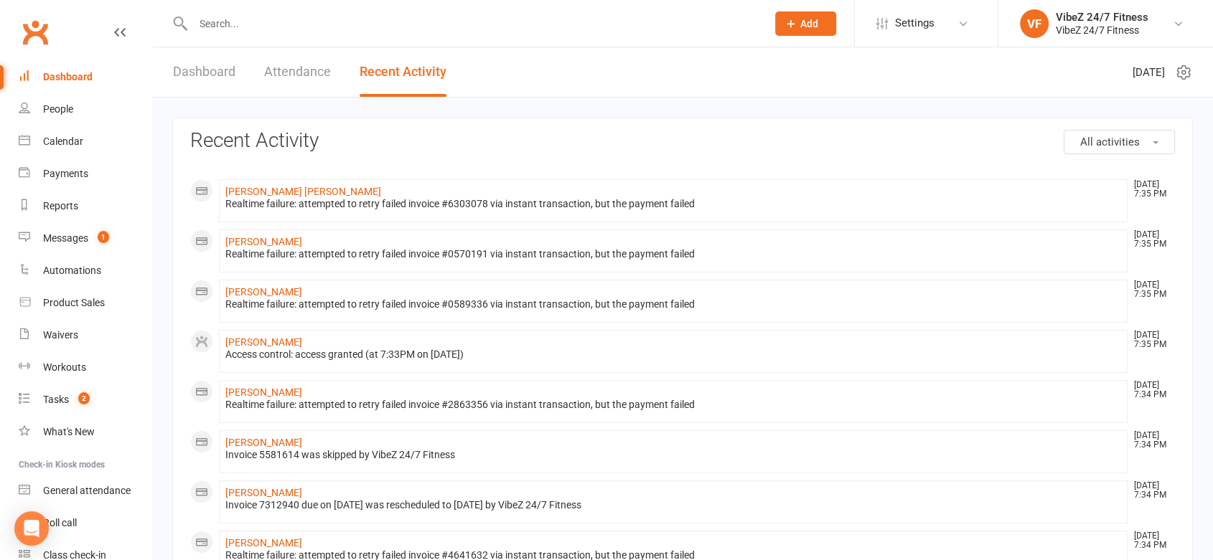
click at [179, 80] on link "Dashboard" at bounding box center [204, 72] width 62 height 50
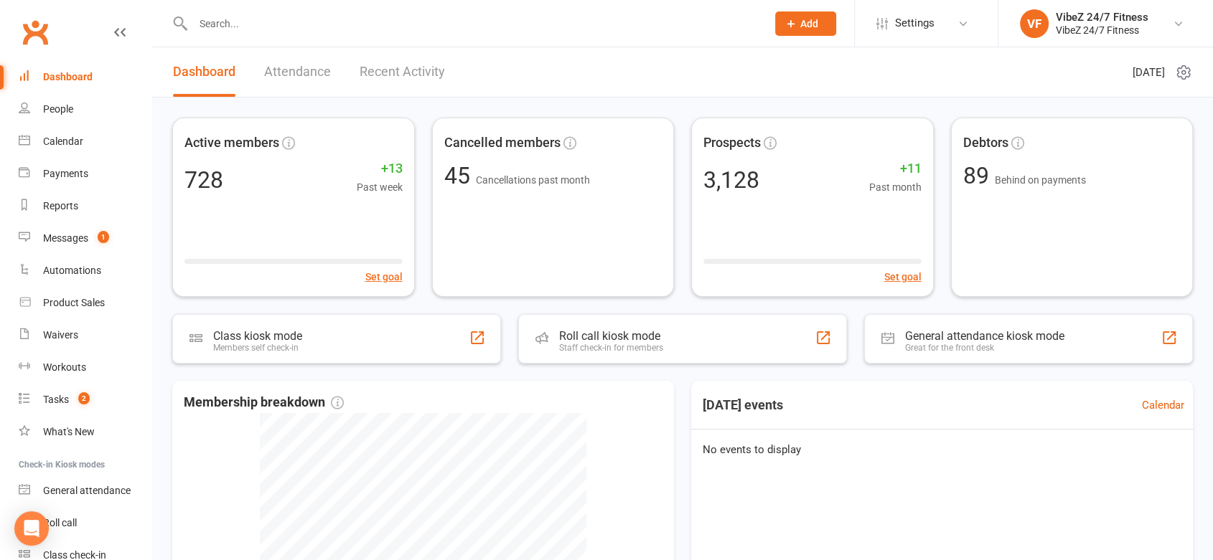
click at [405, 80] on link "Recent Activity" at bounding box center [402, 72] width 85 height 50
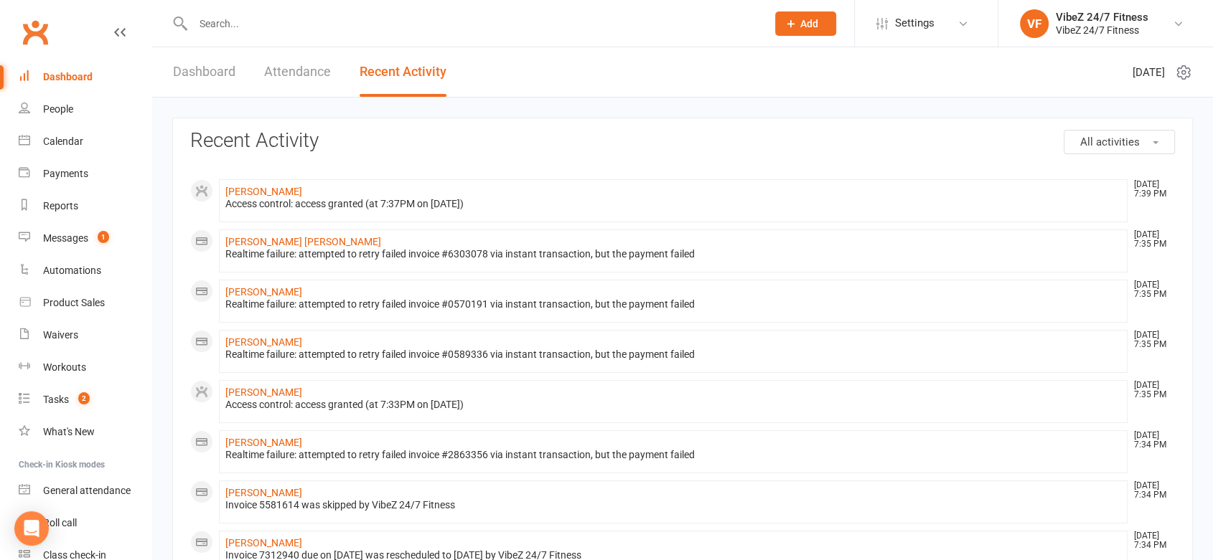
click at [425, 24] on input "text" at bounding box center [473, 24] width 568 height 20
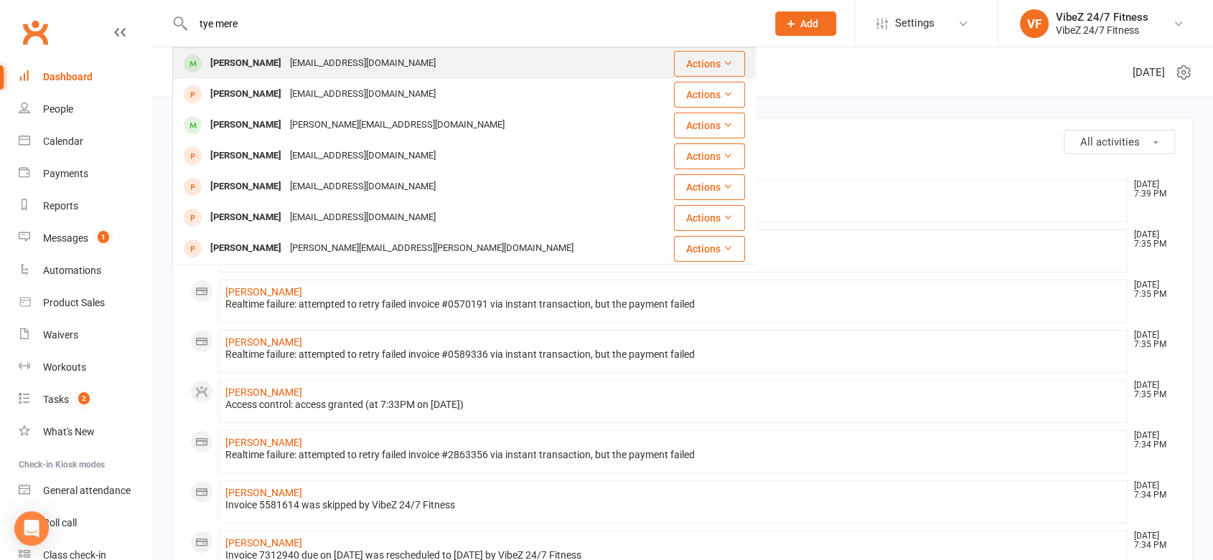
type input "tye mere"
click at [362, 50] on div "[PERSON_NAME] [EMAIL_ADDRESS][DOMAIN_NAME]" at bounding box center [416, 63] width 484 height 29
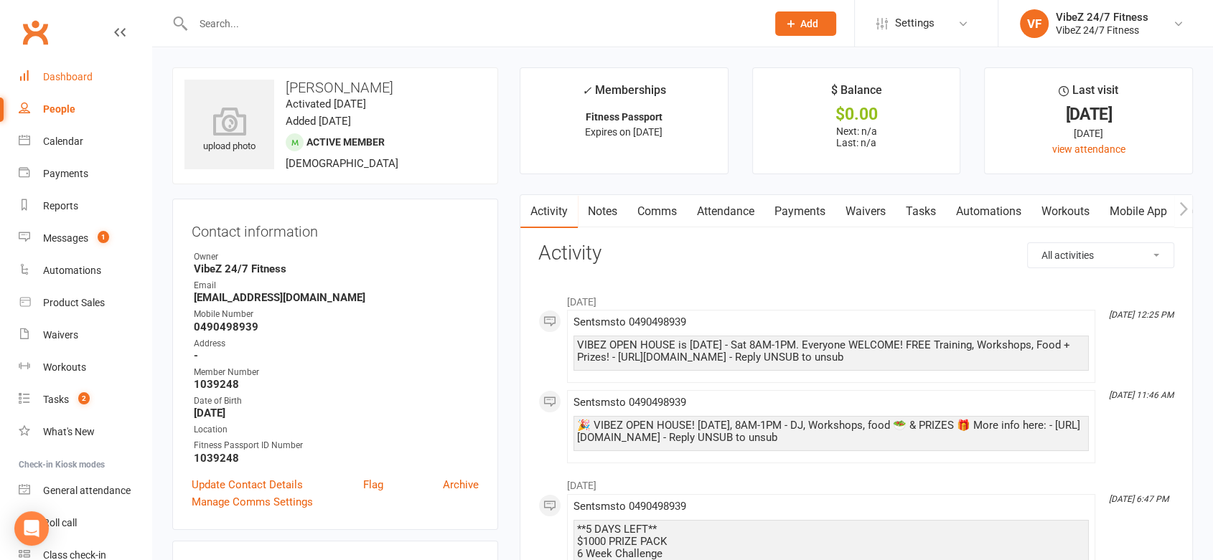
click at [92, 75] on link "Dashboard" at bounding box center [85, 77] width 133 height 32
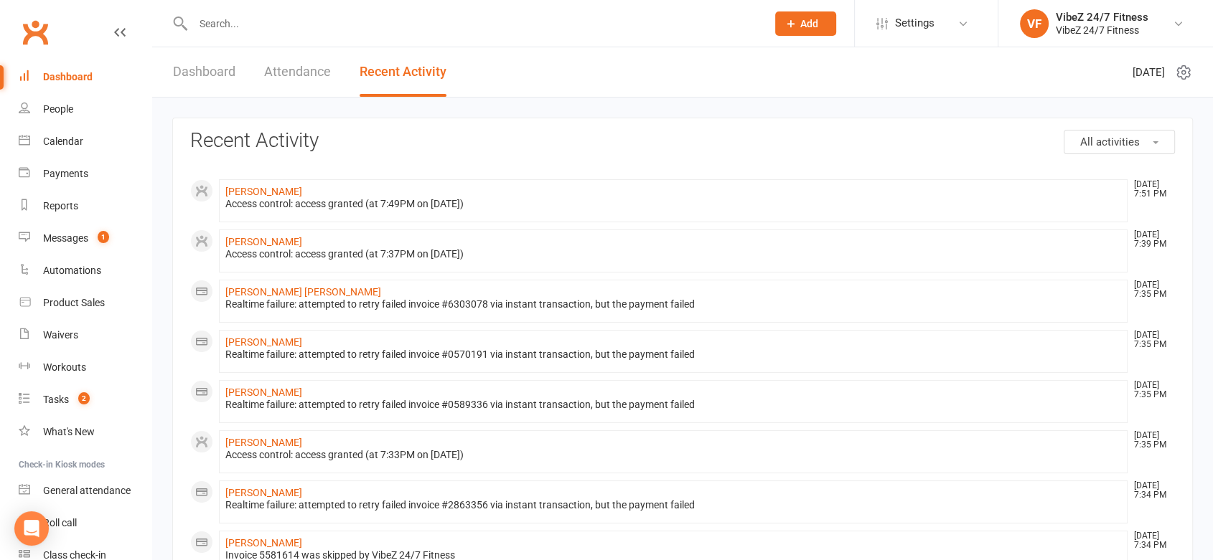
click at [225, 71] on link "Dashboard" at bounding box center [204, 72] width 62 height 50
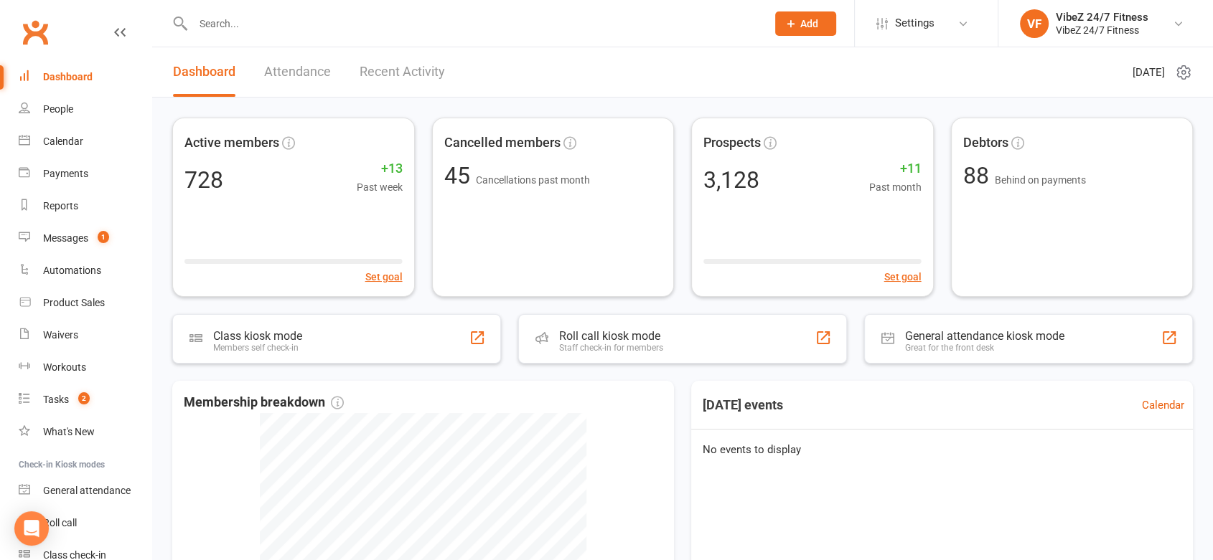
click at [410, 62] on link "Recent Activity" at bounding box center [402, 72] width 85 height 50
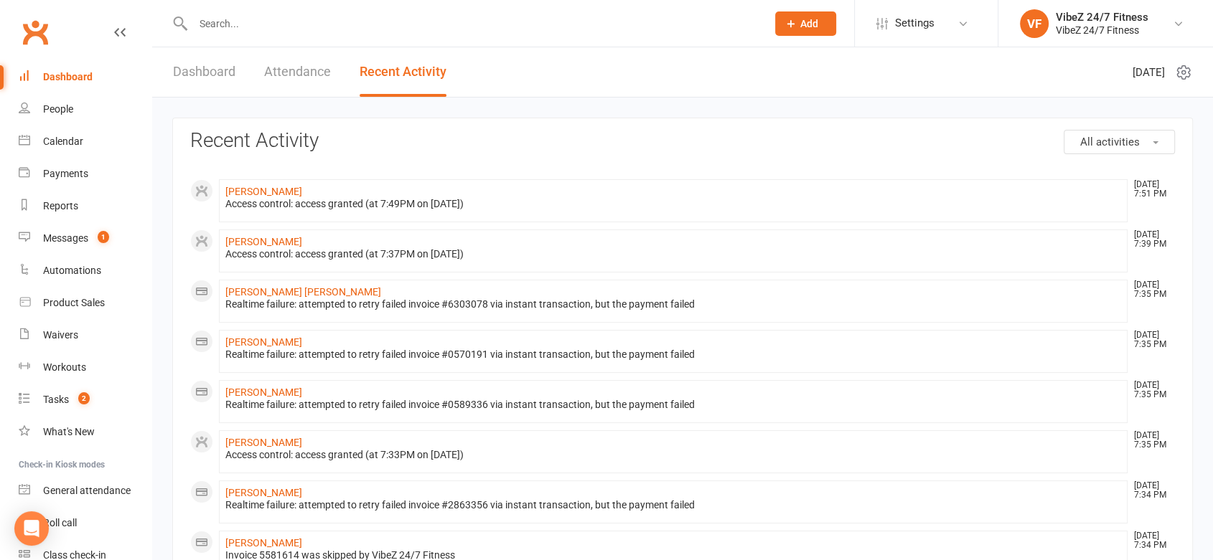
click at [233, 69] on link "Dashboard" at bounding box center [204, 72] width 62 height 50
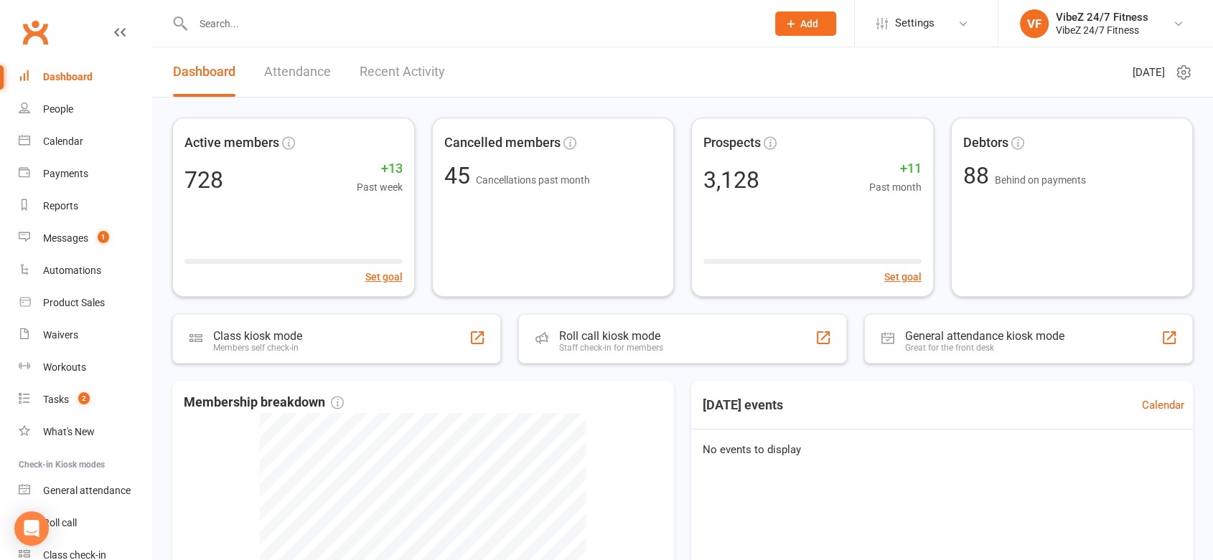
click at [421, 65] on link "Recent Activity" at bounding box center [402, 72] width 85 height 50
